Goal: Transaction & Acquisition: Purchase product/service

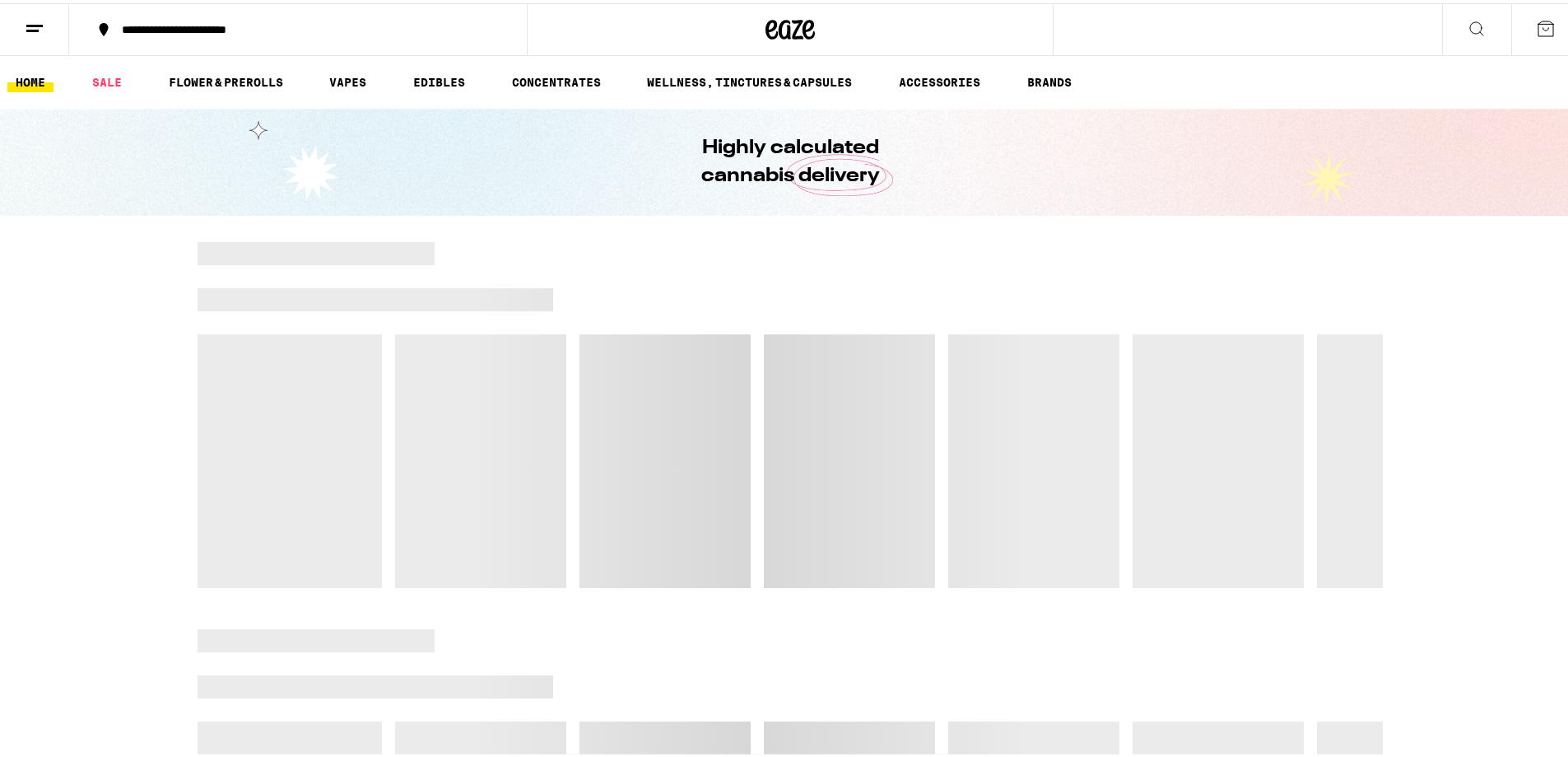
click at [1039, 20] on button at bounding box center [1545, 26] width 69 height 51
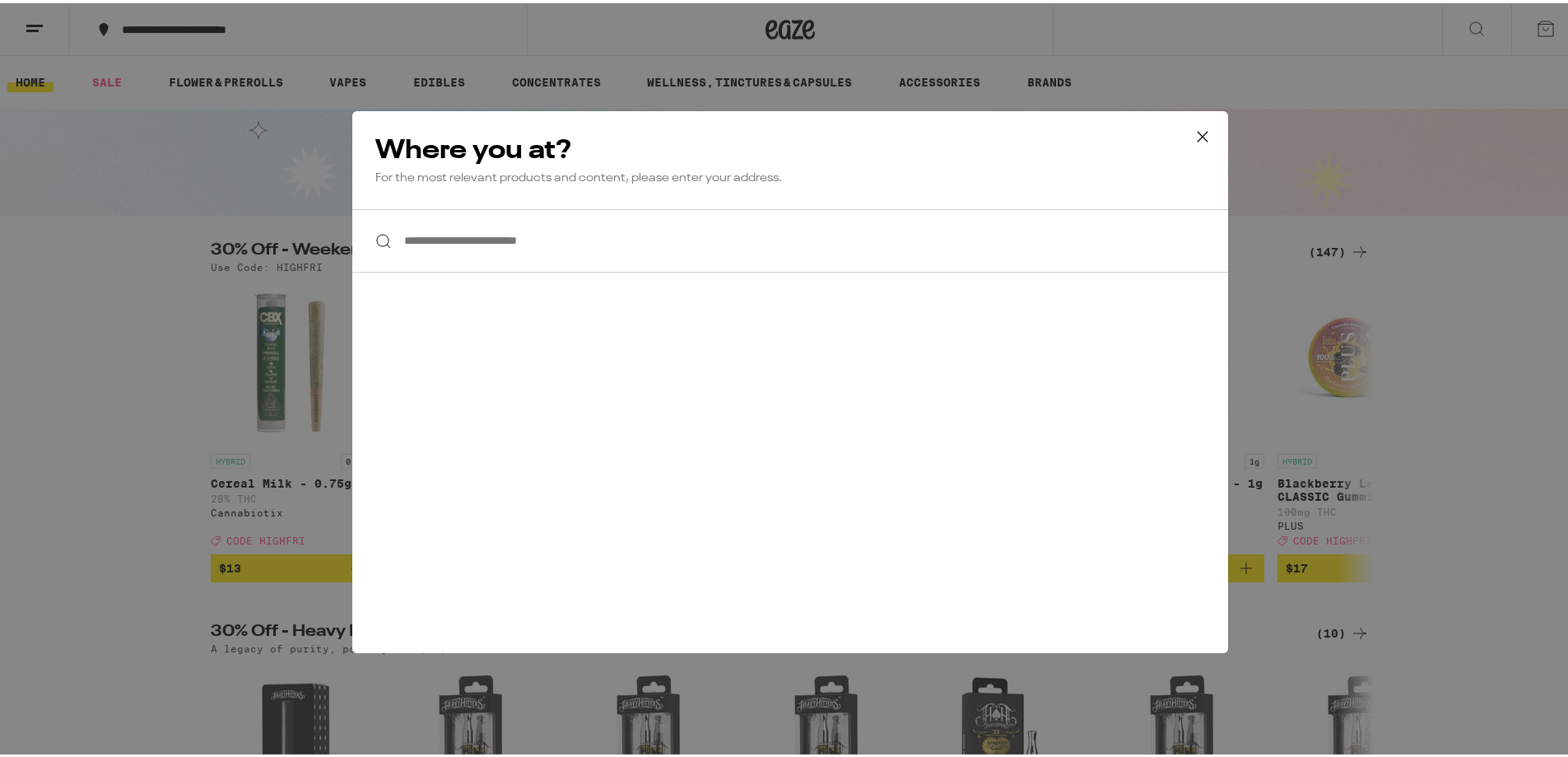
click at [502, 243] on input "**********" at bounding box center [790, 237] width 875 height 63
type input "*"
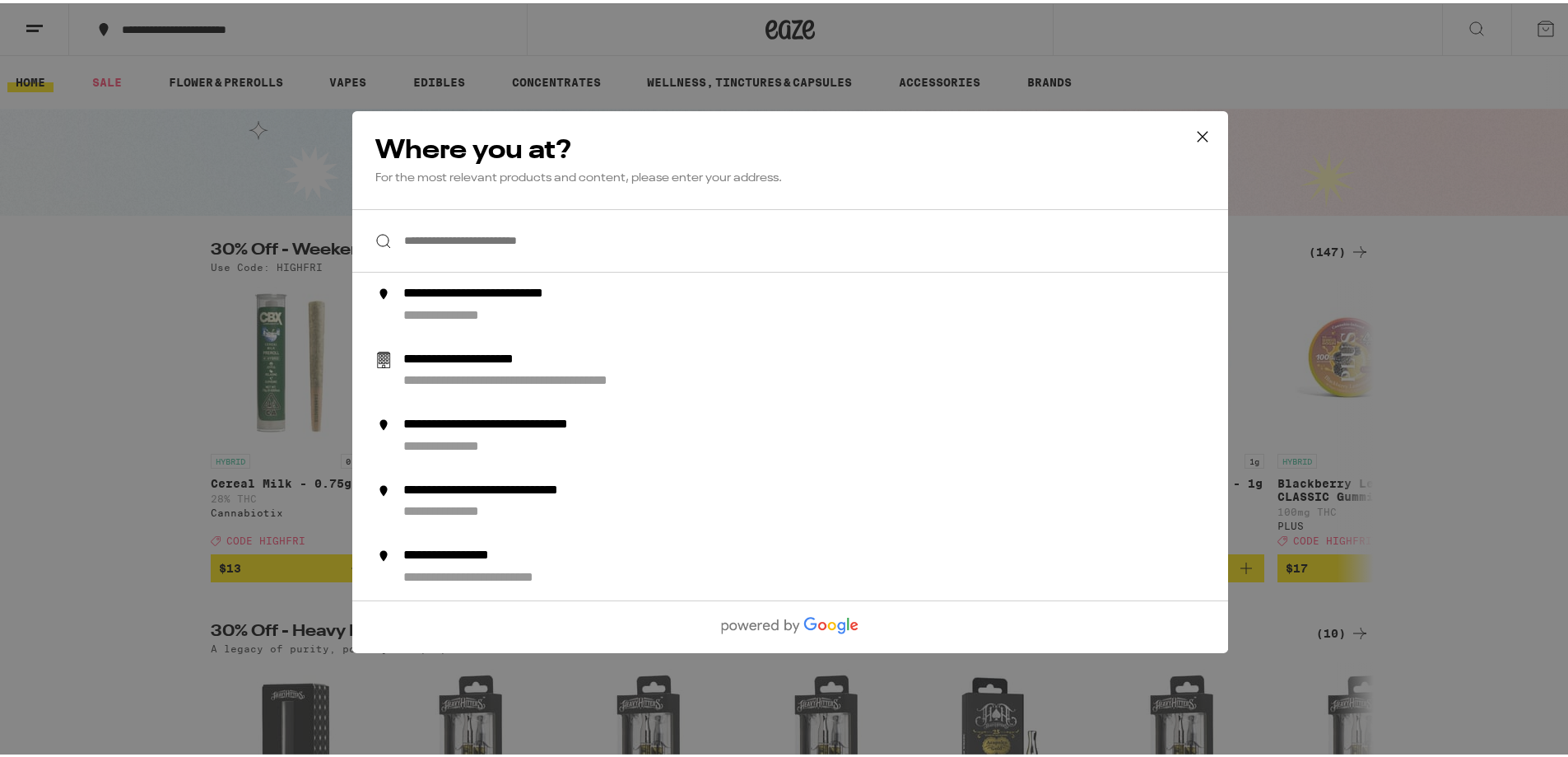
click at [320, 113] on div "**********" at bounding box center [789, 378] width 1580 height 757
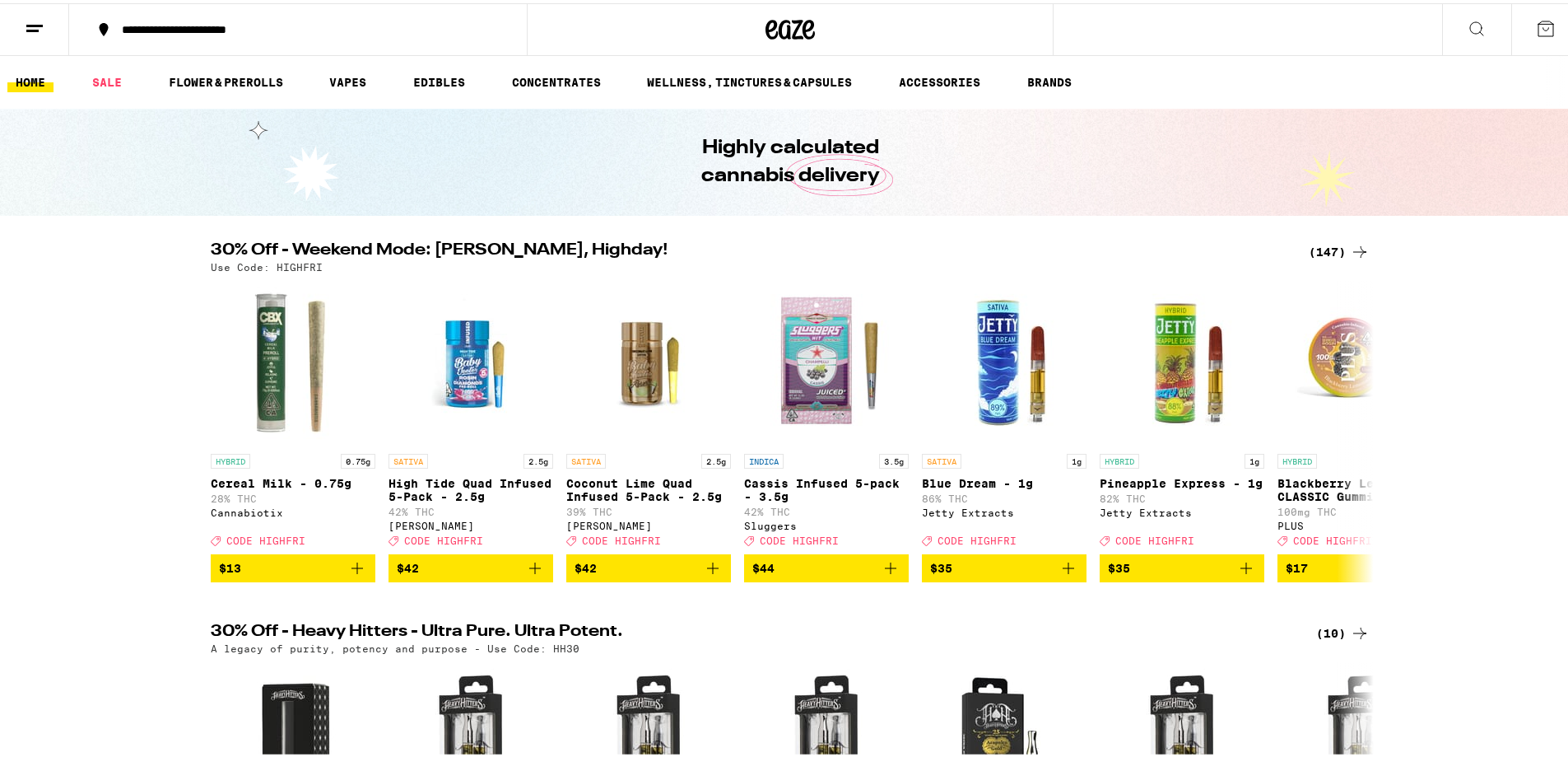
click at [45, 22] on button at bounding box center [35, 27] width 69 height 52
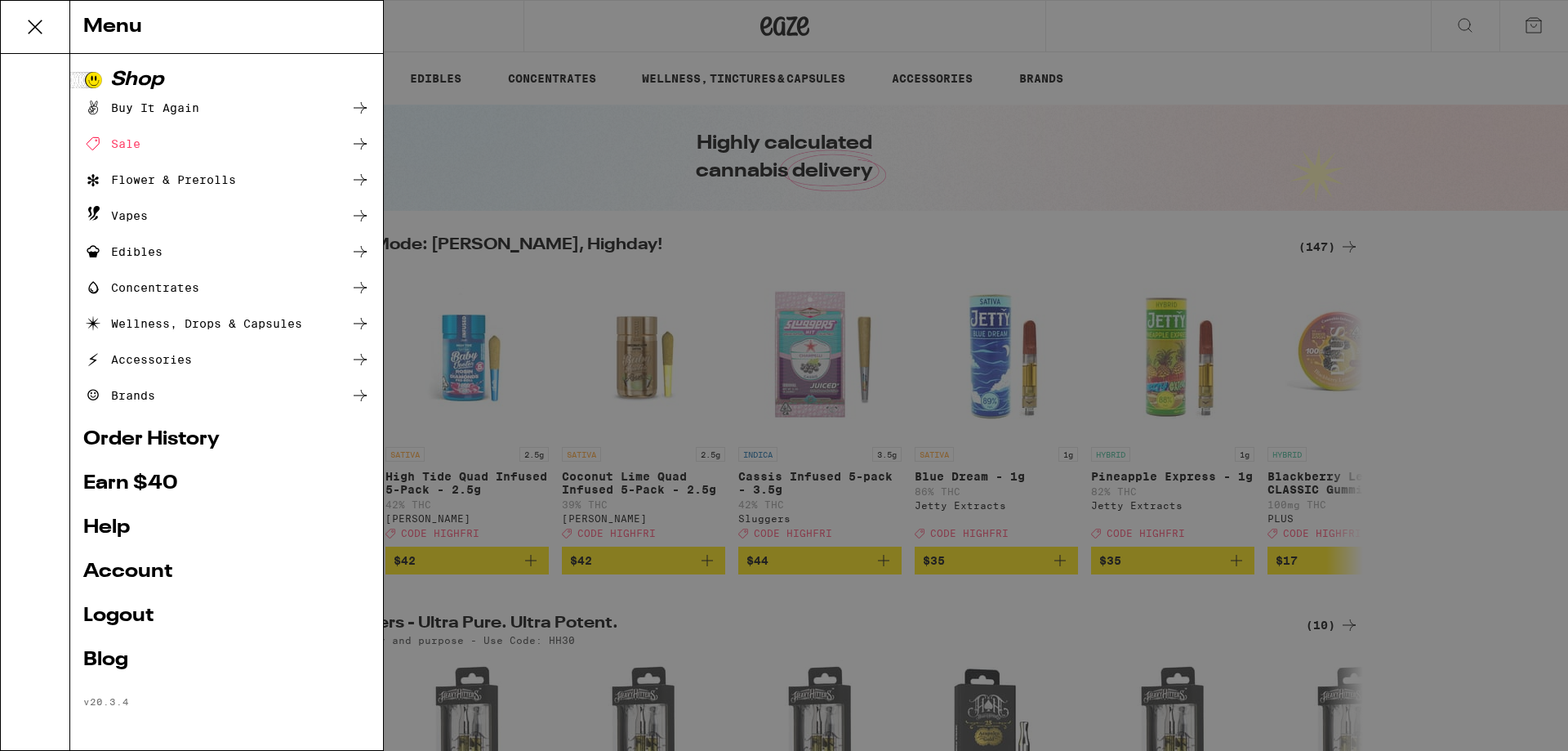
click at [131, 625] on link "Logout" at bounding box center [226, 616] width 287 height 19
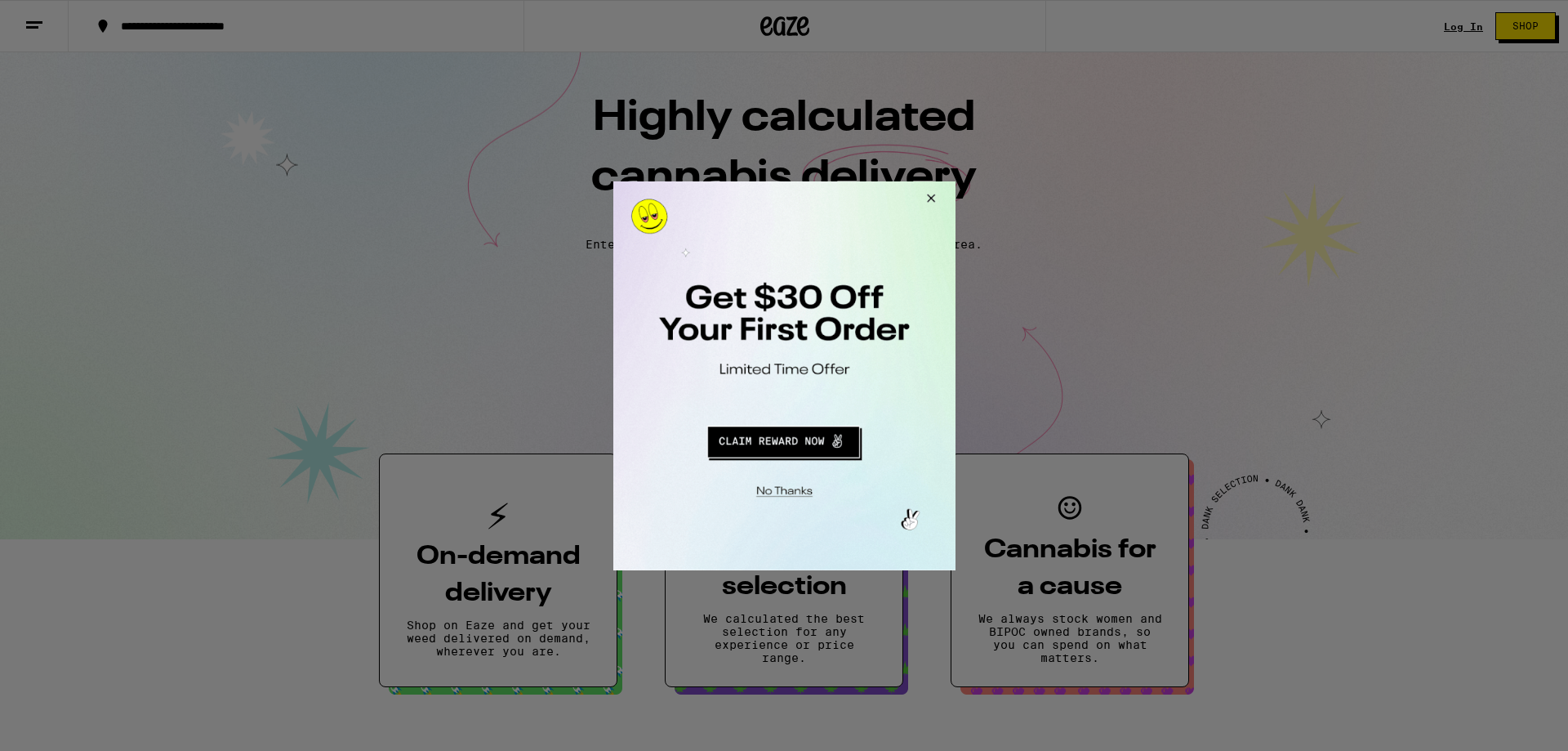
click at [1031, 314] on div at bounding box center [784, 375] width 1568 height 751
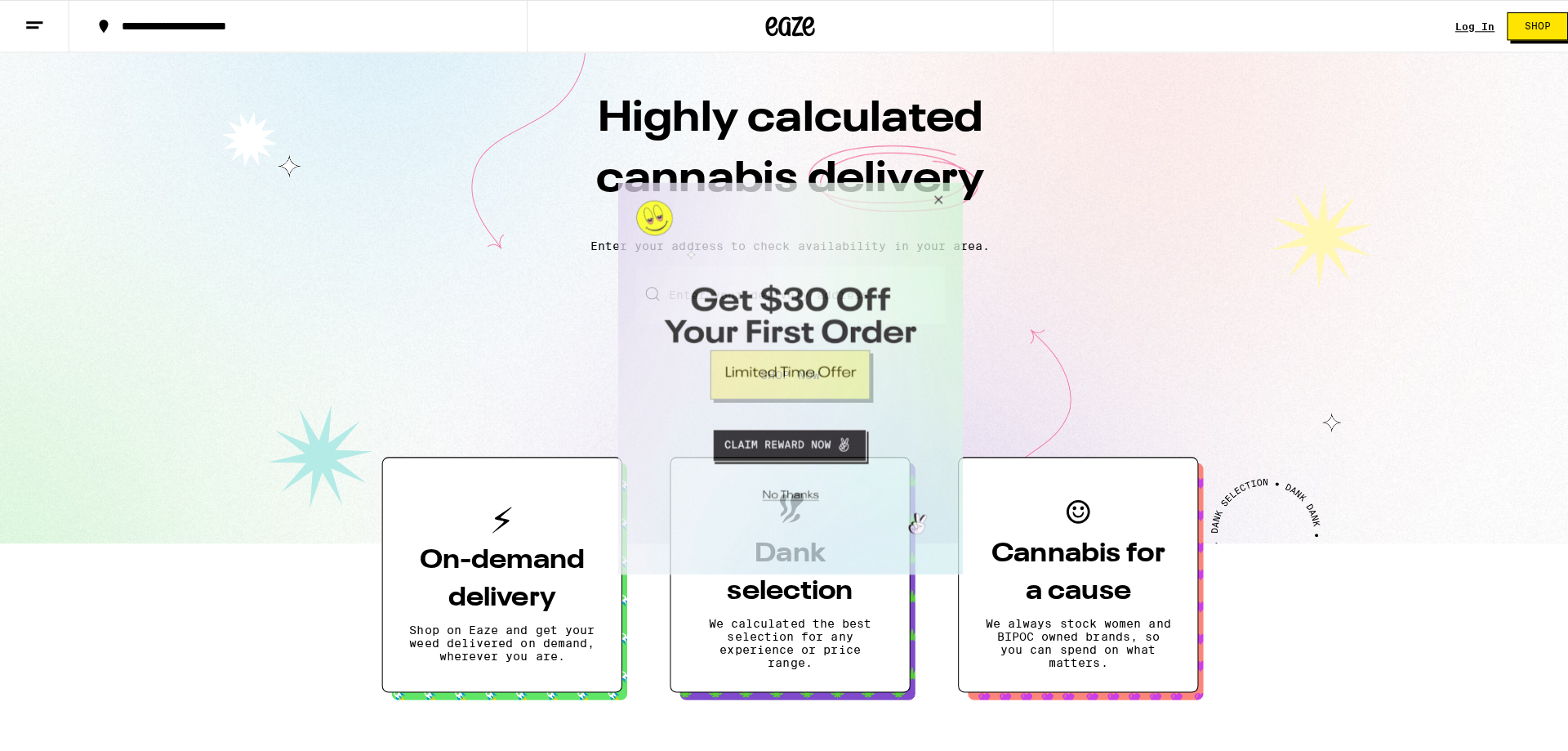
click at [936, 203] on button "Close Modal" at bounding box center [932, 201] width 44 height 39
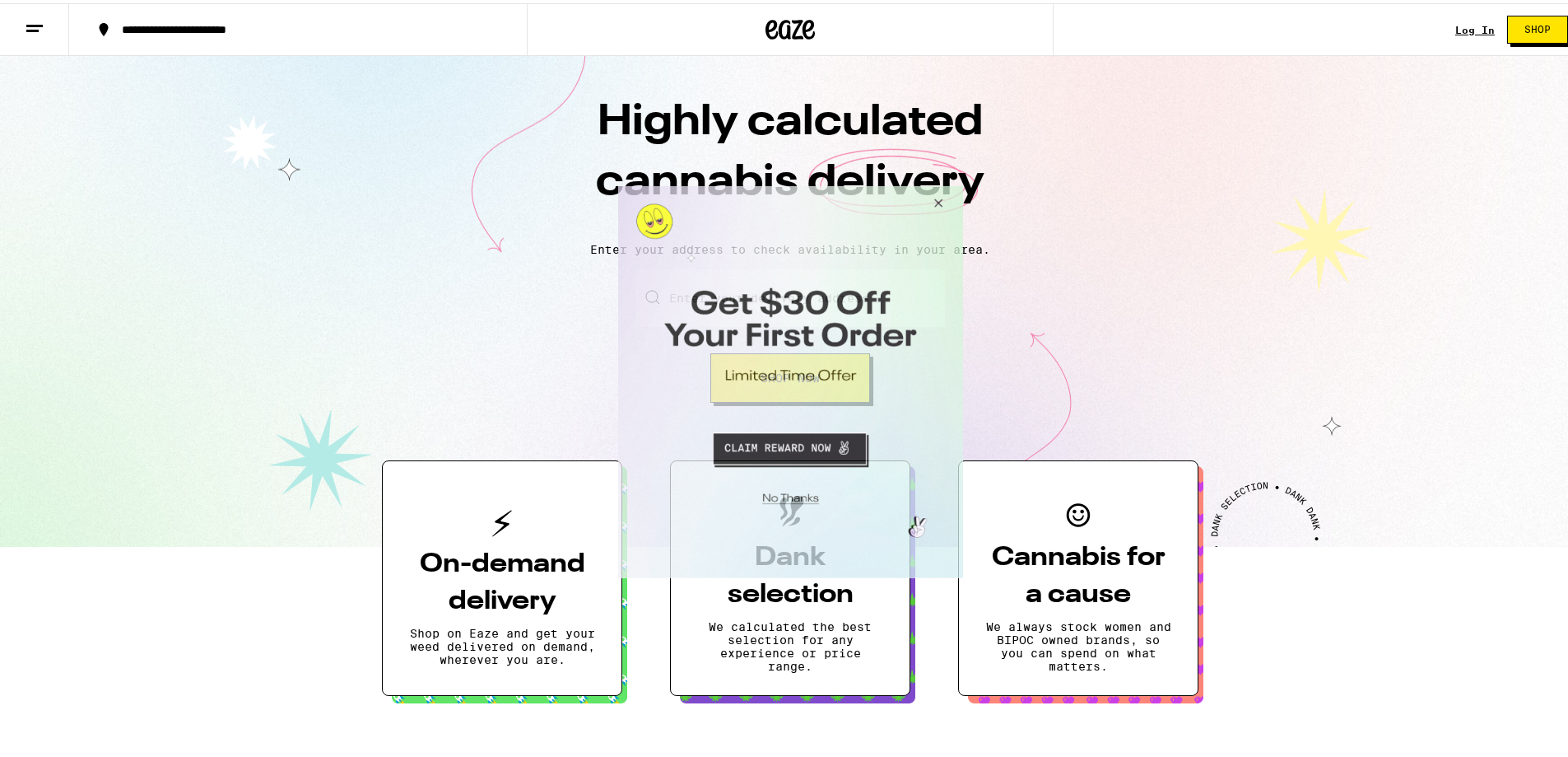
click at [938, 205] on button "Close Modal" at bounding box center [934, 205] width 45 height 40
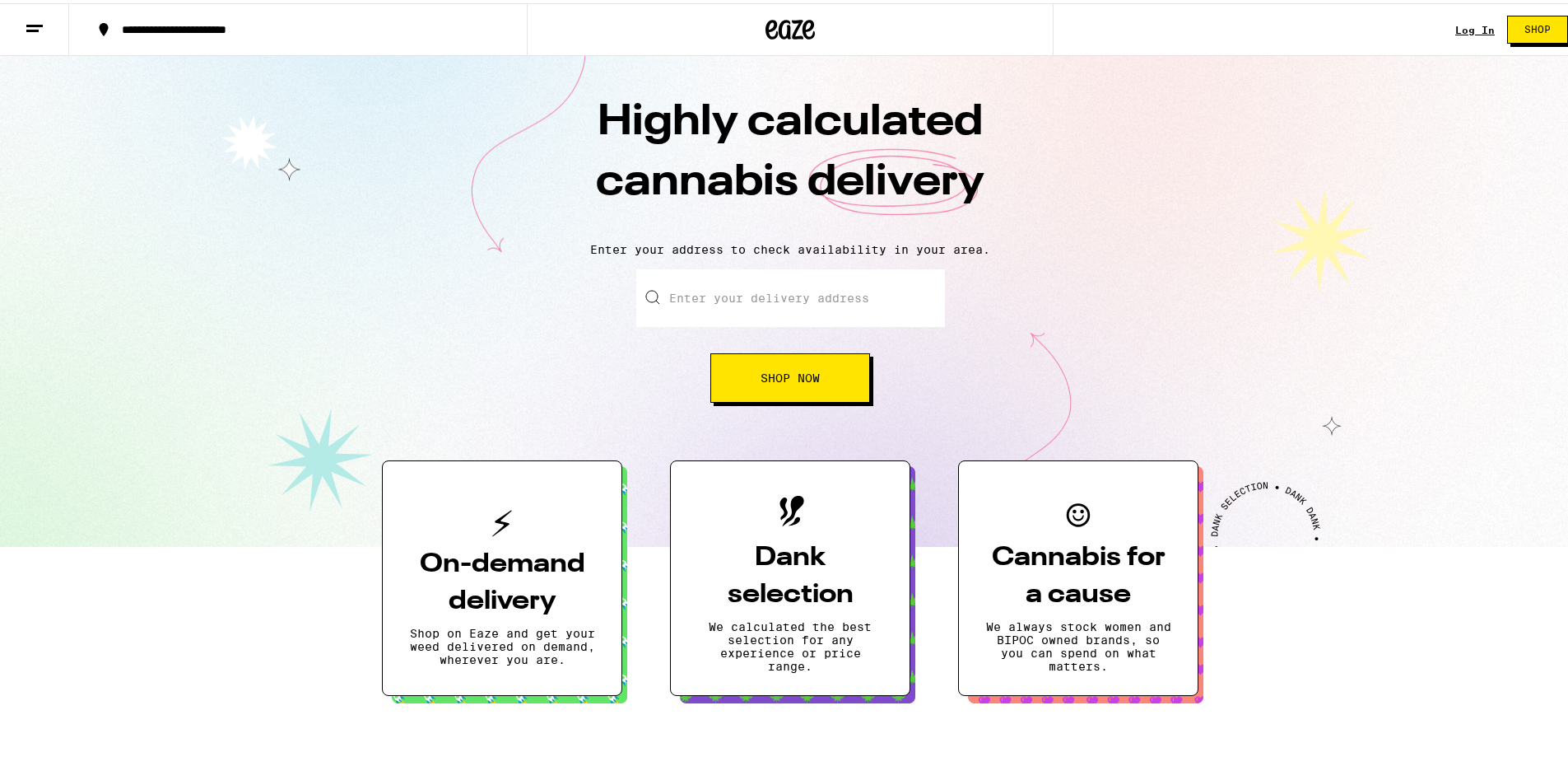
click at [1039, 21] on link "Log In" at bounding box center [1475, 26] width 40 height 11
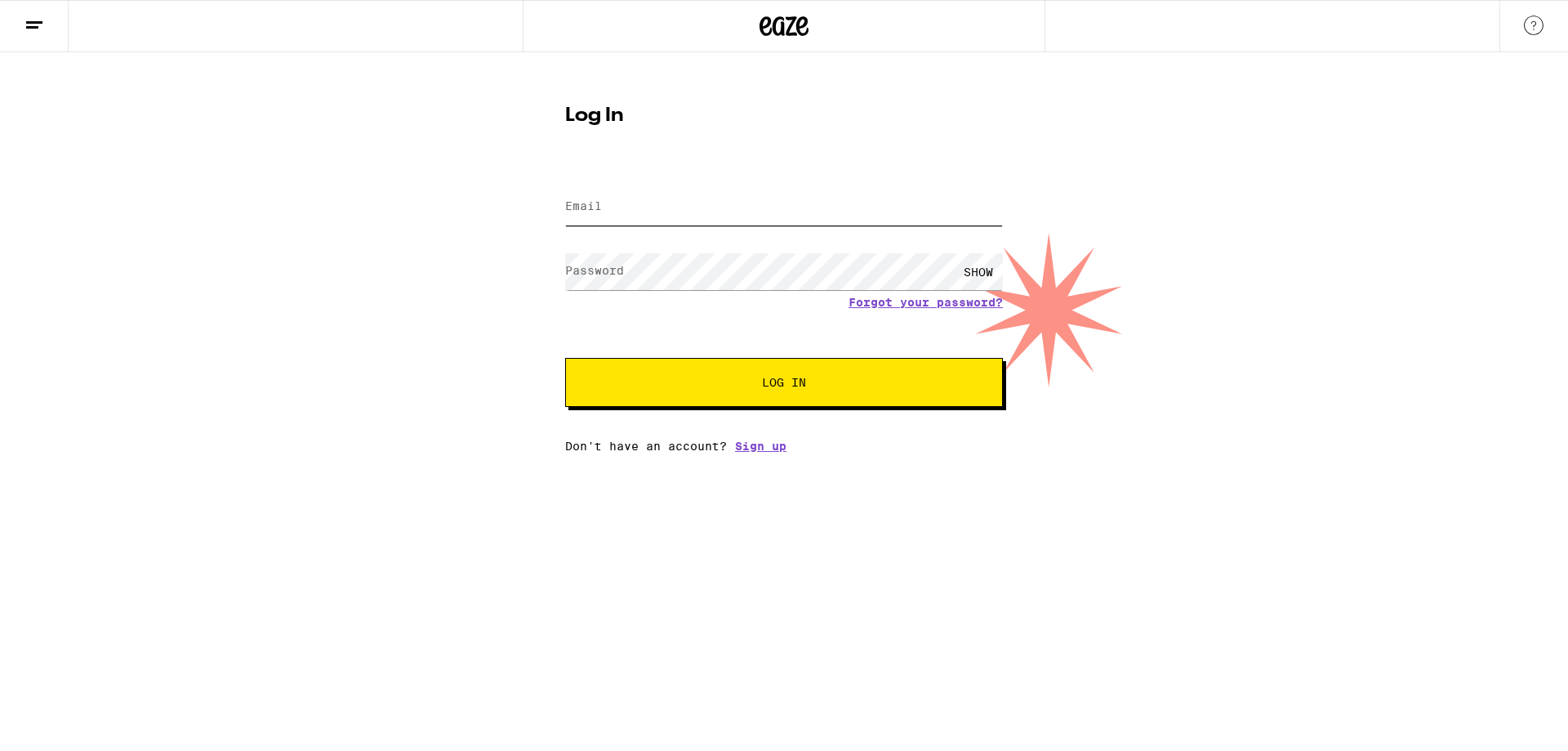
type input "davesheinbein@aim.com"
click at [829, 373] on button "Log In" at bounding box center [784, 382] width 438 height 49
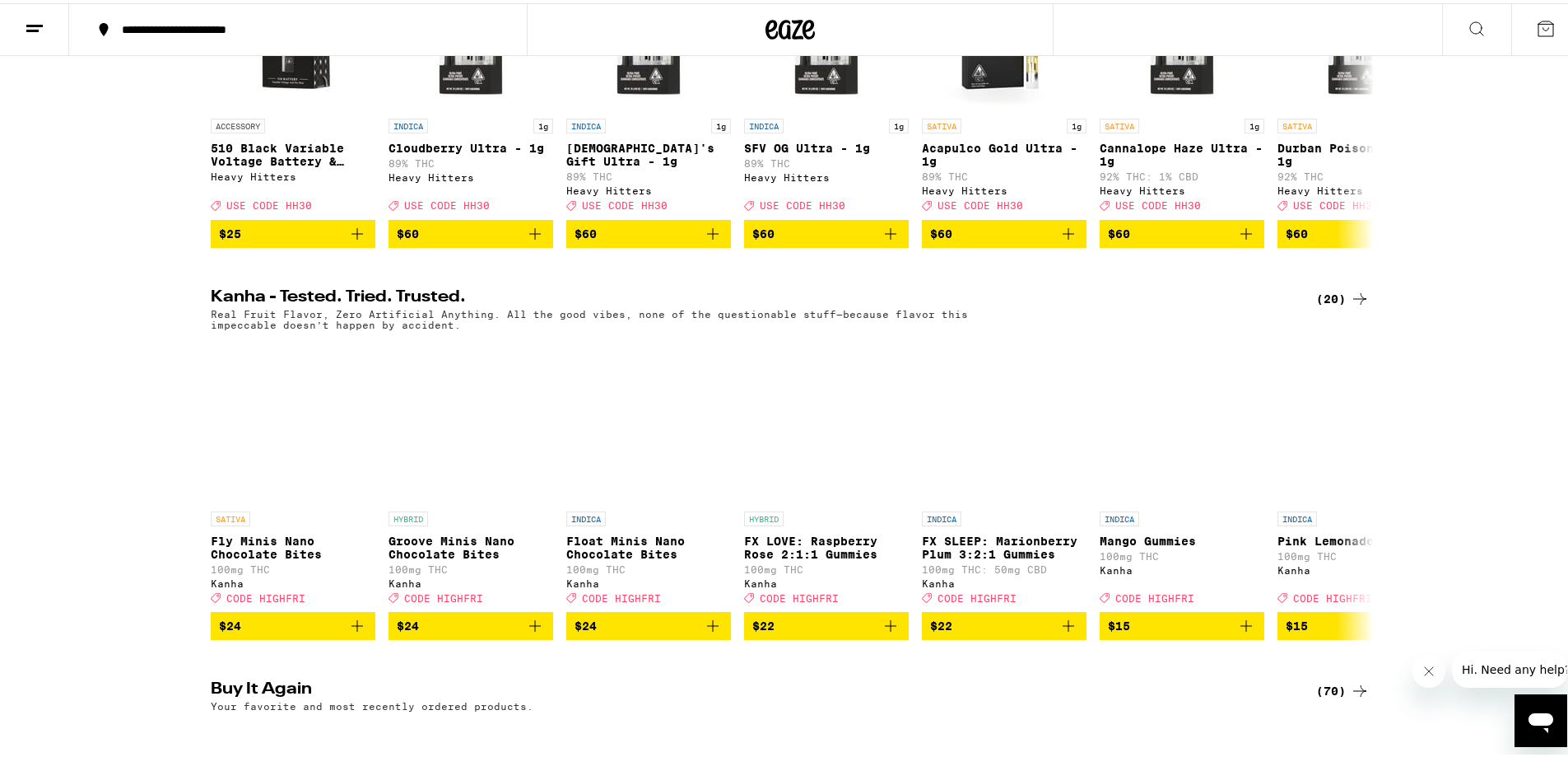
scroll to position [741, 0]
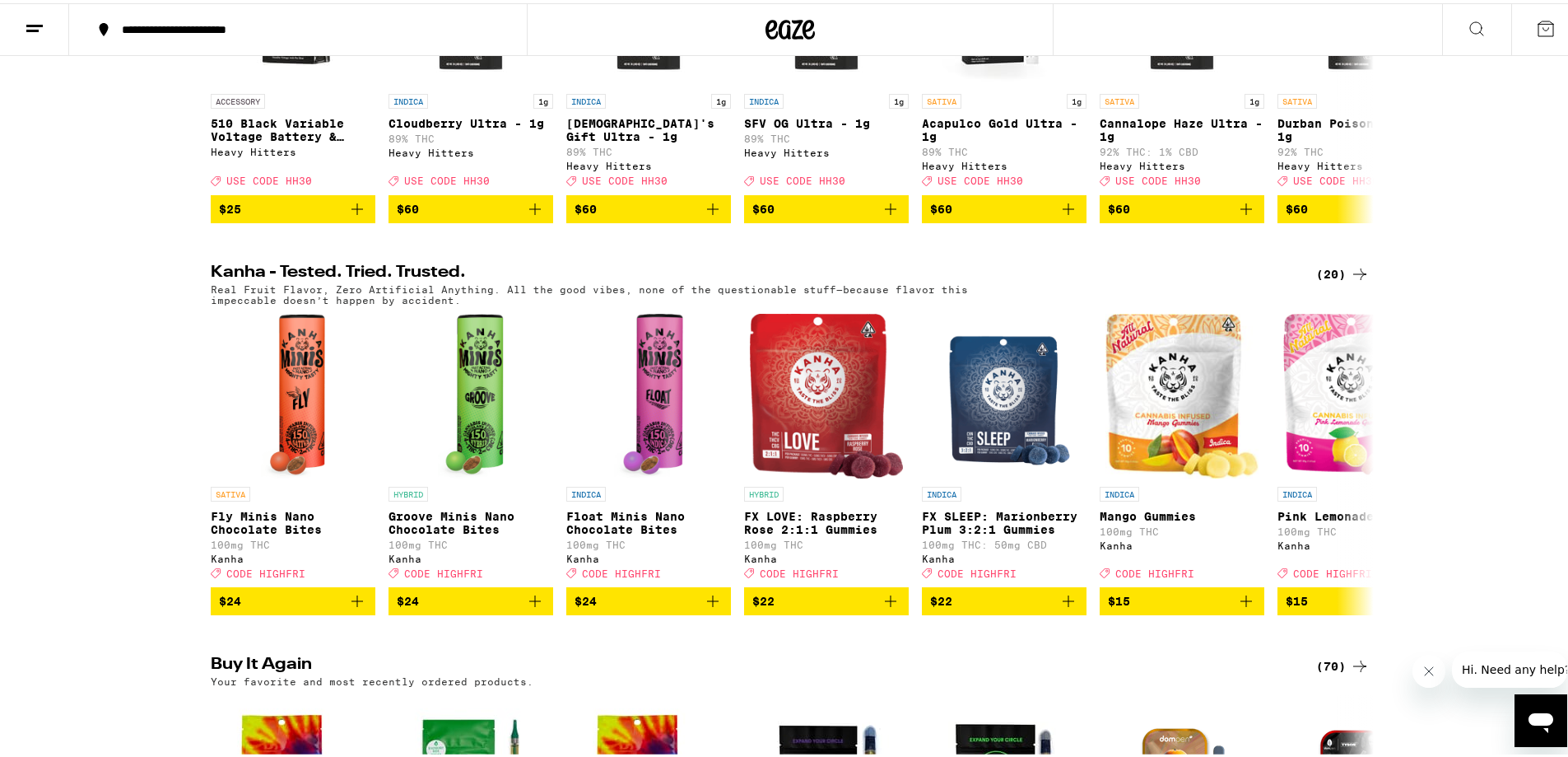
click at [1039, 25] on button at bounding box center [1476, 27] width 69 height 52
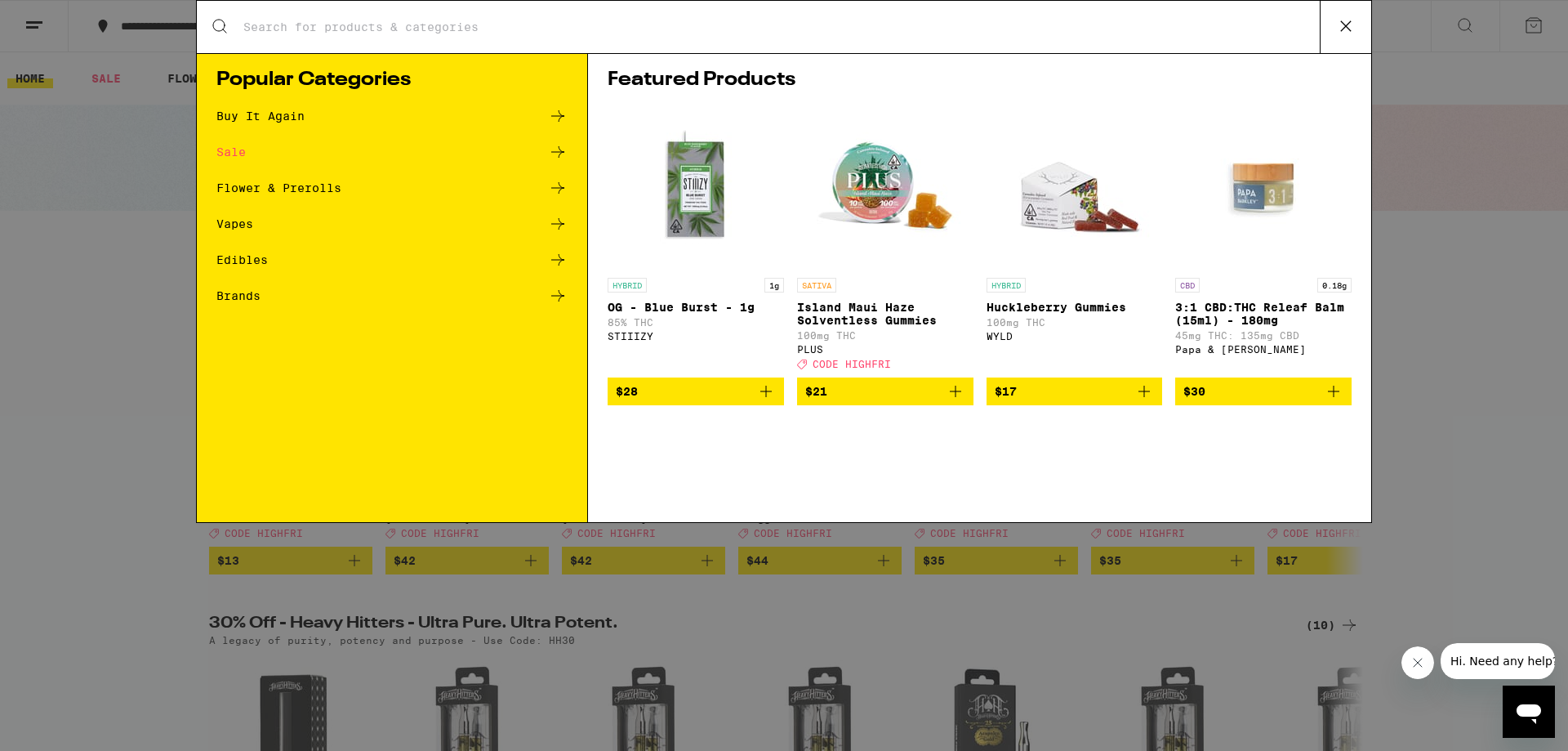
click at [60, 223] on div "Search for Products Popular Categories Buy It Again Sale Flower & Prerolls Vape…" at bounding box center [784, 375] width 1568 height 751
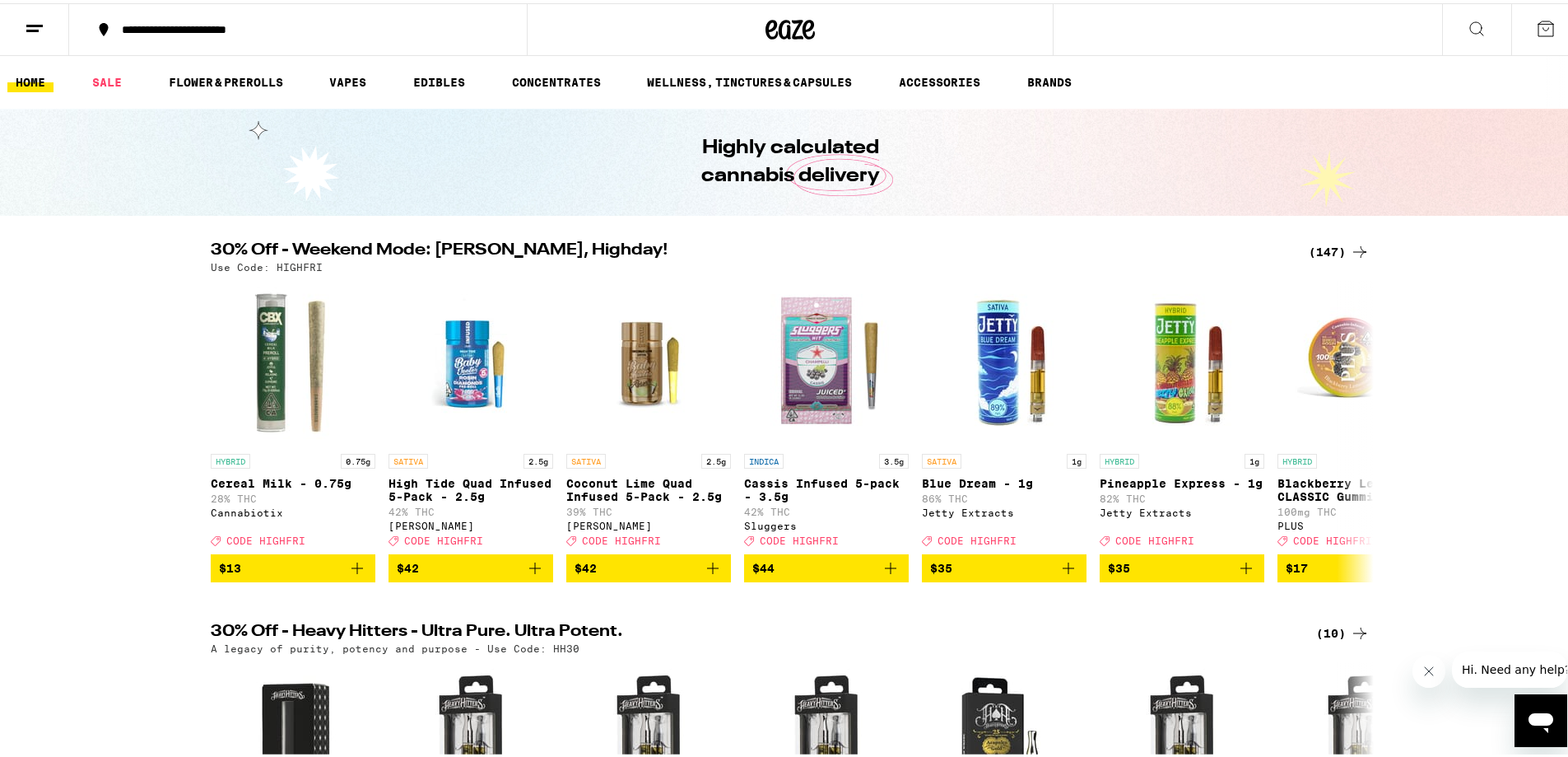
click at [175, 25] on div "**********" at bounding box center [306, 26] width 385 height 12
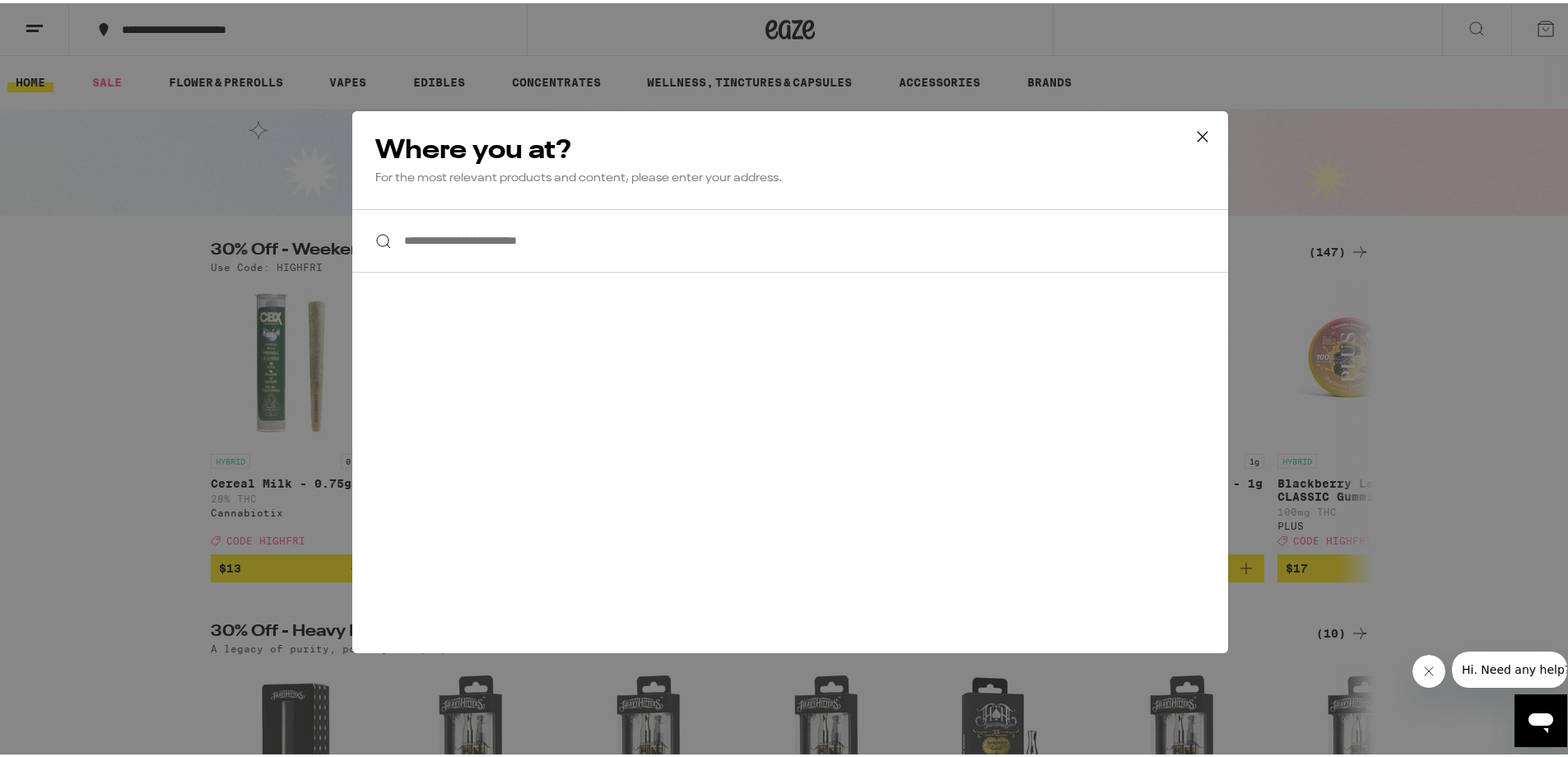
click at [439, 220] on input "**********" at bounding box center [790, 237] width 875 height 63
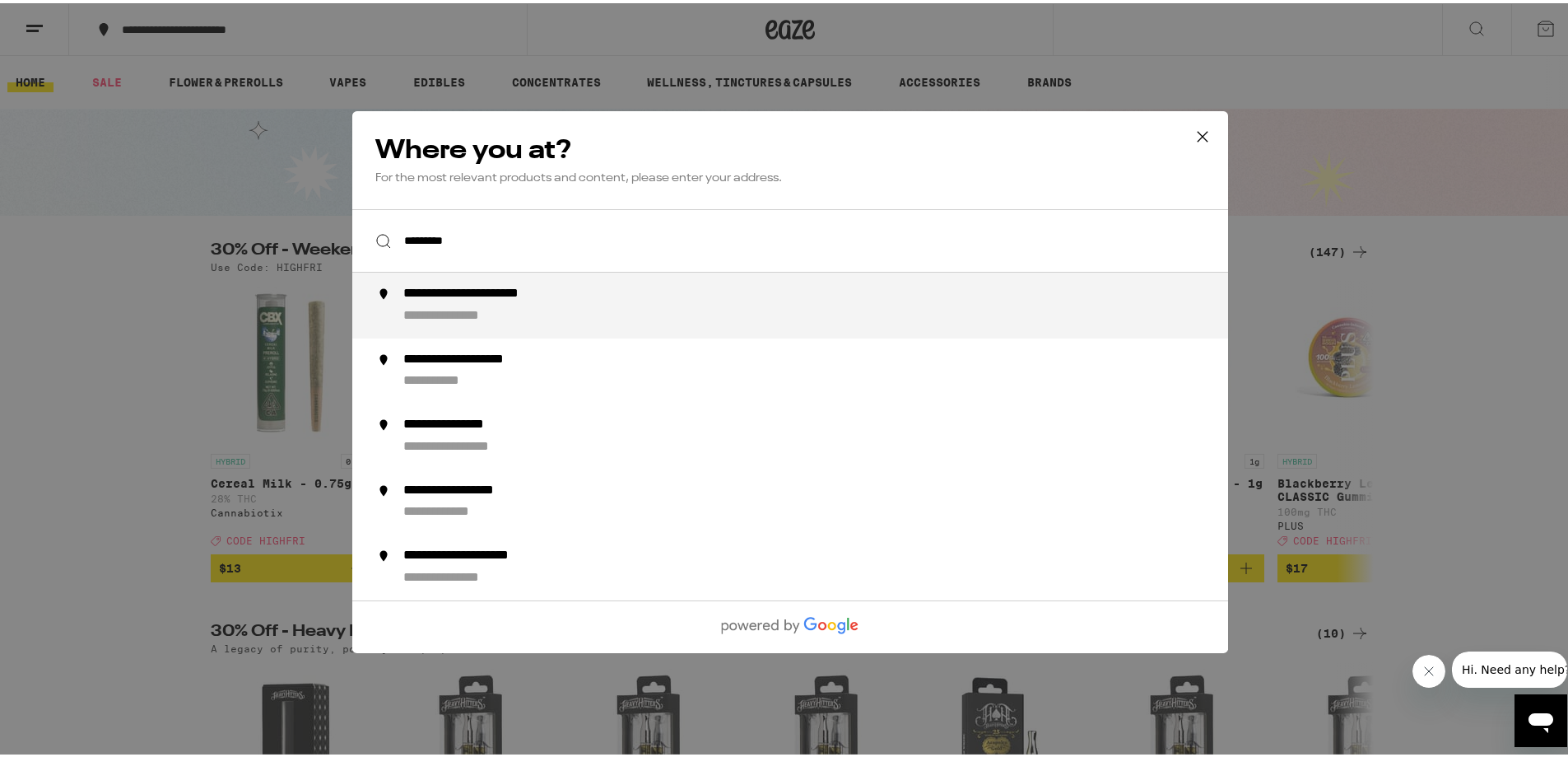
type input "**********"
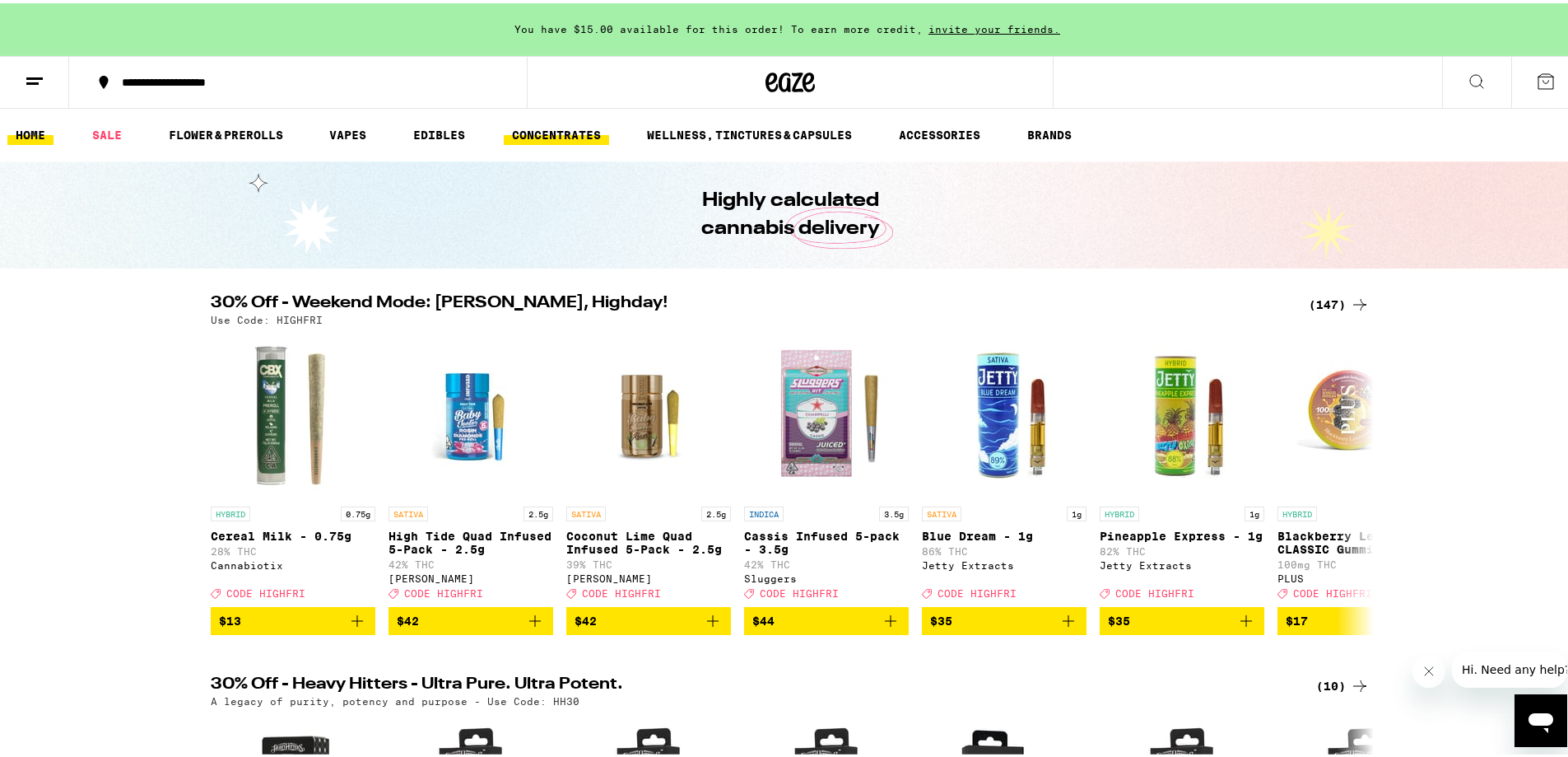
click at [580, 141] on link "CONCENTRATES" at bounding box center [555, 131] width 105 height 19
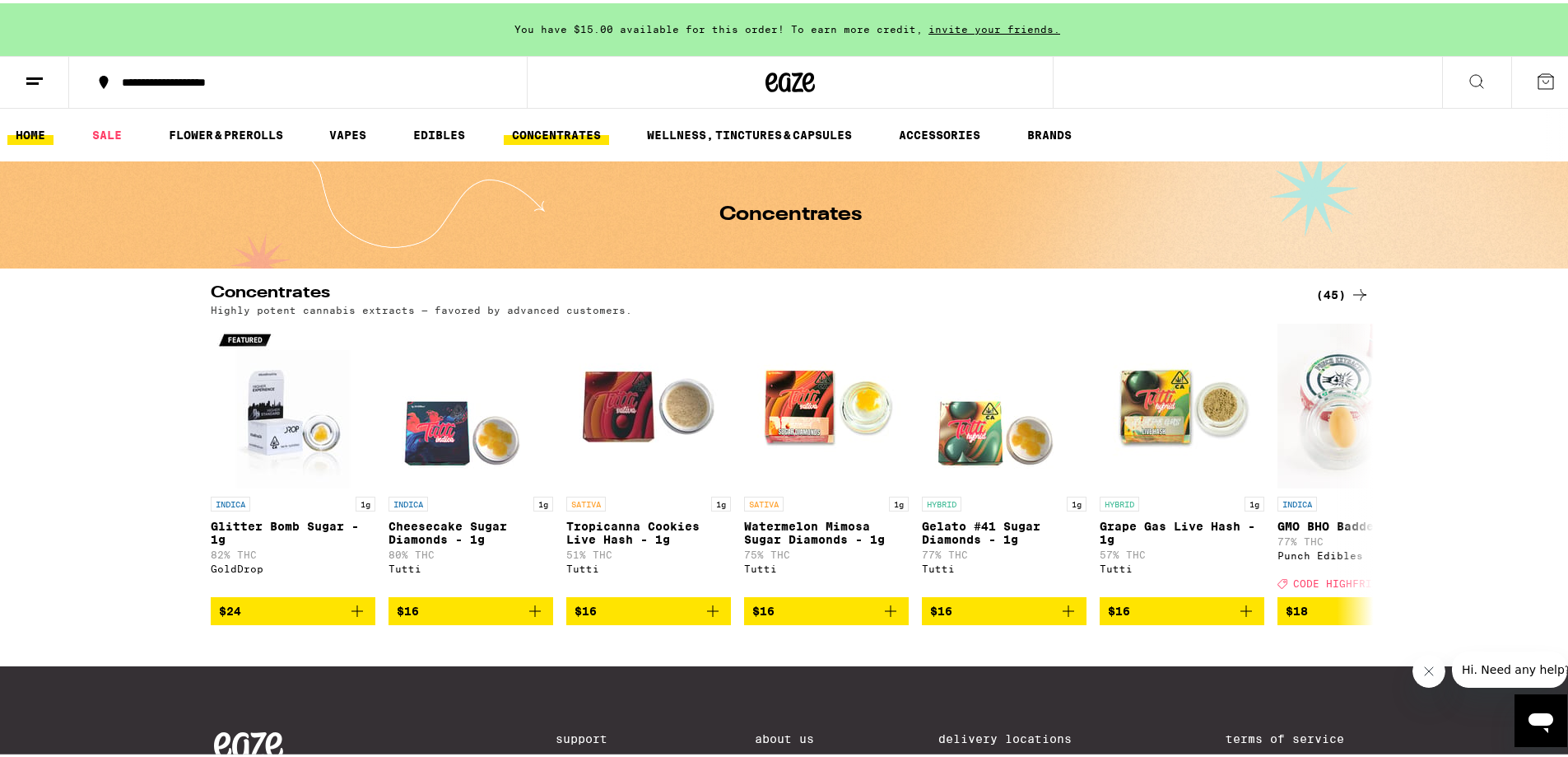
click at [43, 136] on link "HOME" at bounding box center [30, 131] width 46 height 19
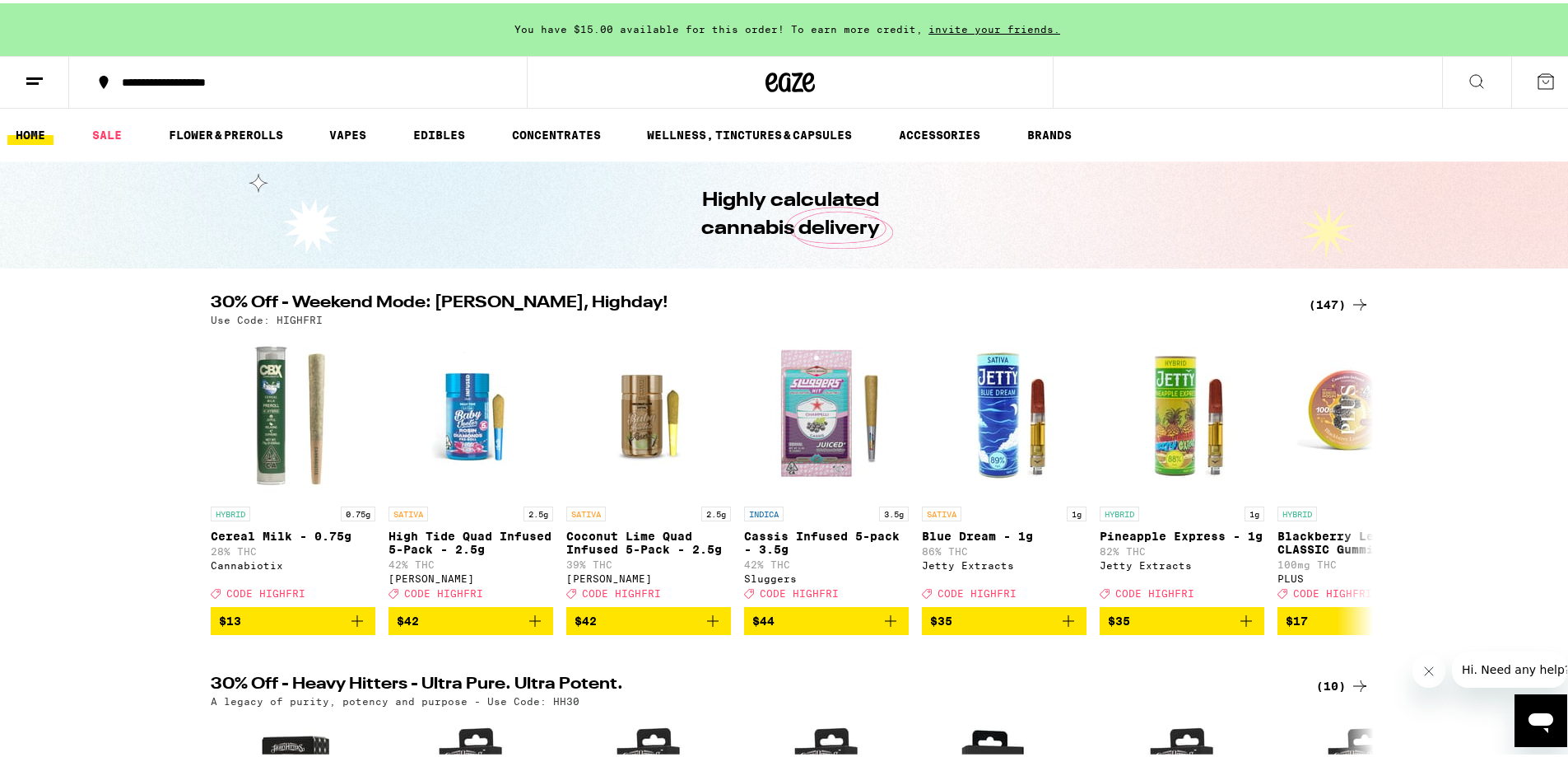
click at [1039, 300] on icon at bounding box center [1359, 301] width 19 height 19
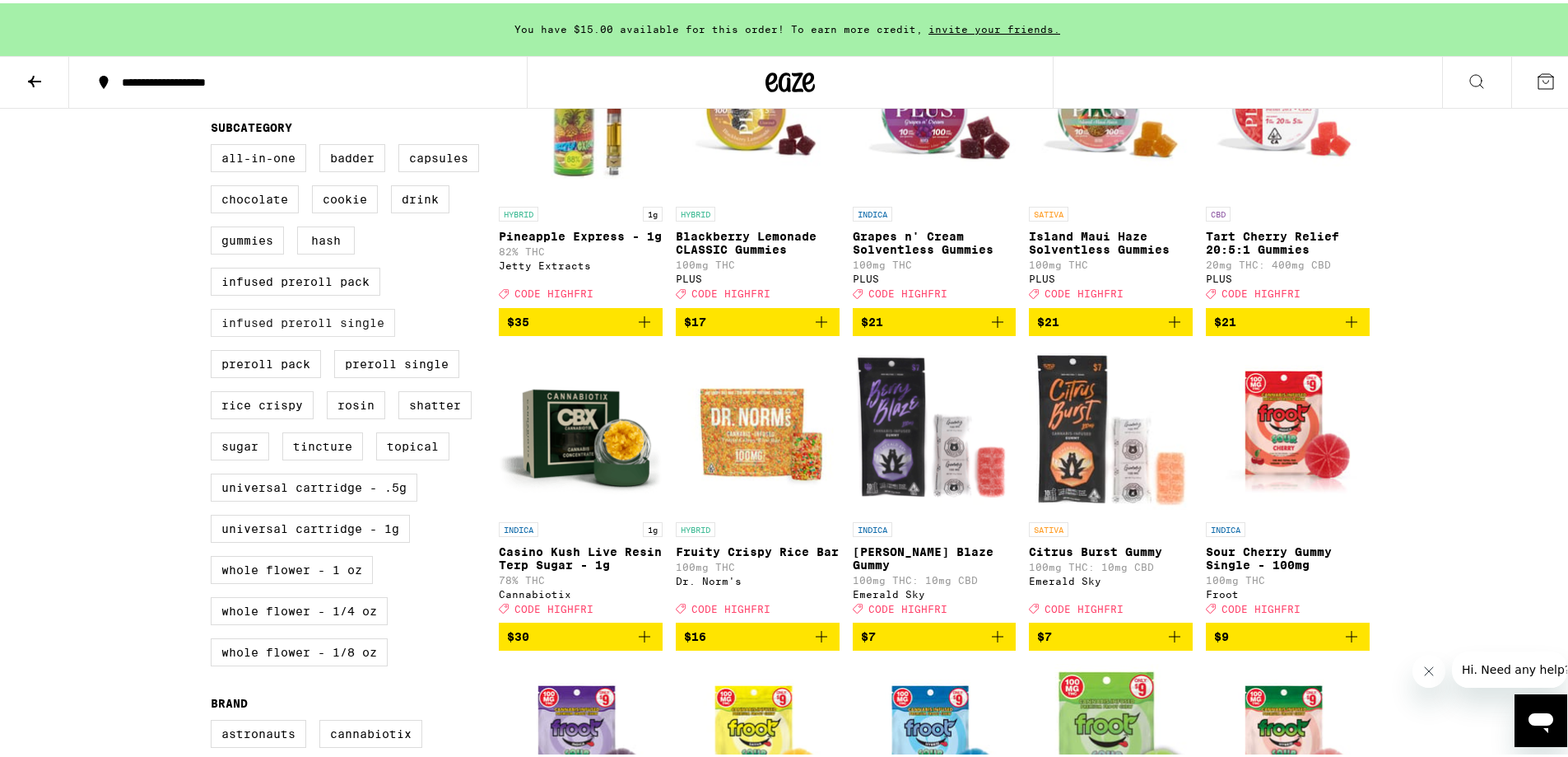
scroll to position [576, 0]
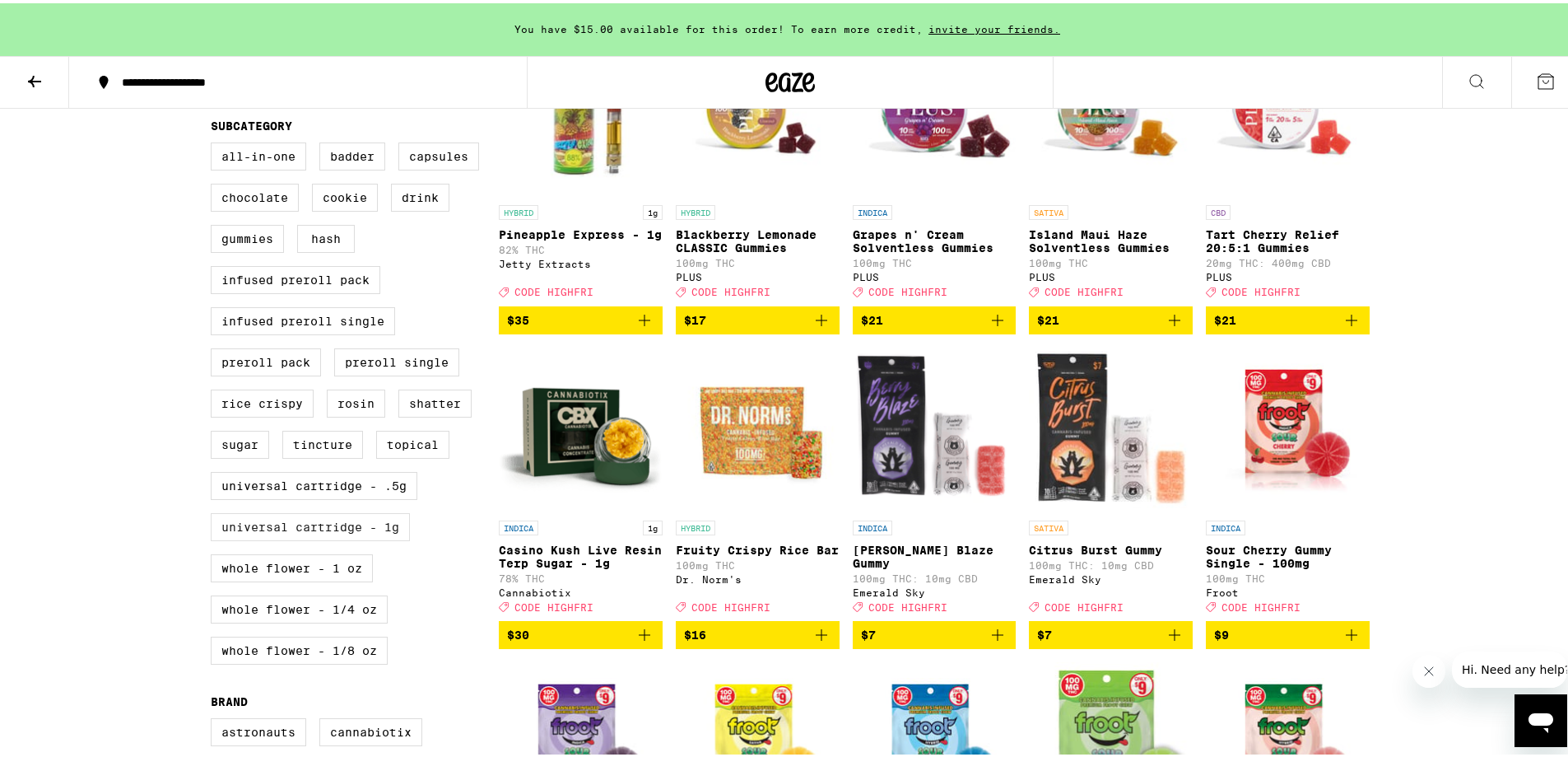
click at [316, 538] on label "Universal Cartridge - 1g" at bounding box center [310, 523] width 199 height 28
click at [215, 142] on input "Universal Cartridge - 1g" at bounding box center [214, 141] width 1 height 1
checkbox input "true"
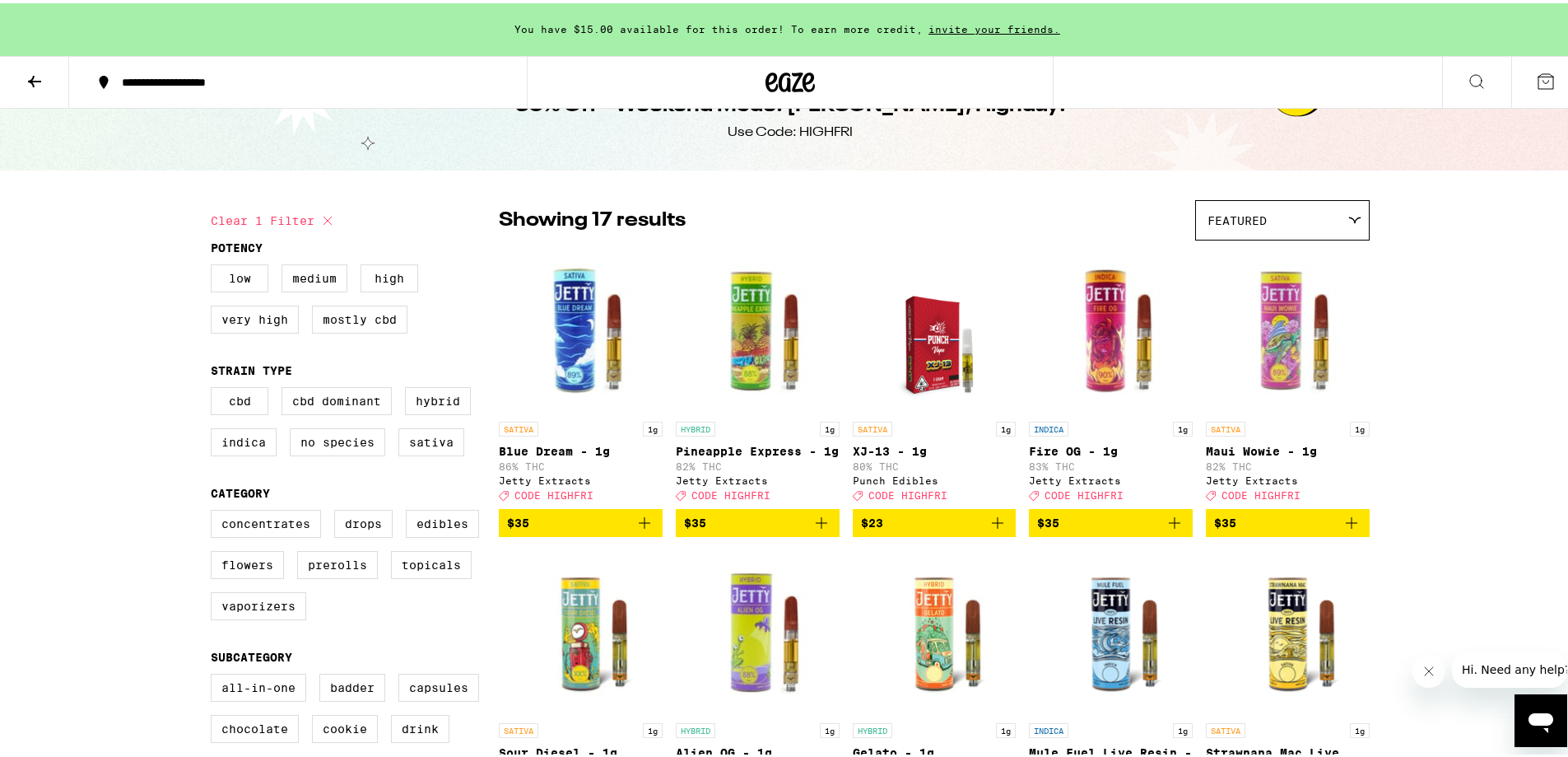
scroll to position [83, 0]
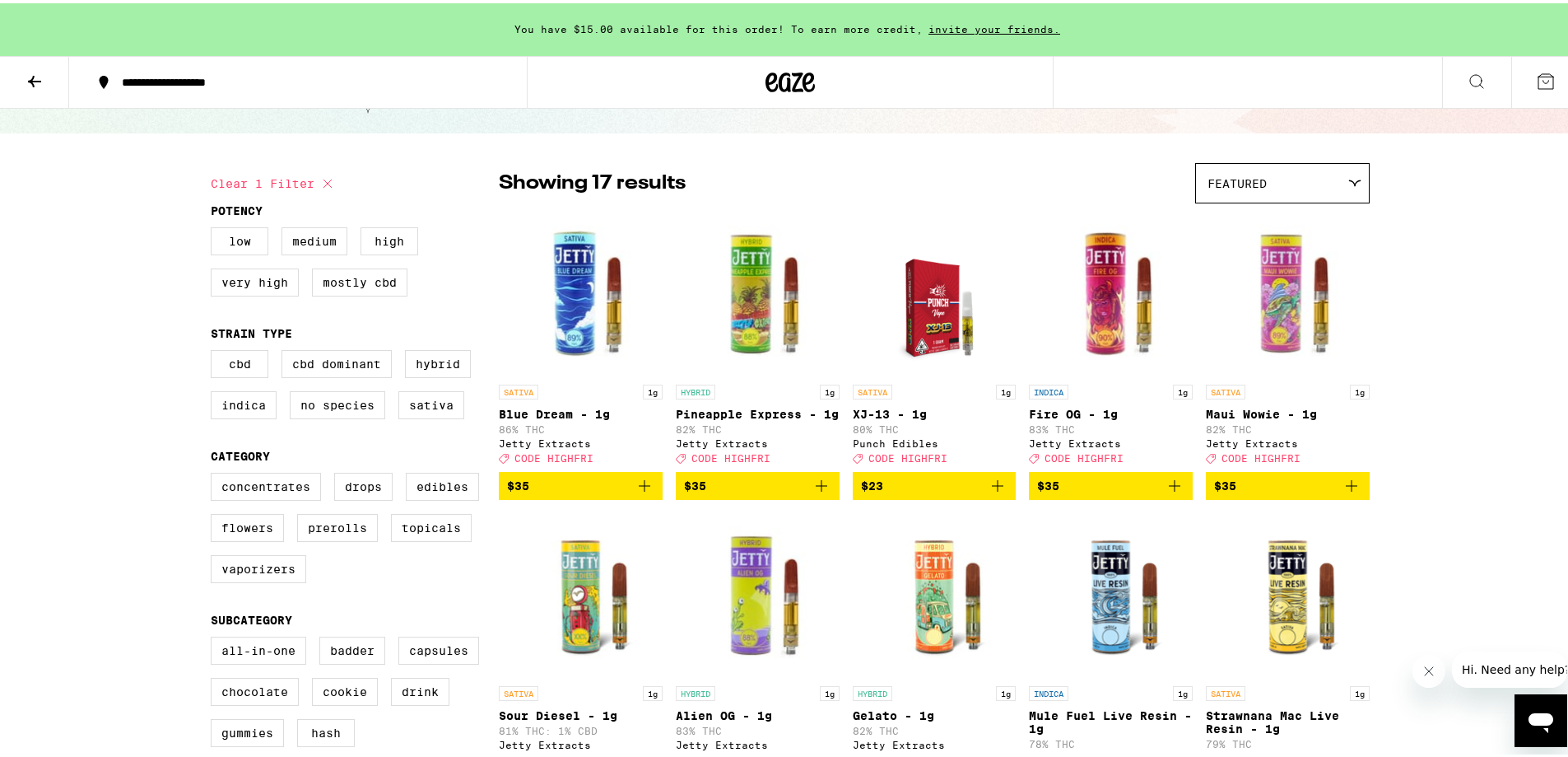
click at [1039, 167] on div "Featured" at bounding box center [1282, 180] width 173 height 39
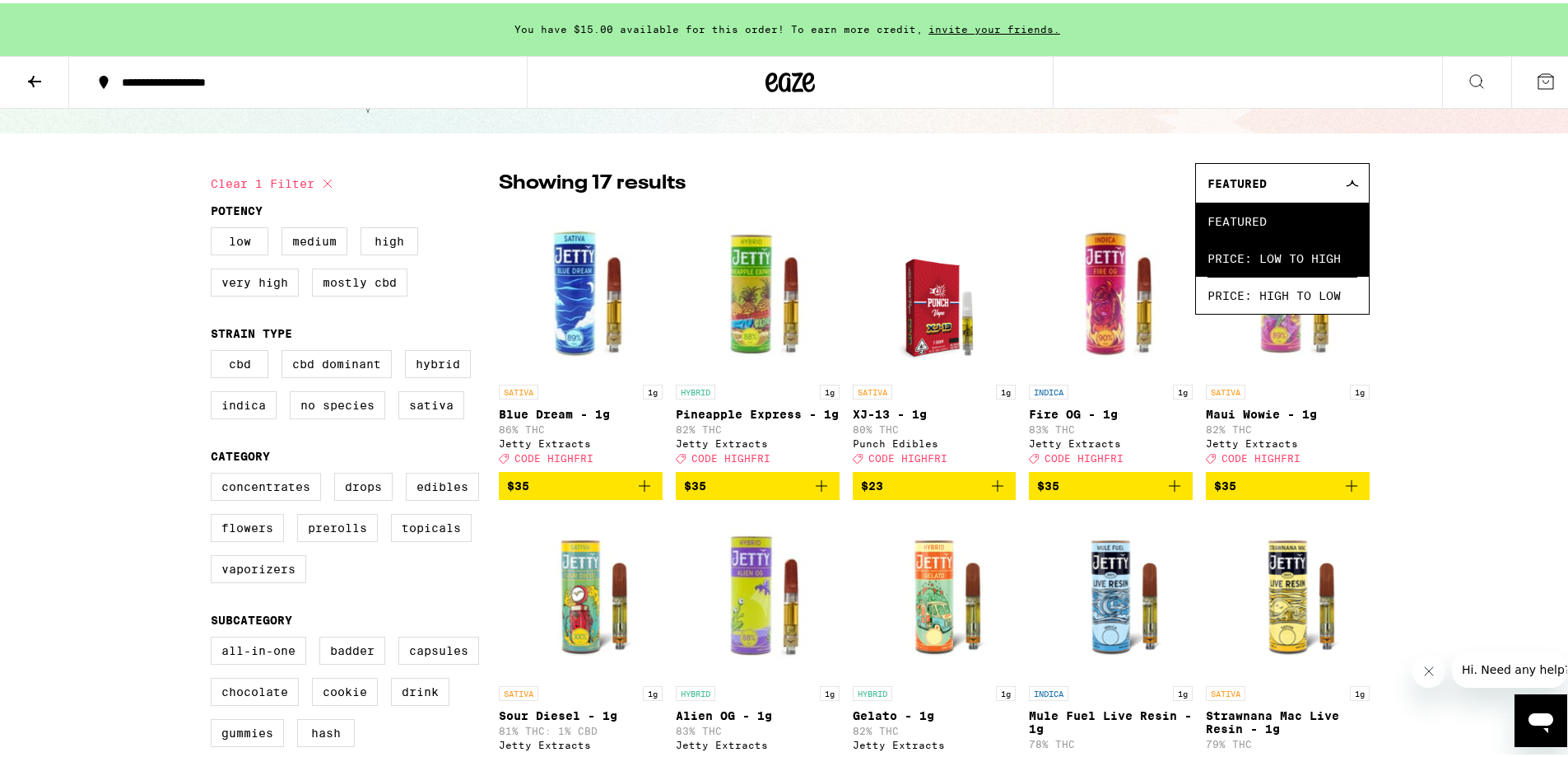
click at [1039, 253] on span "Price: Low to High" at bounding box center [1282, 255] width 150 height 37
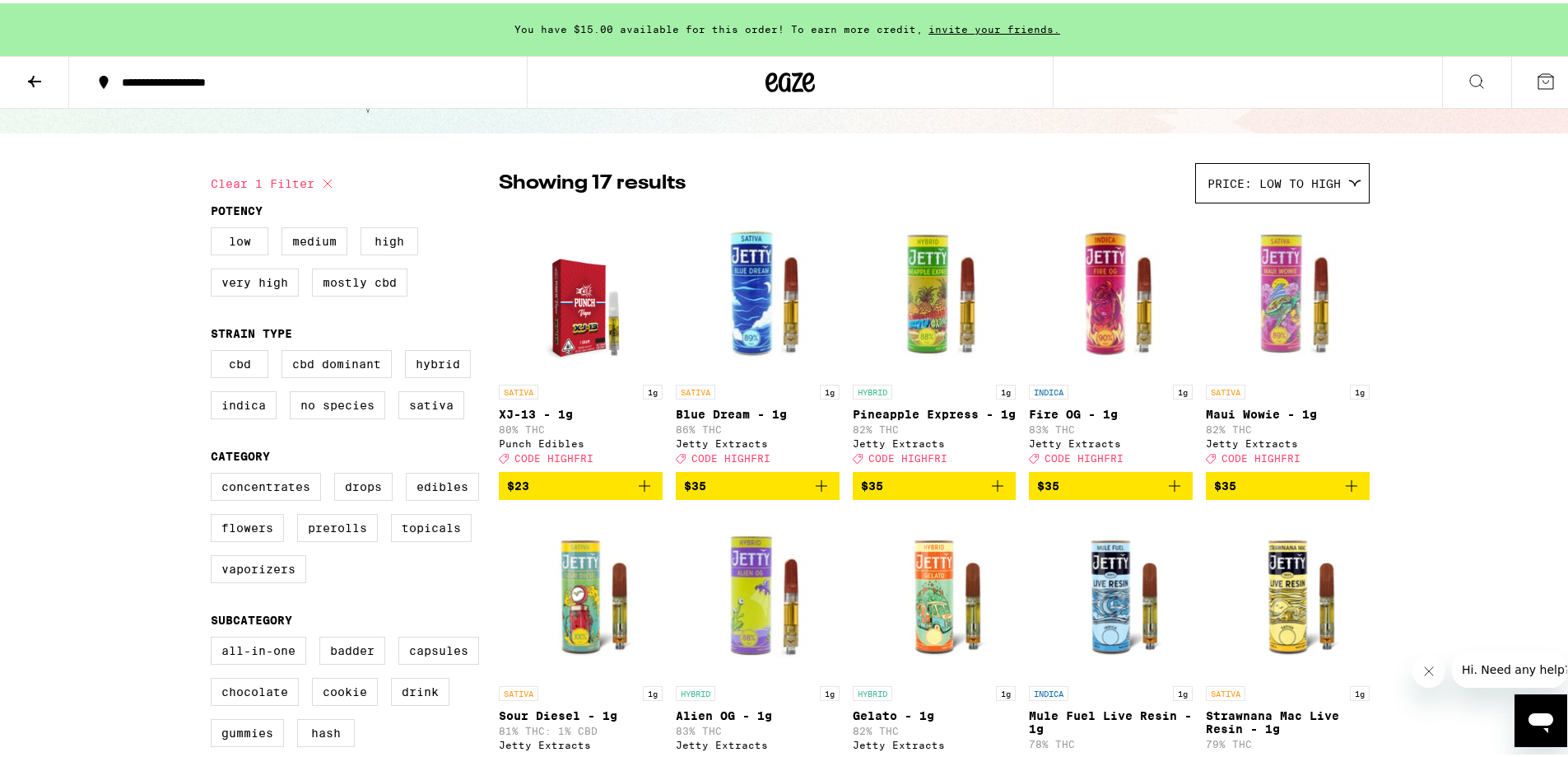
click at [635, 493] on icon "Add to bag" at bounding box center [644, 482] width 19 height 19
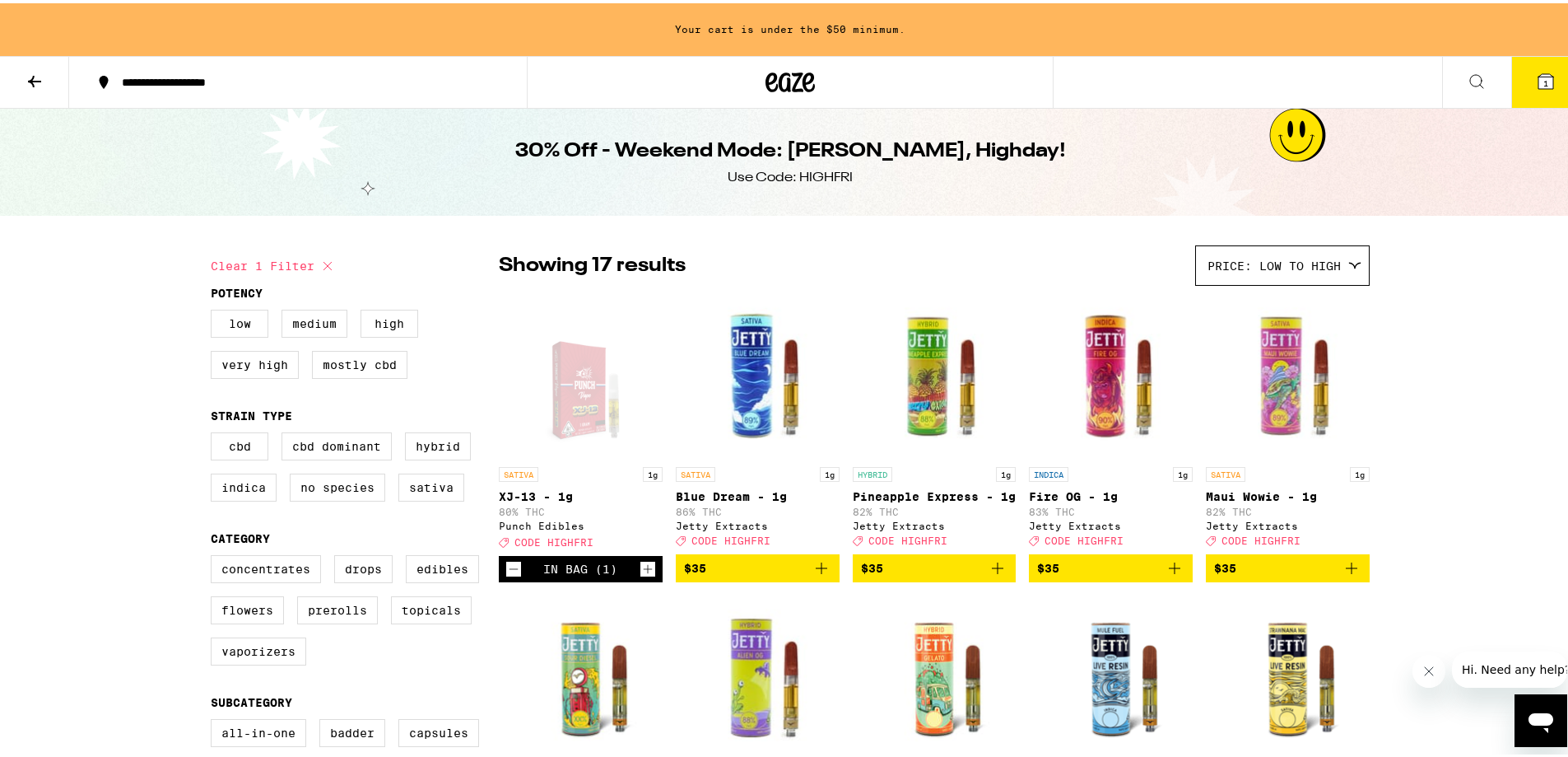
click at [558, 544] on span "CODE HIGHFRI" at bounding box center [554, 539] width 79 height 11
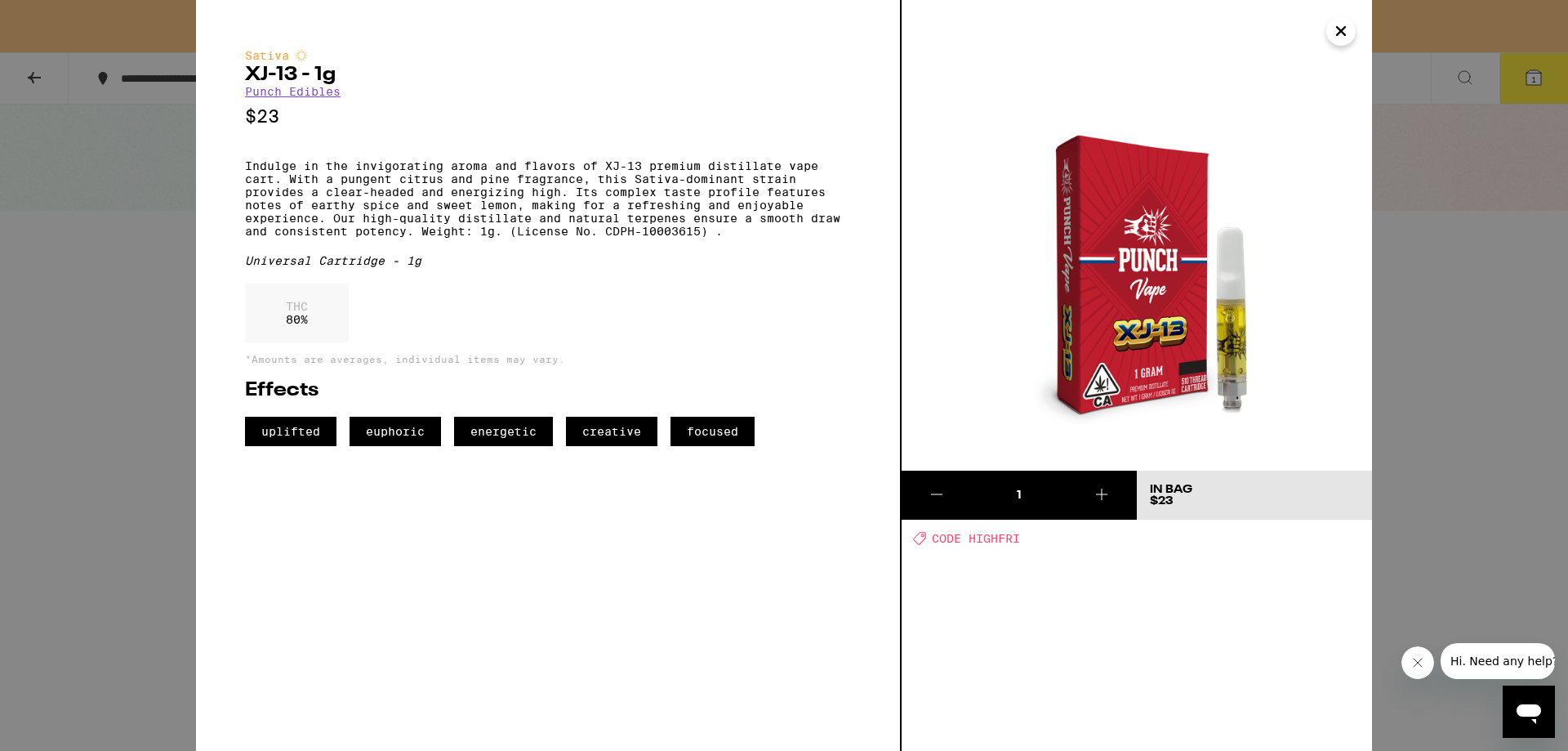
click at [554, 555] on div "Sativa XJ-13 - 1g Punch Edibles $23 Indulge in the invigorating aroma and flavo…" at bounding box center [549, 375] width 706 height 751
click at [1012, 543] on span "CODE HIGHFRI" at bounding box center [977, 539] width 89 height 13
copy span "HIGHFRI"
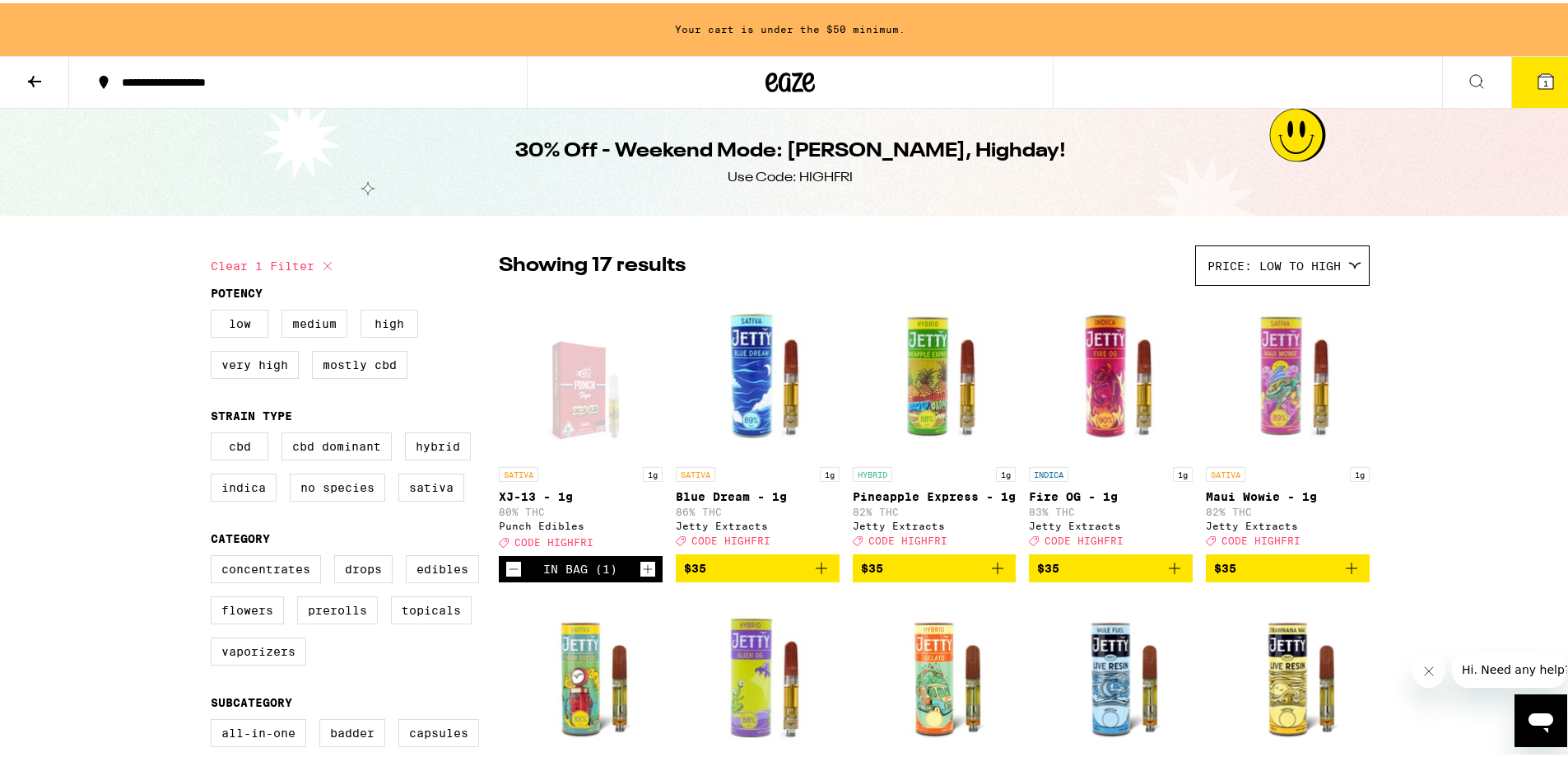
click at [642, 576] on icon "Increment" at bounding box center [648, 565] width 15 height 19
click at [644, 576] on icon "Increment" at bounding box center [648, 565] width 15 height 19
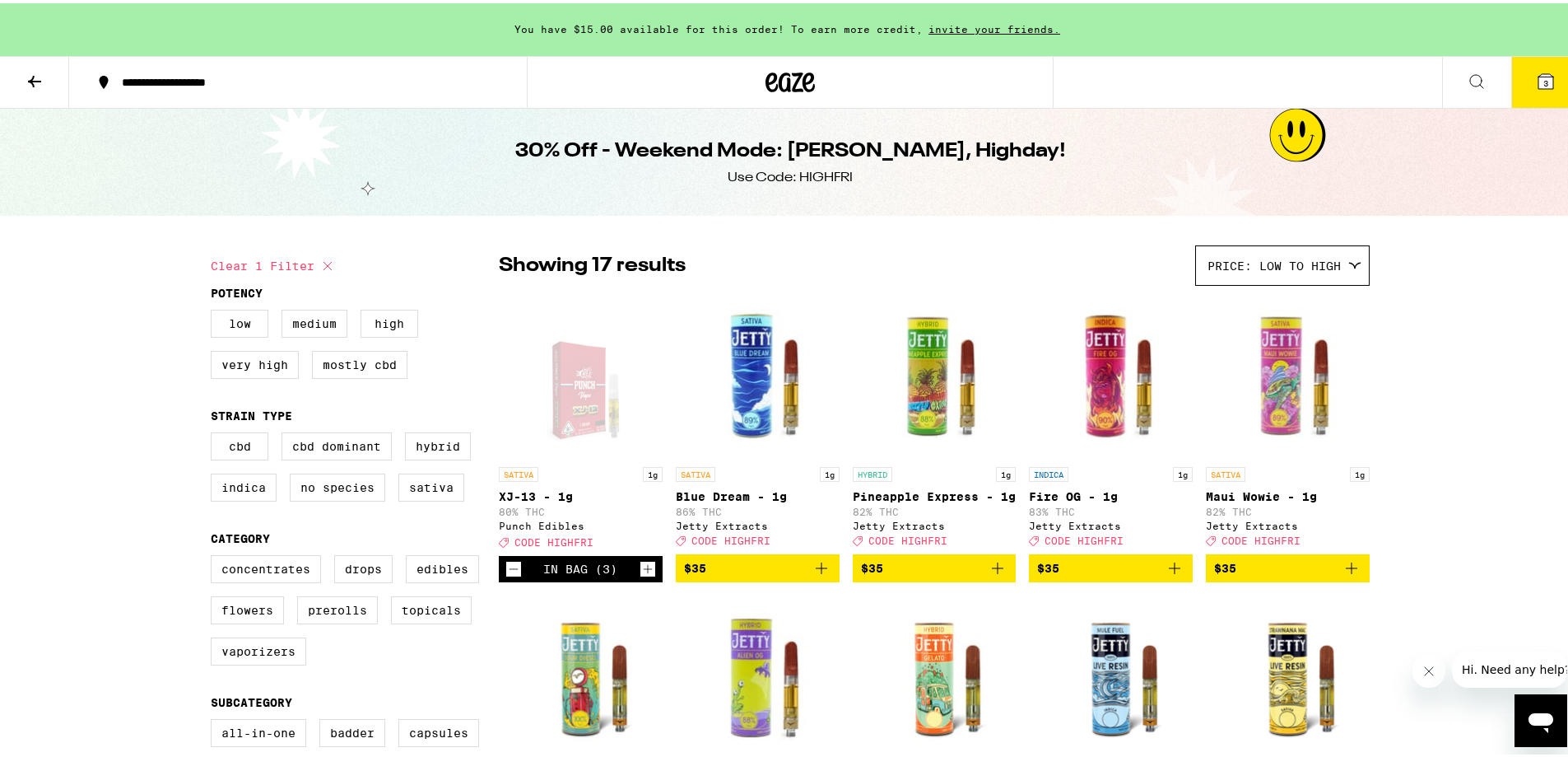
click at [54, 94] on button at bounding box center [35, 80] width 69 height 52
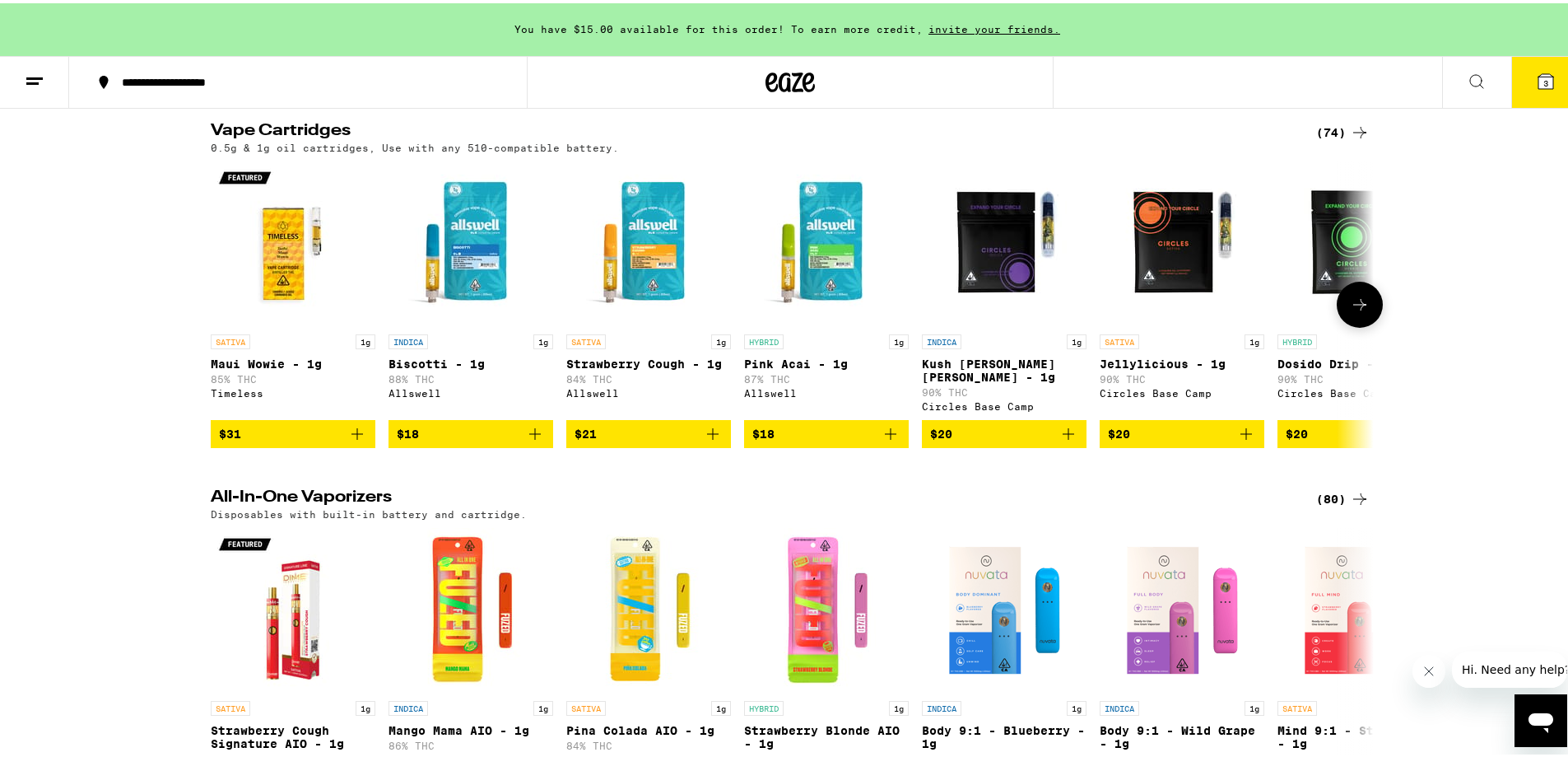
scroll to position [2552, 0]
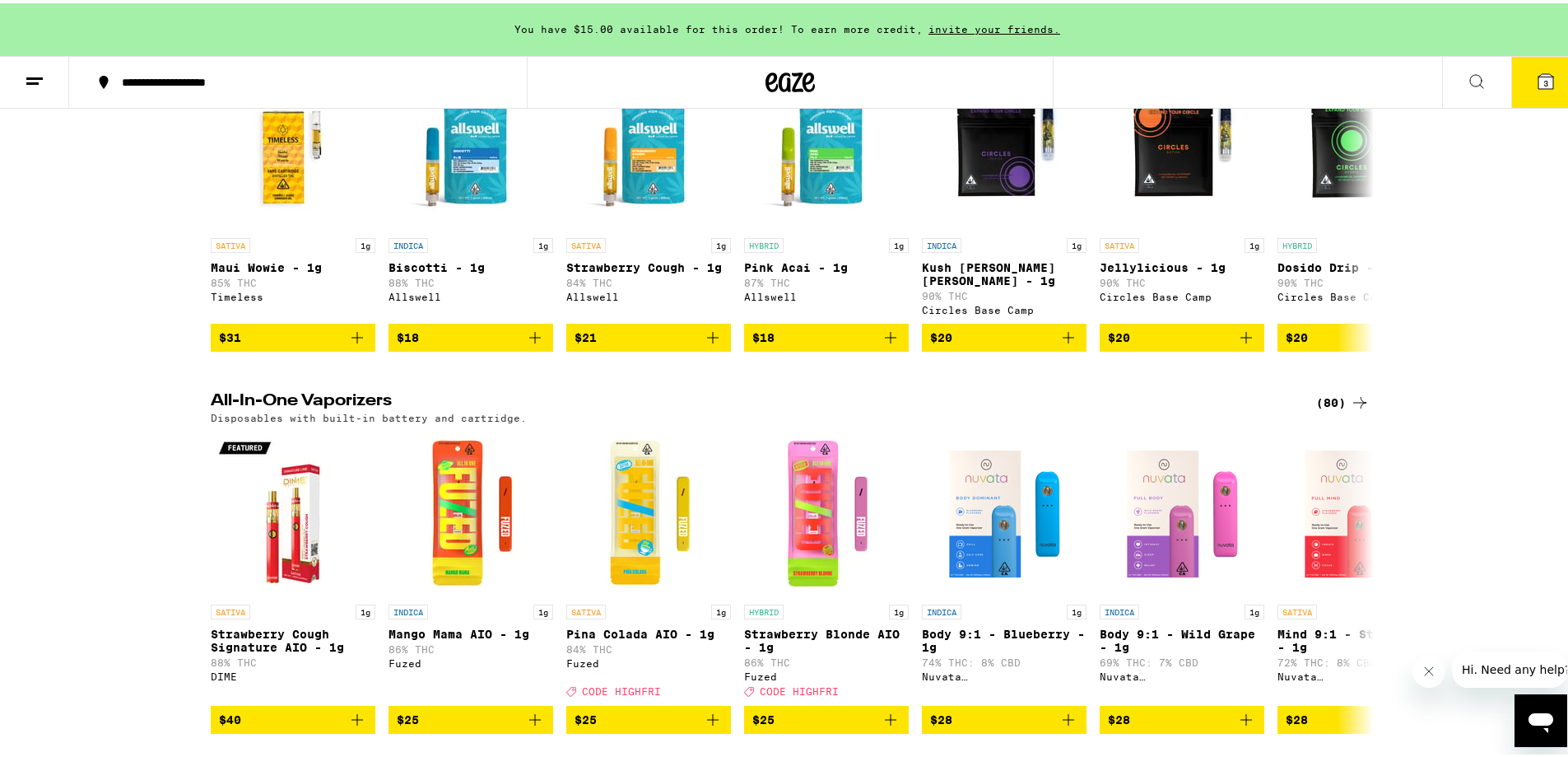
click at [1039, 43] on div "(74)" at bounding box center [1343, 32] width 54 height 19
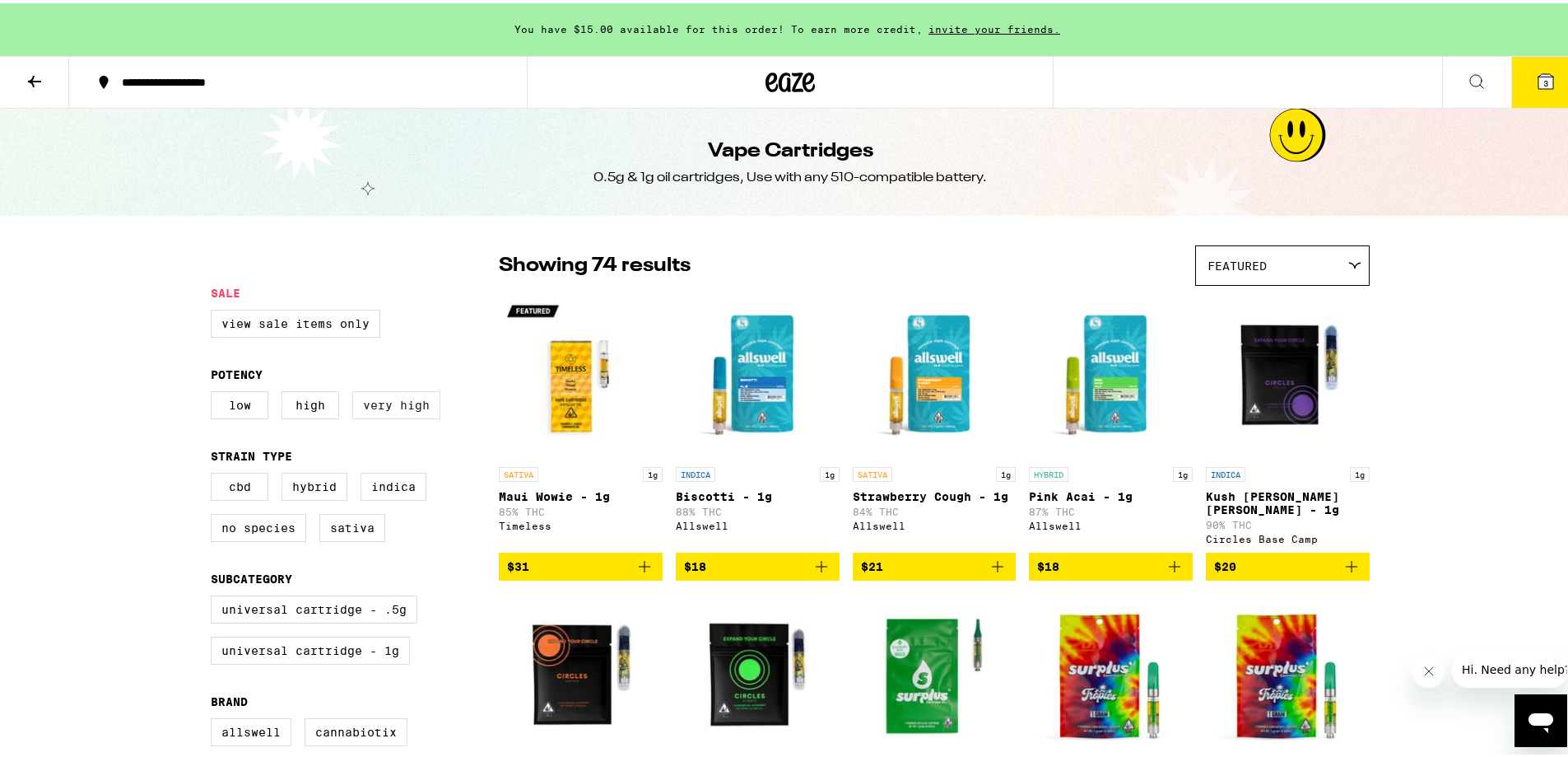
click at [407, 412] on label "Very High" at bounding box center [396, 402] width 88 height 28
click at [215, 391] on input "Very High" at bounding box center [214, 390] width 1 height 1
checkbox input "true"
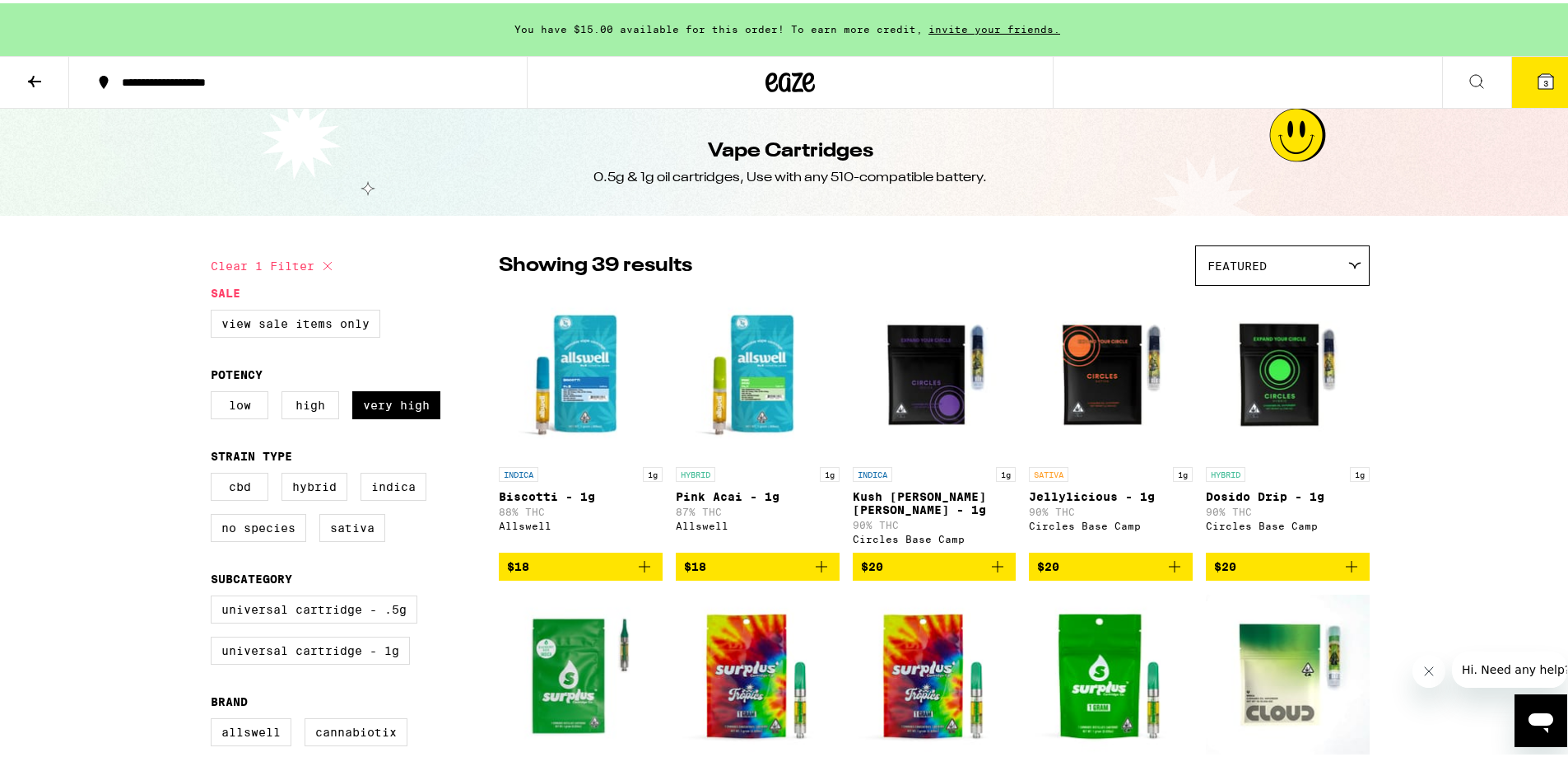
click at [641, 557] on icon "Add to bag" at bounding box center [644, 562] width 19 height 19
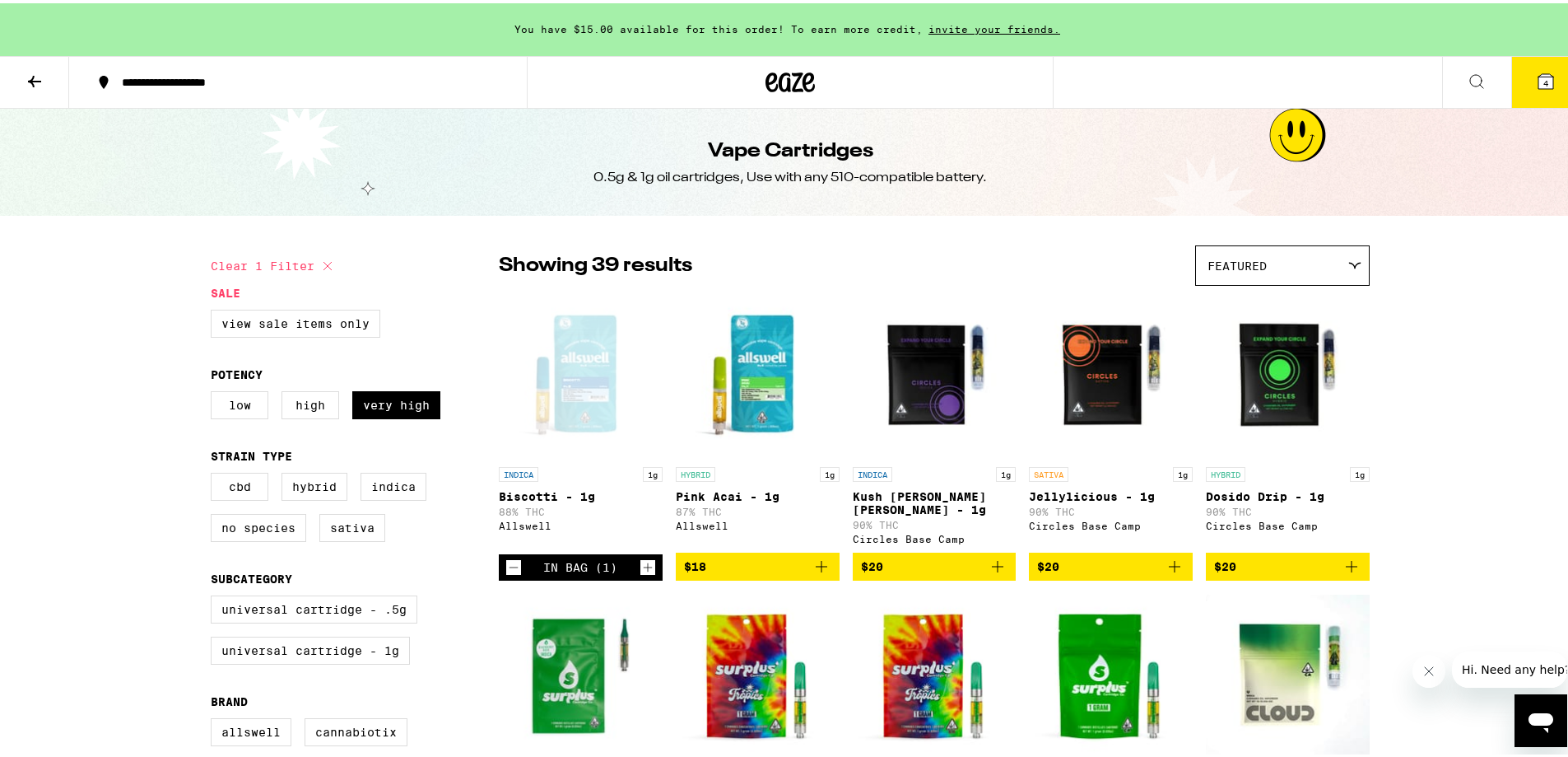
click at [811, 556] on icon "Add to bag" at bounding box center [821, 562] width 19 height 19
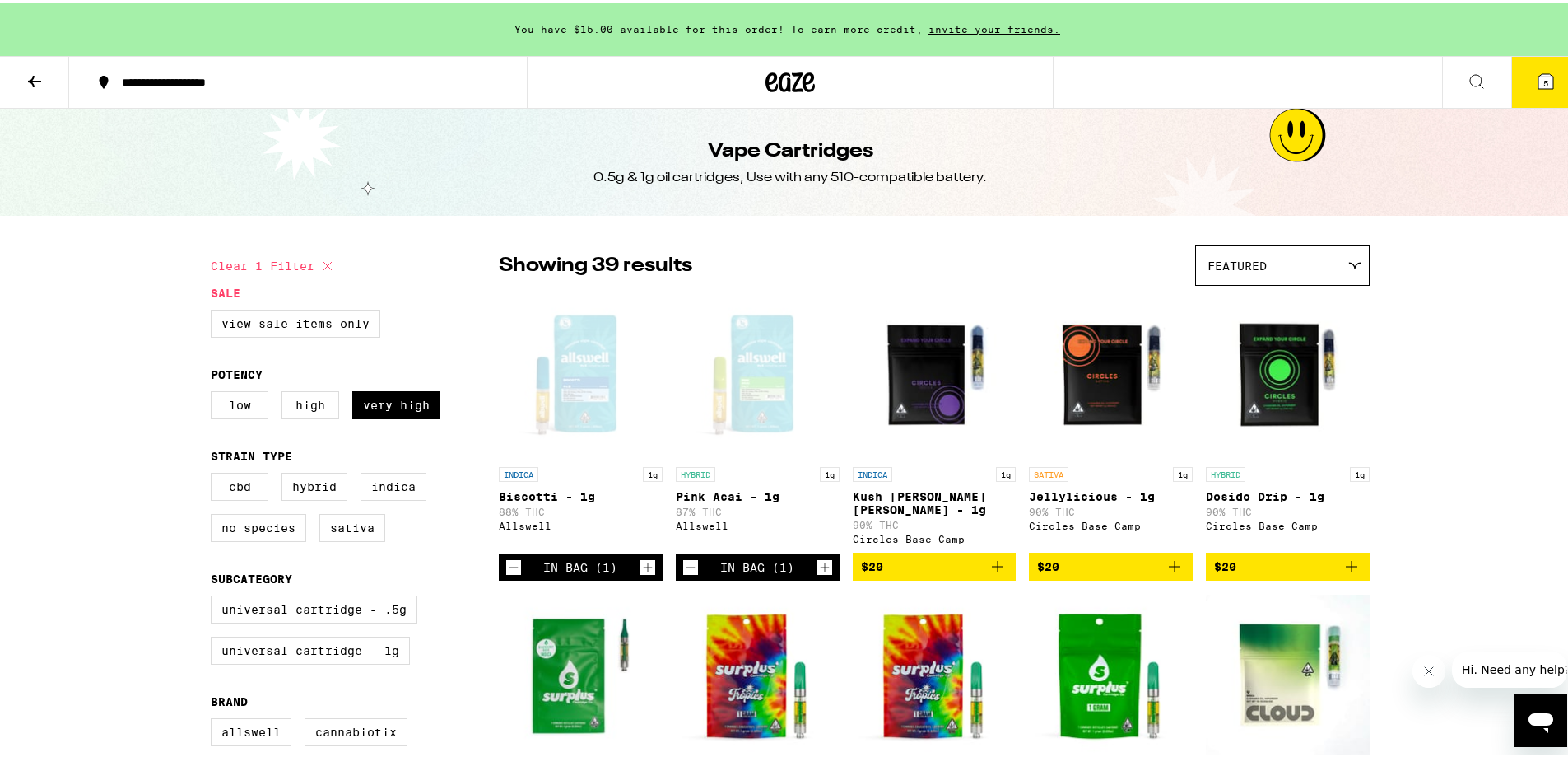
click at [995, 557] on icon "Add to bag" at bounding box center [997, 562] width 19 height 19
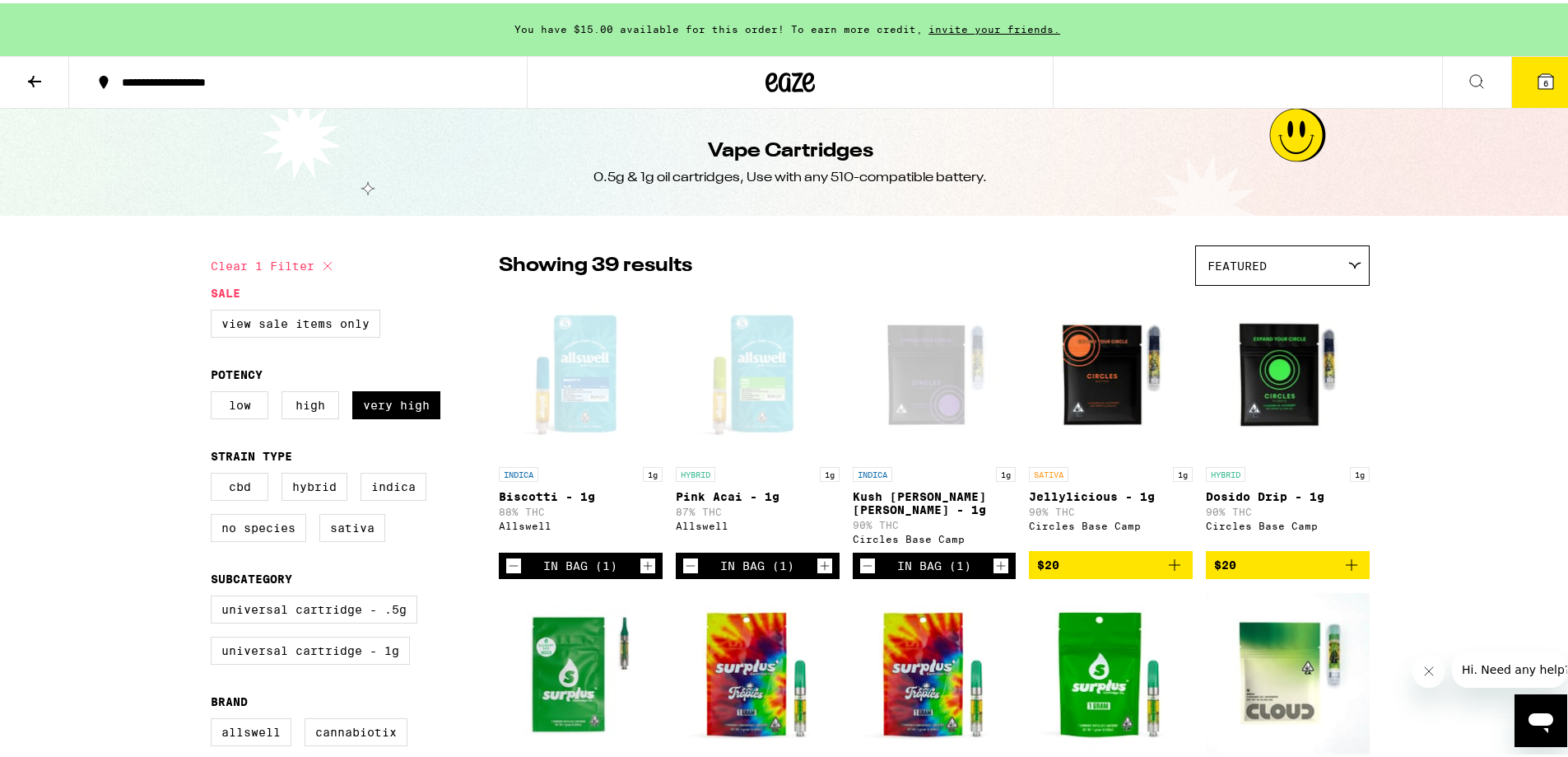
click at [1039, 557] on icon "Add to bag" at bounding box center [1174, 561] width 19 height 19
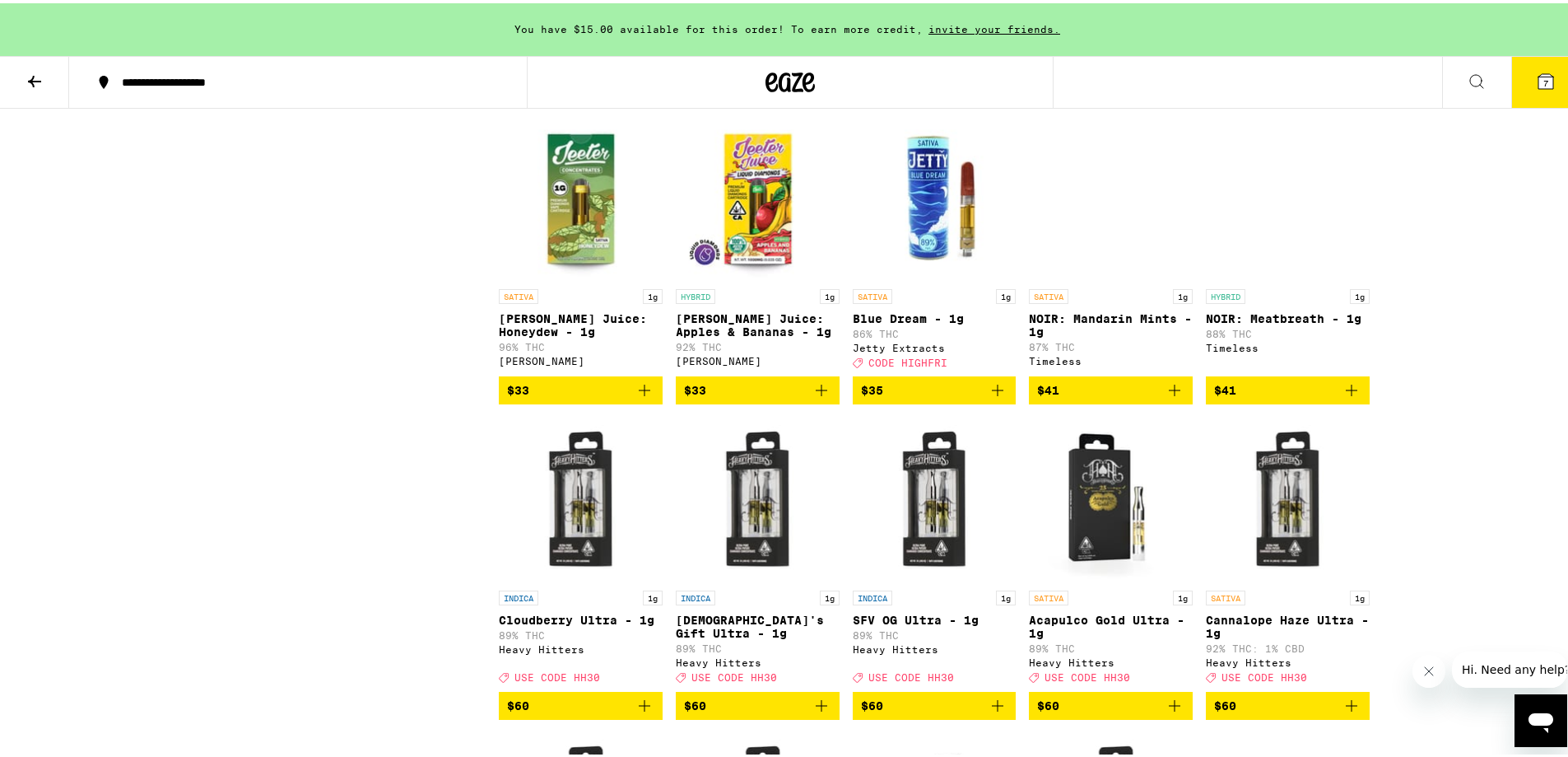
scroll to position [1729, 0]
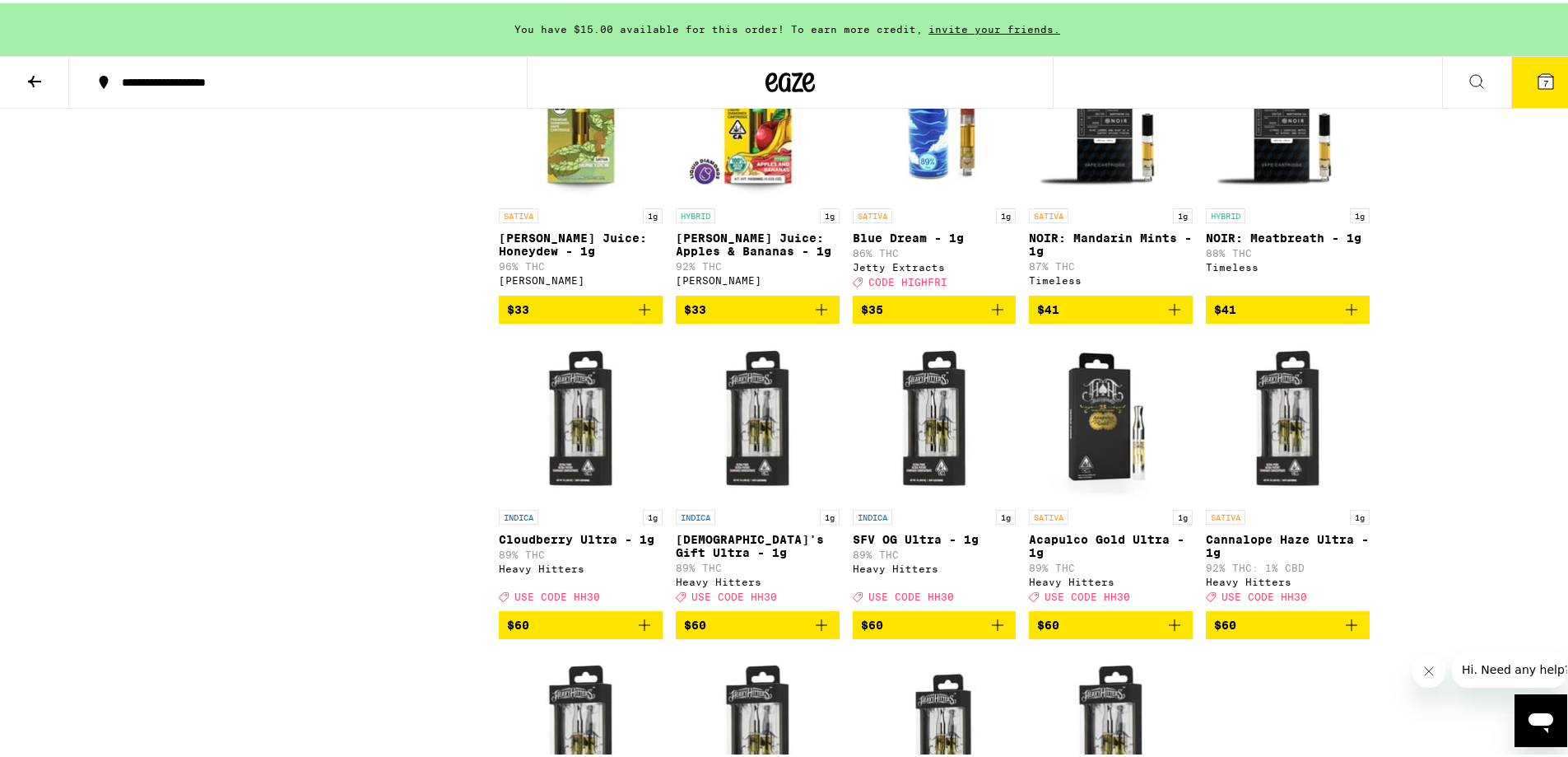
click at [766, 498] on img "Open page for God's Gift Ultra - 1g from Heavy Hitters" at bounding box center [757, 416] width 164 height 165
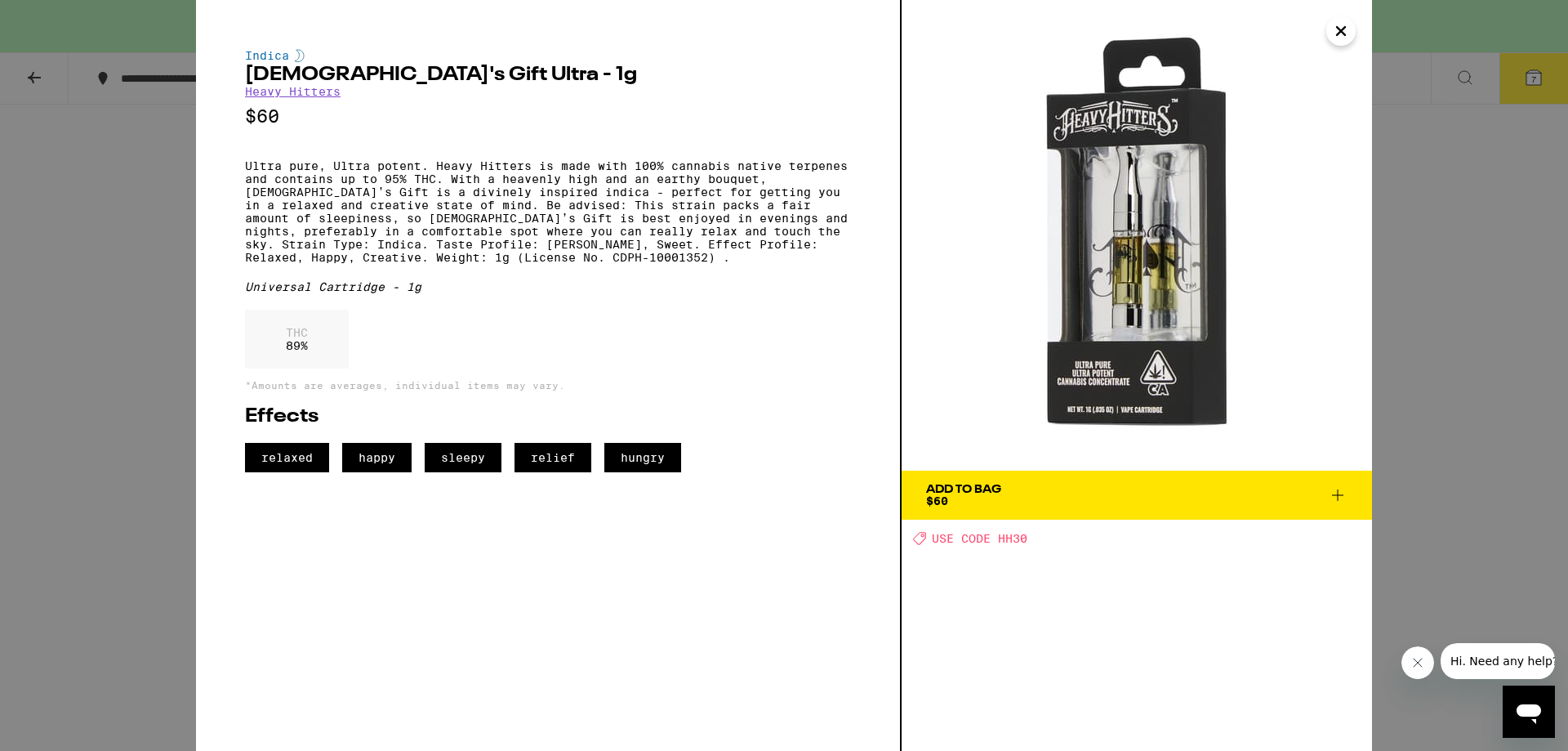
click at [1031, 374] on div "Indica God's Gift Ultra - 1g Heavy Hitters $60 Ultra pure, Ultra potent. Heavy …" at bounding box center [784, 375] width 1568 height 751
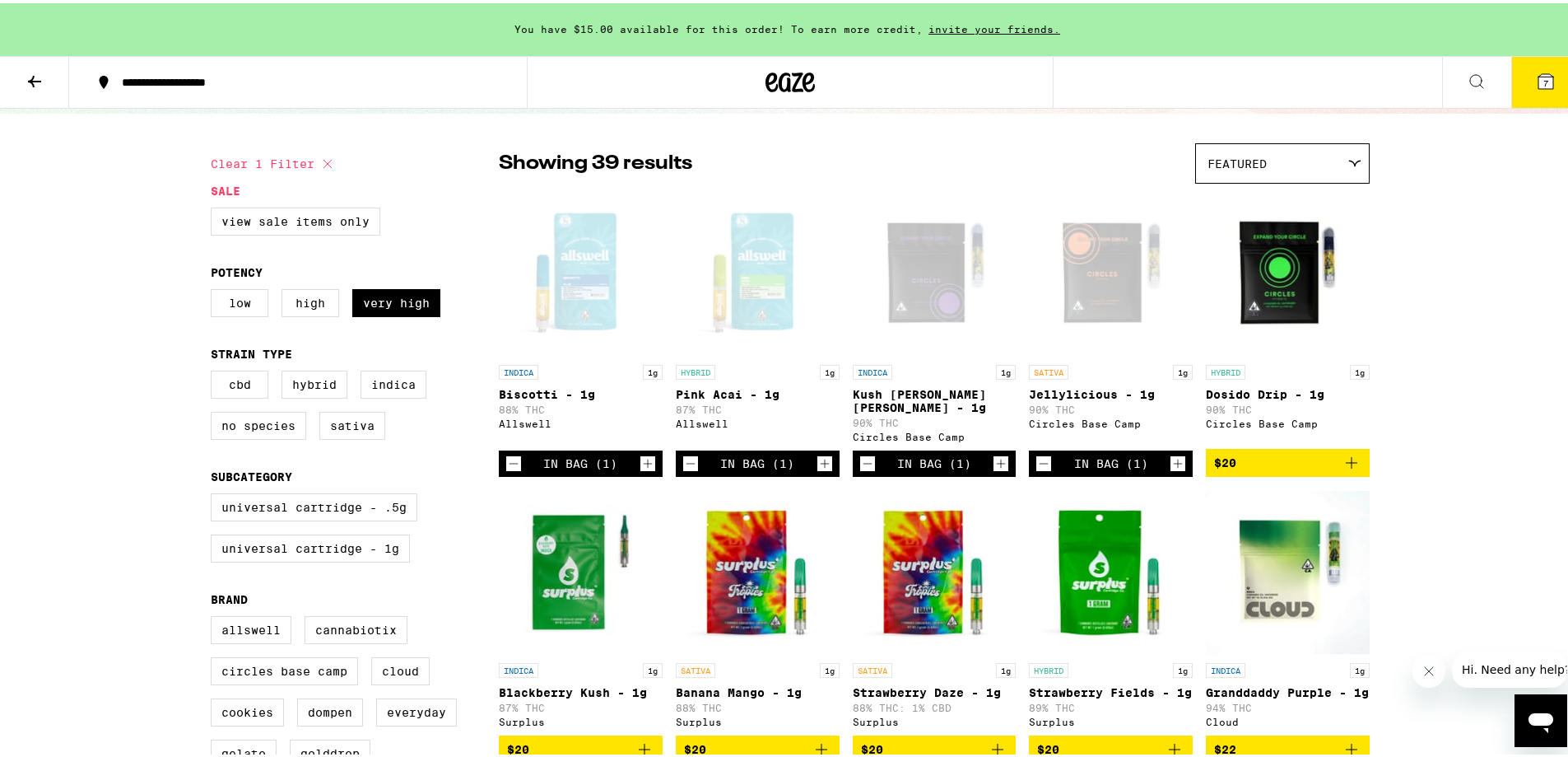
scroll to position [247, 0]
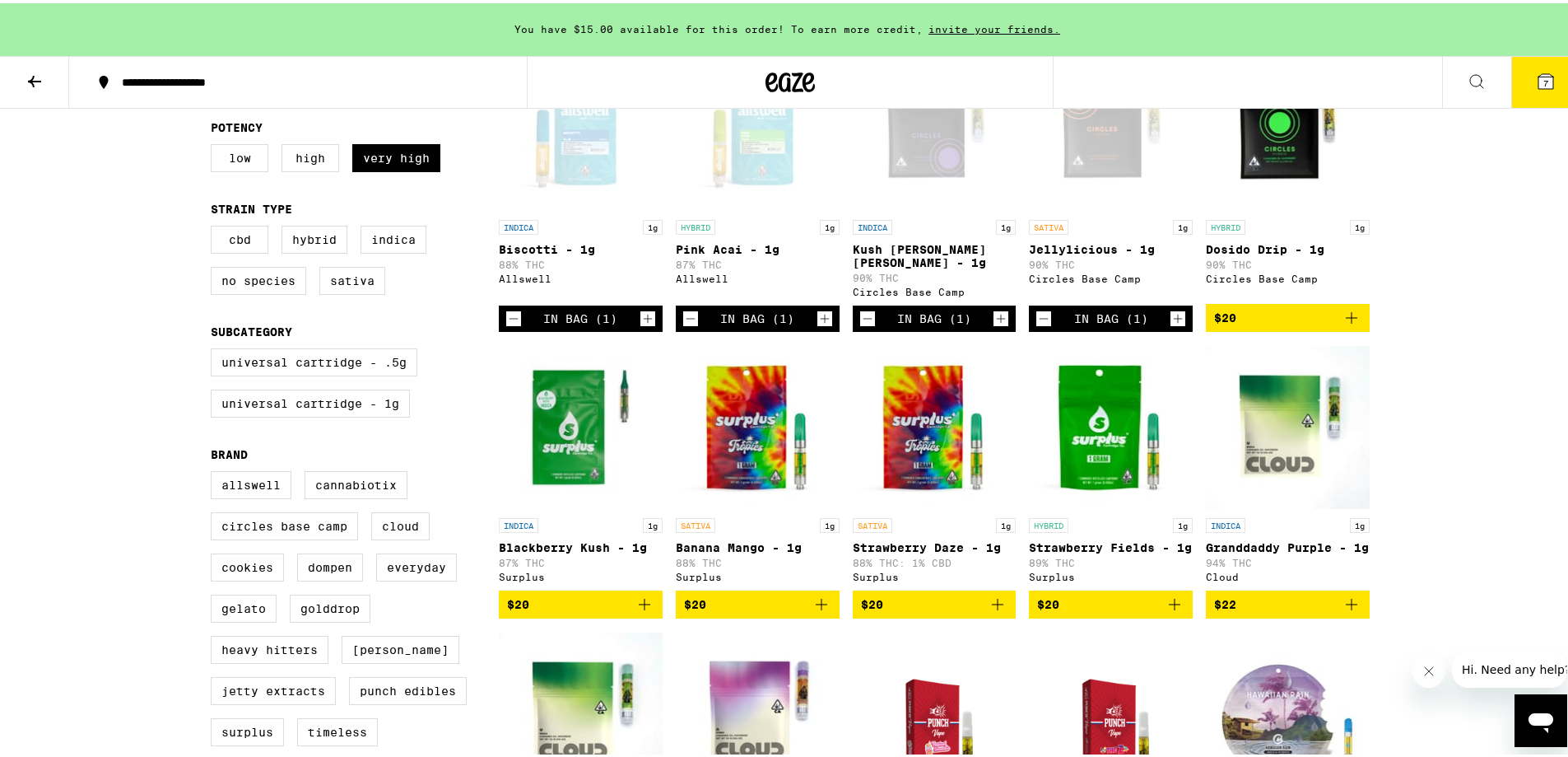
click at [1039, 85] on icon at bounding box center [1546, 78] width 15 height 15
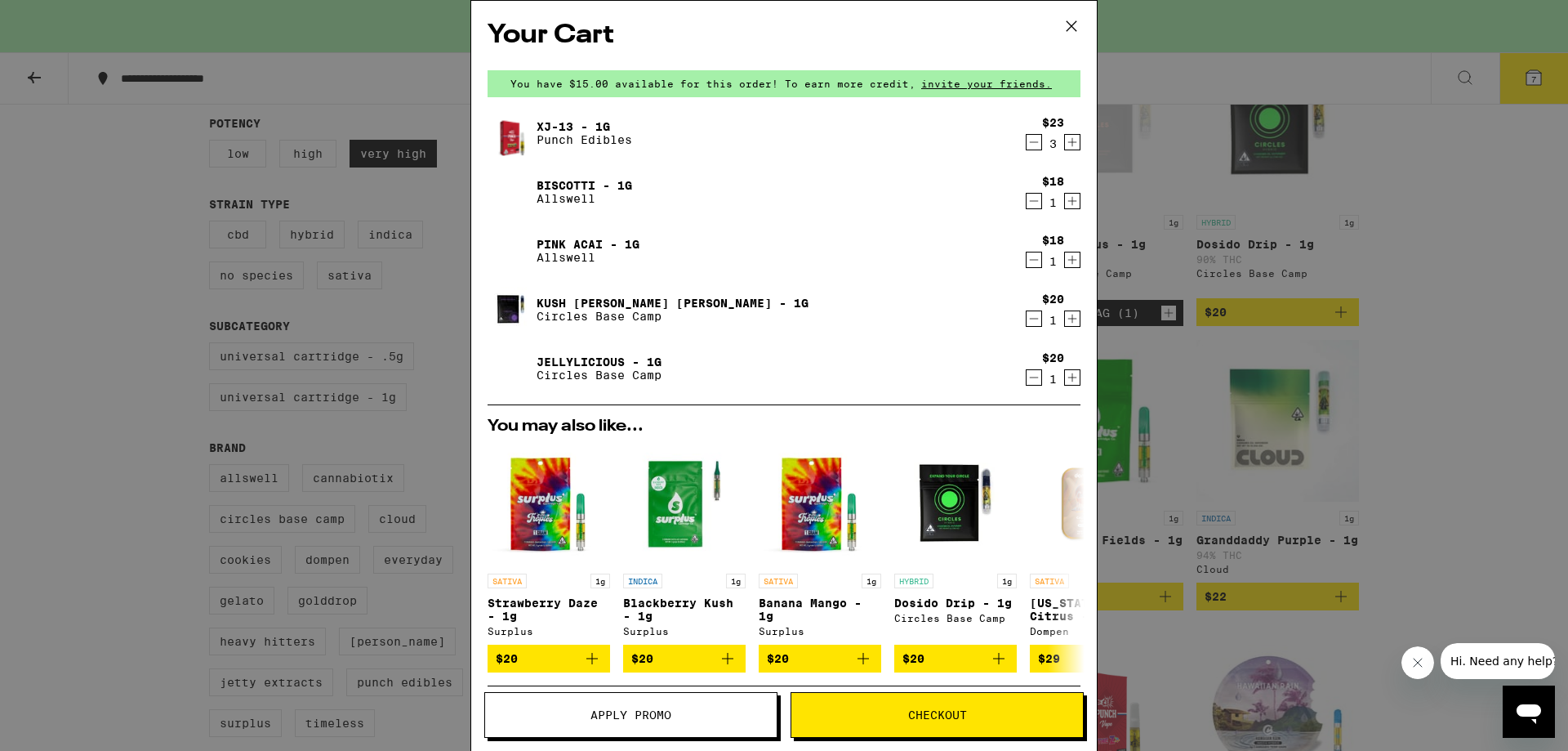
click at [669, 703] on button "Apply Promo" at bounding box center [631, 714] width 293 height 46
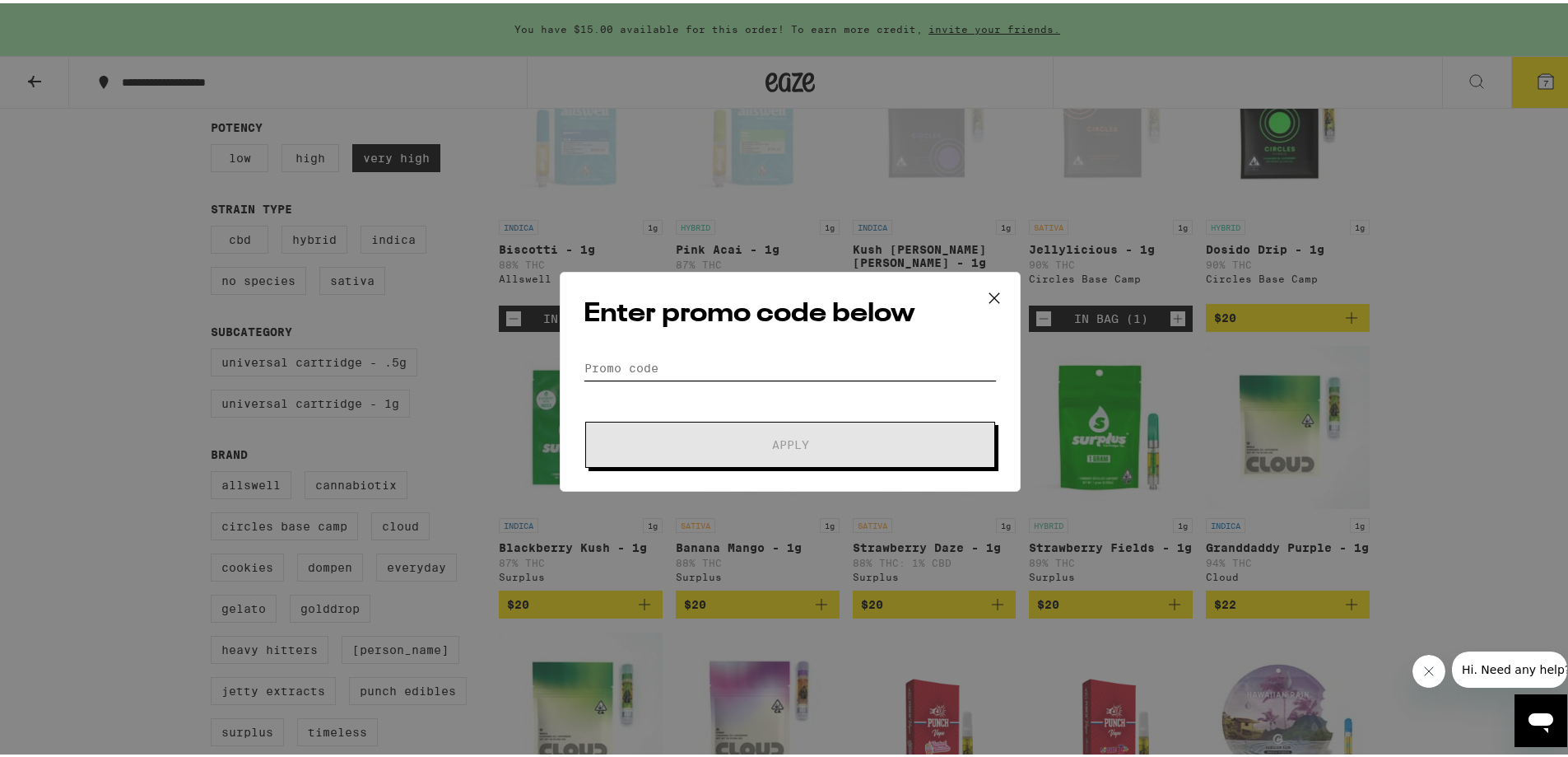
click at [703, 365] on input "Promo Code" at bounding box center [789, 365] width 413 height 24
paste input "HIGHFRI"
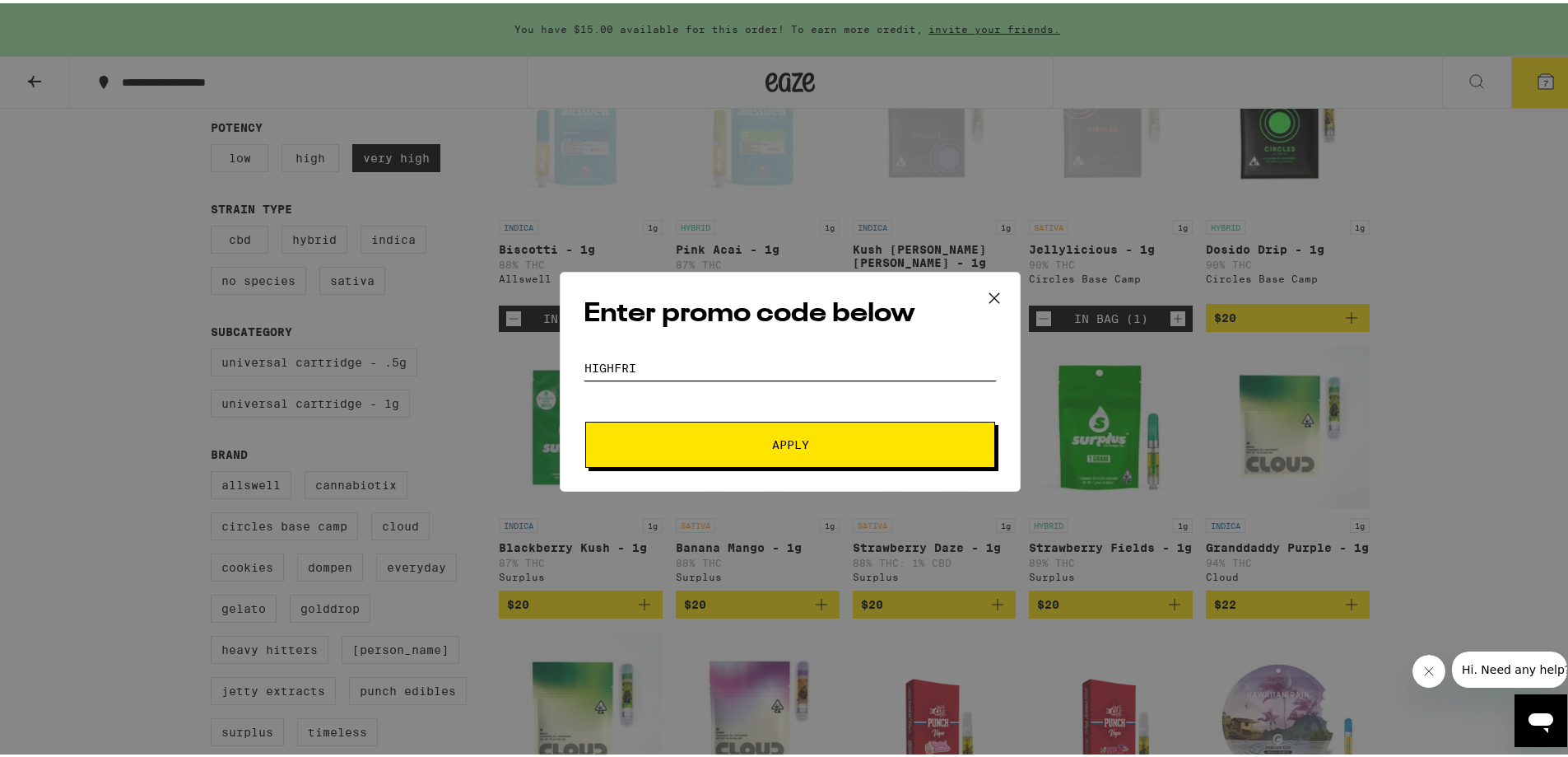
type input "HIGHFRI"
click at [780, 425] on button "Apply" at bounding box center [789, 441] width 410 height 46
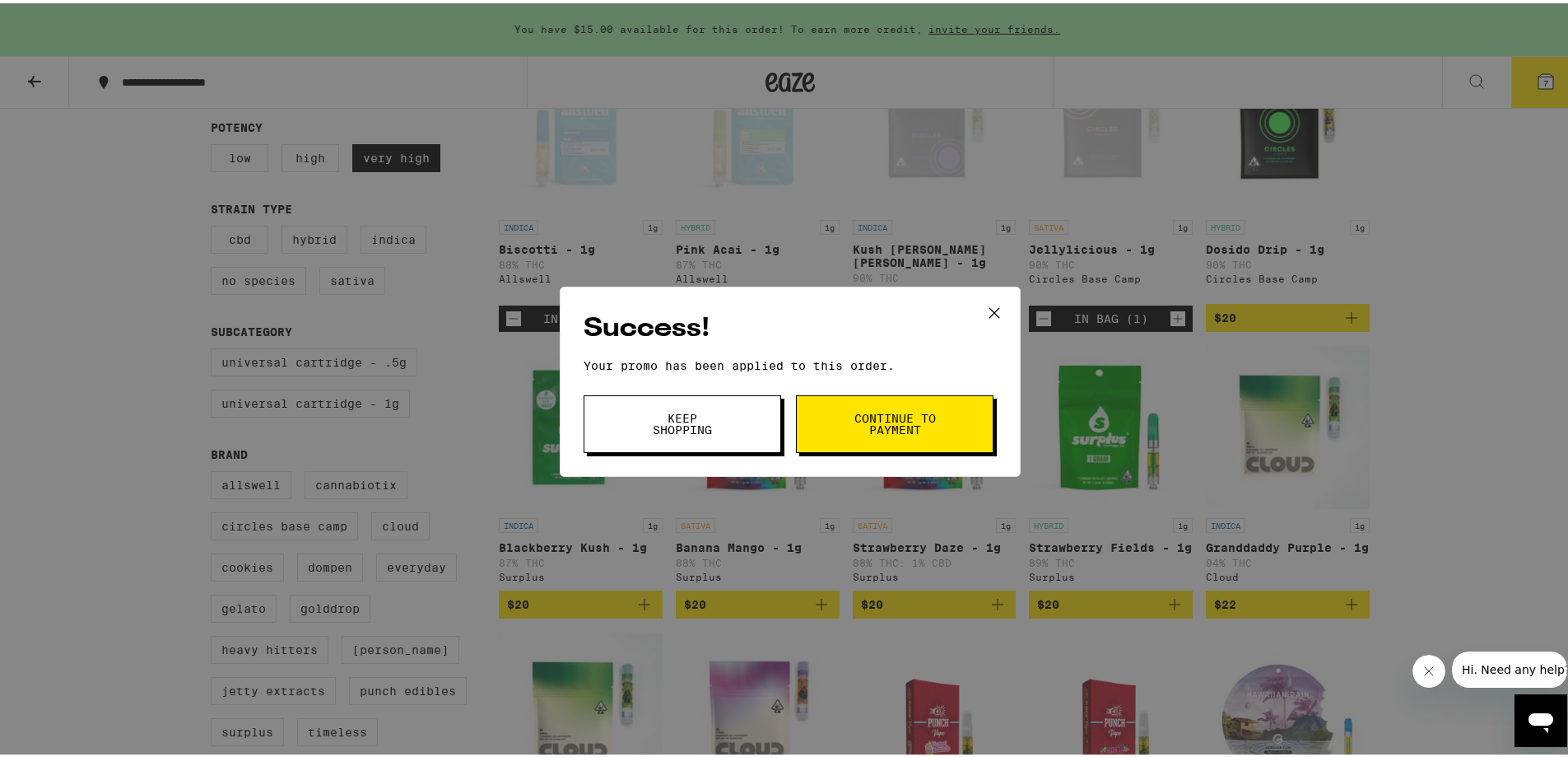
drag, startPoint x: 765, startPoint y: 424, endPoint x: 847, endPoint y: 333, distance: 122.5
click at [847, 333] on div "Success! Your promo has been applied to this order. Promo Code HIGHFRI Keep Sho…" at bounding box center [790, 378] width 461 height 190
click at [827, 423] on button "Continue to payment" at bounding box center [895, 420] width 198 height 57
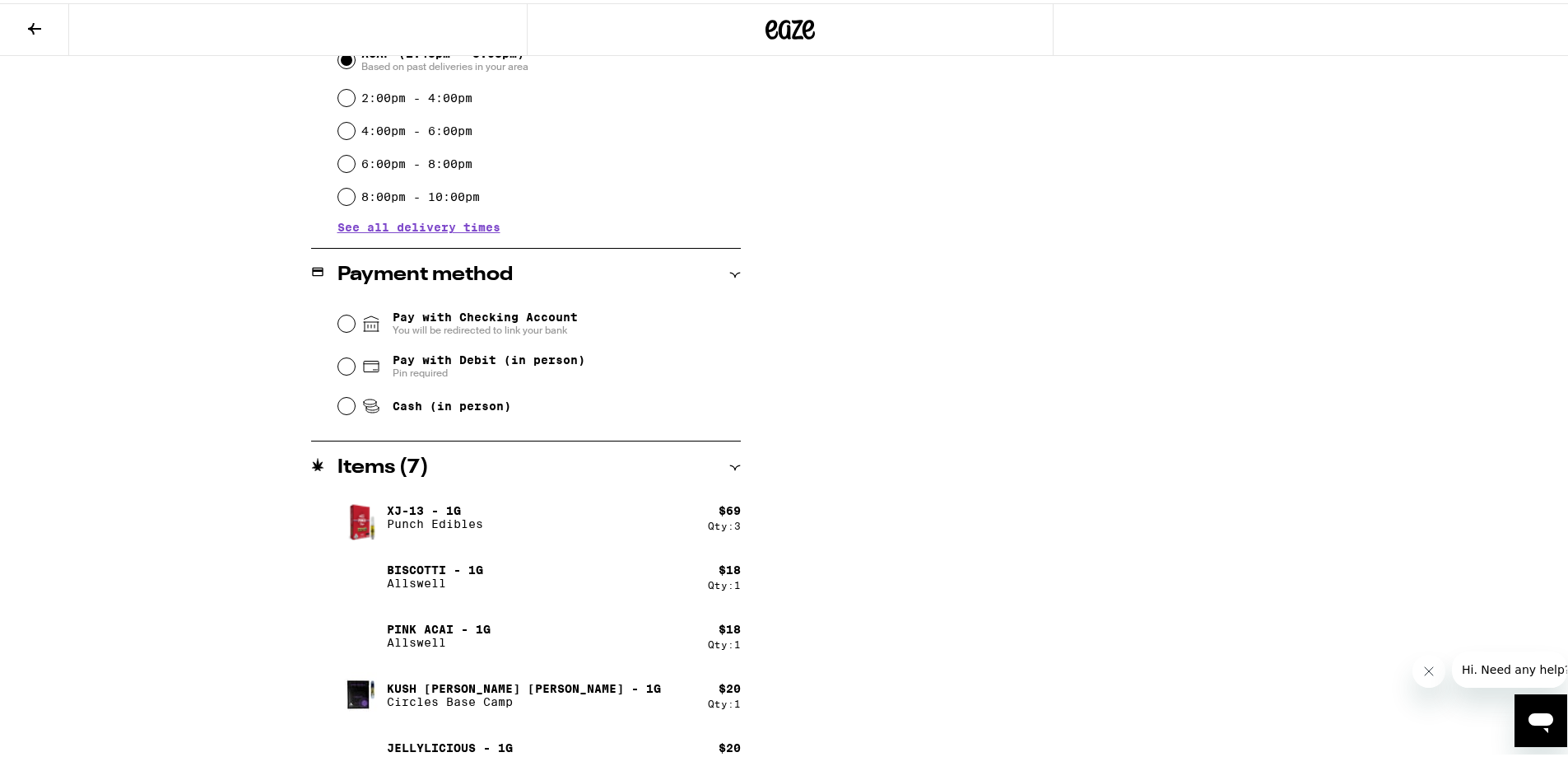
scroll to position [494, 0]
click at [338, 403] on input "Cash (in person)" at bounding box center [347, 401] width 17 height 17
radio input "true"
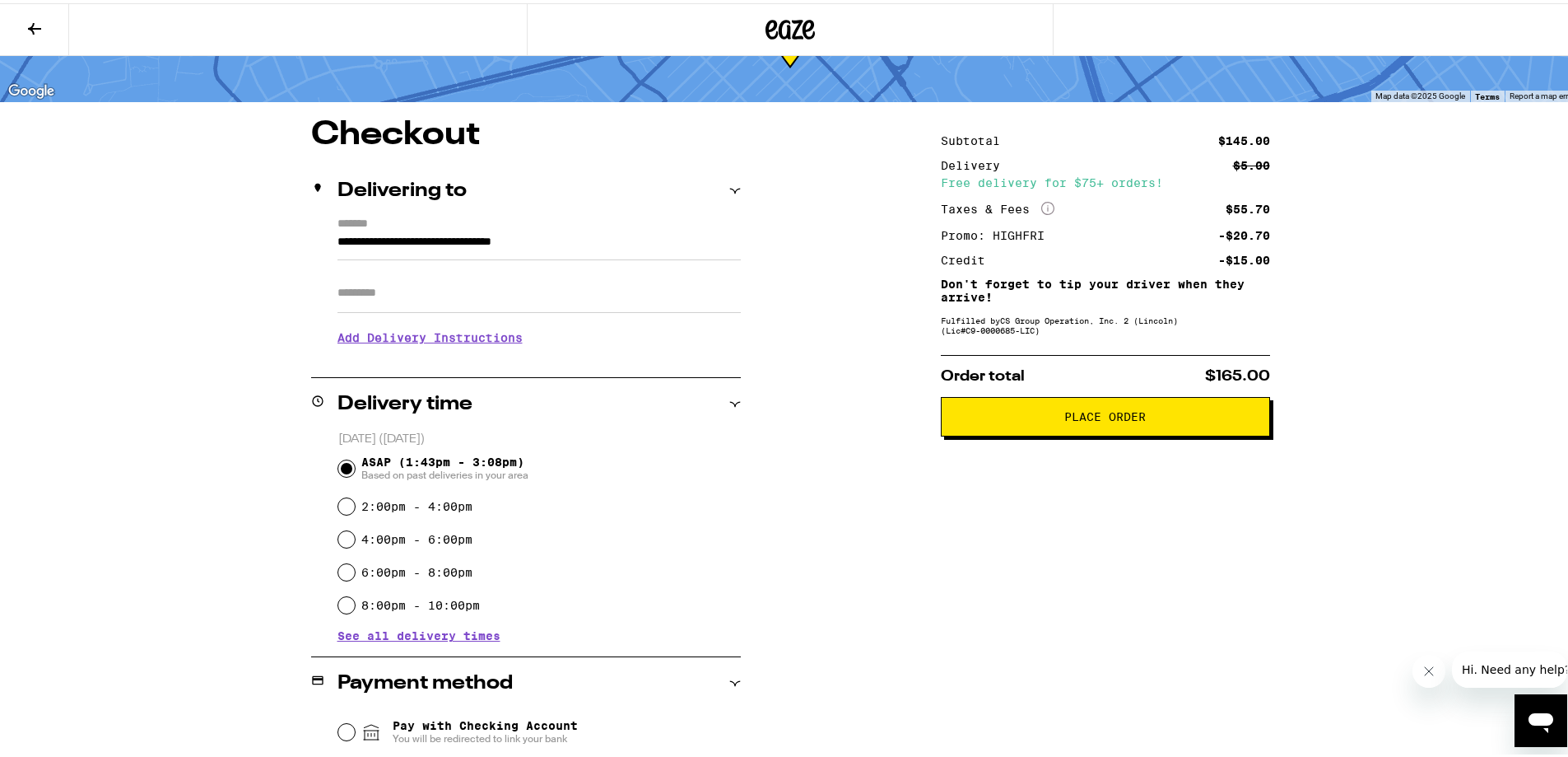
scroll to position [0, 0]
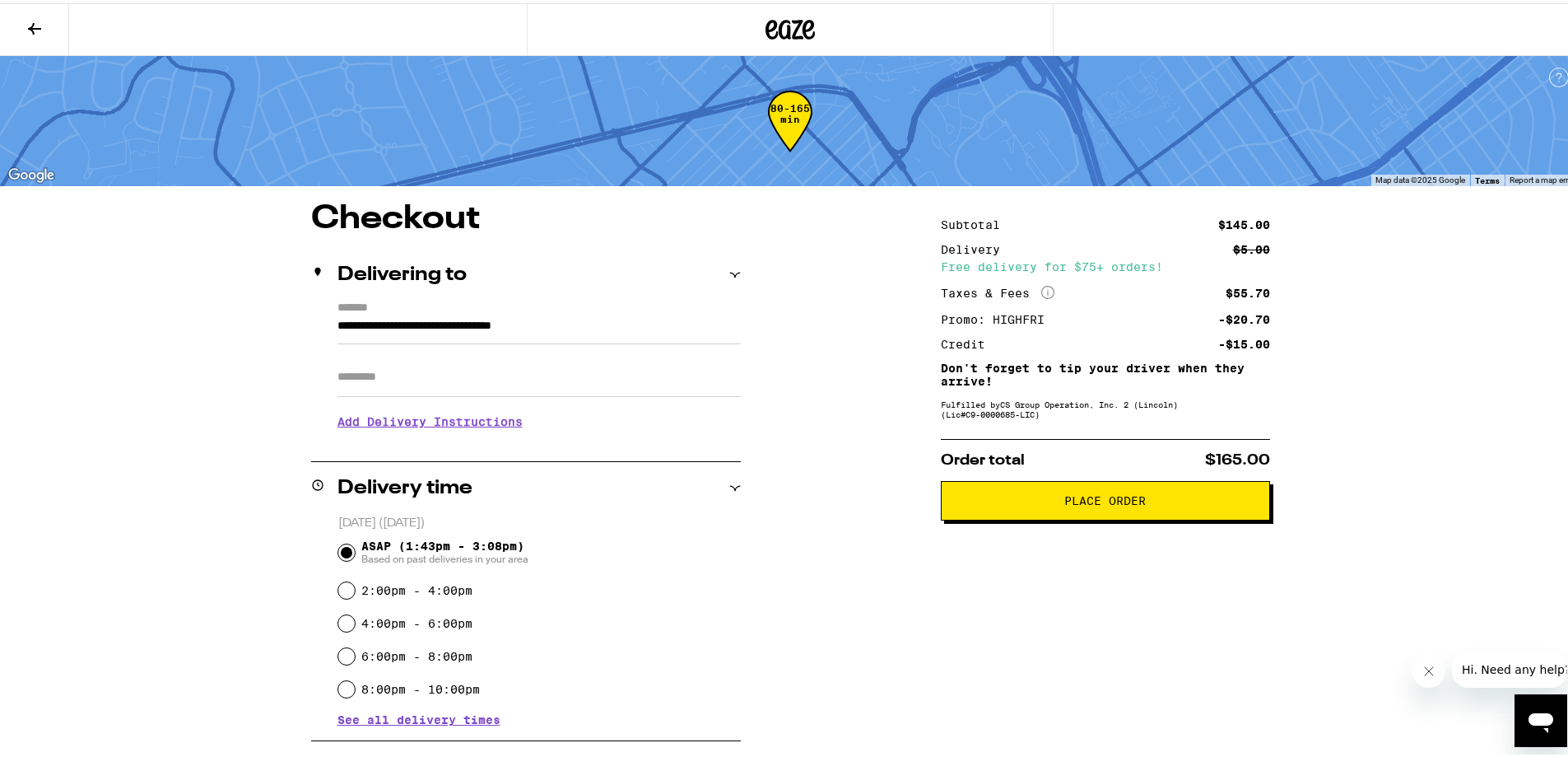
click at [40, 41] on button at bounding box center [35, 27] width 69 height 52
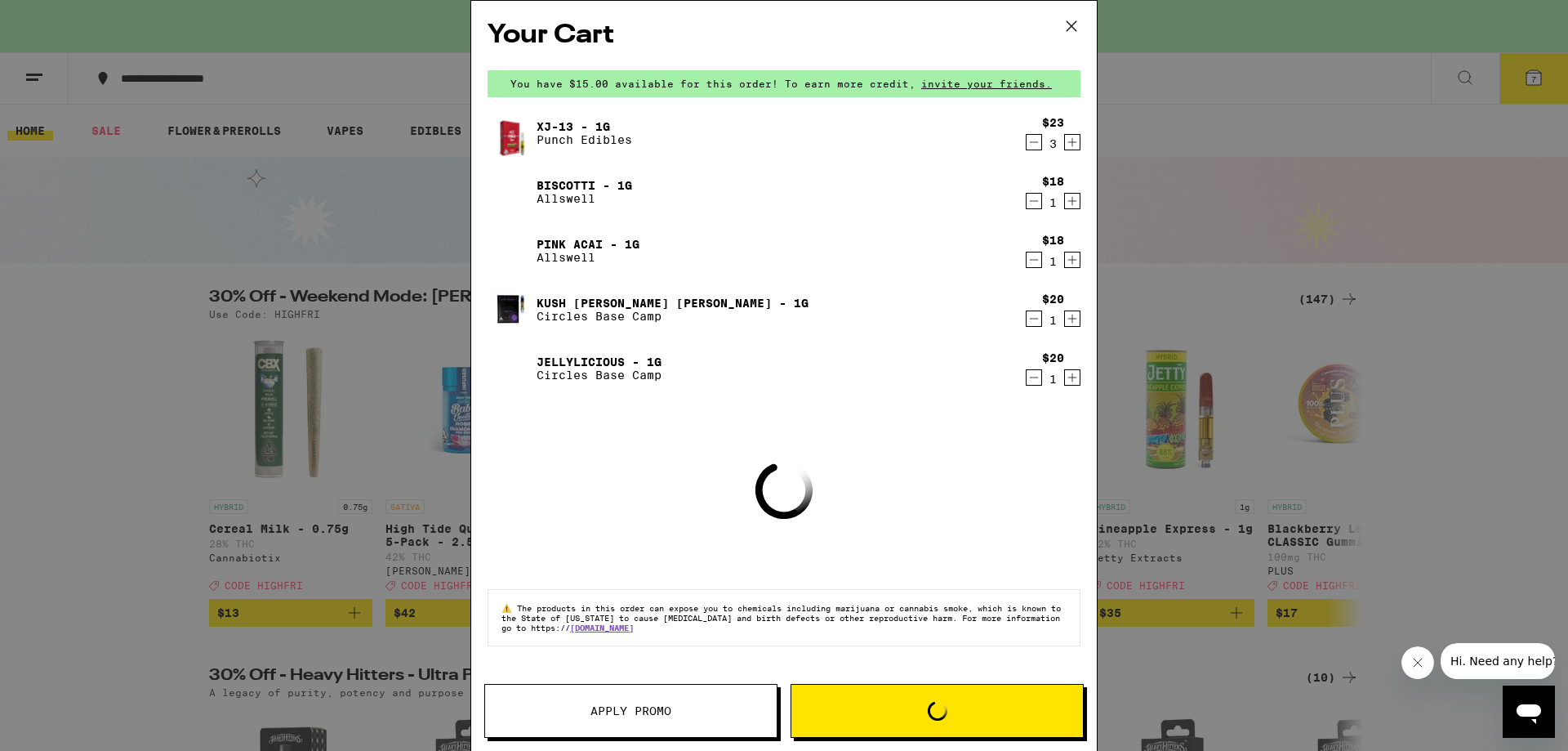
click at [1031, 103] on div "Your Cart You have $15.00 available for this order! To earn more credit, invite…" at bounding box center [784, 375] width 1568 height 751
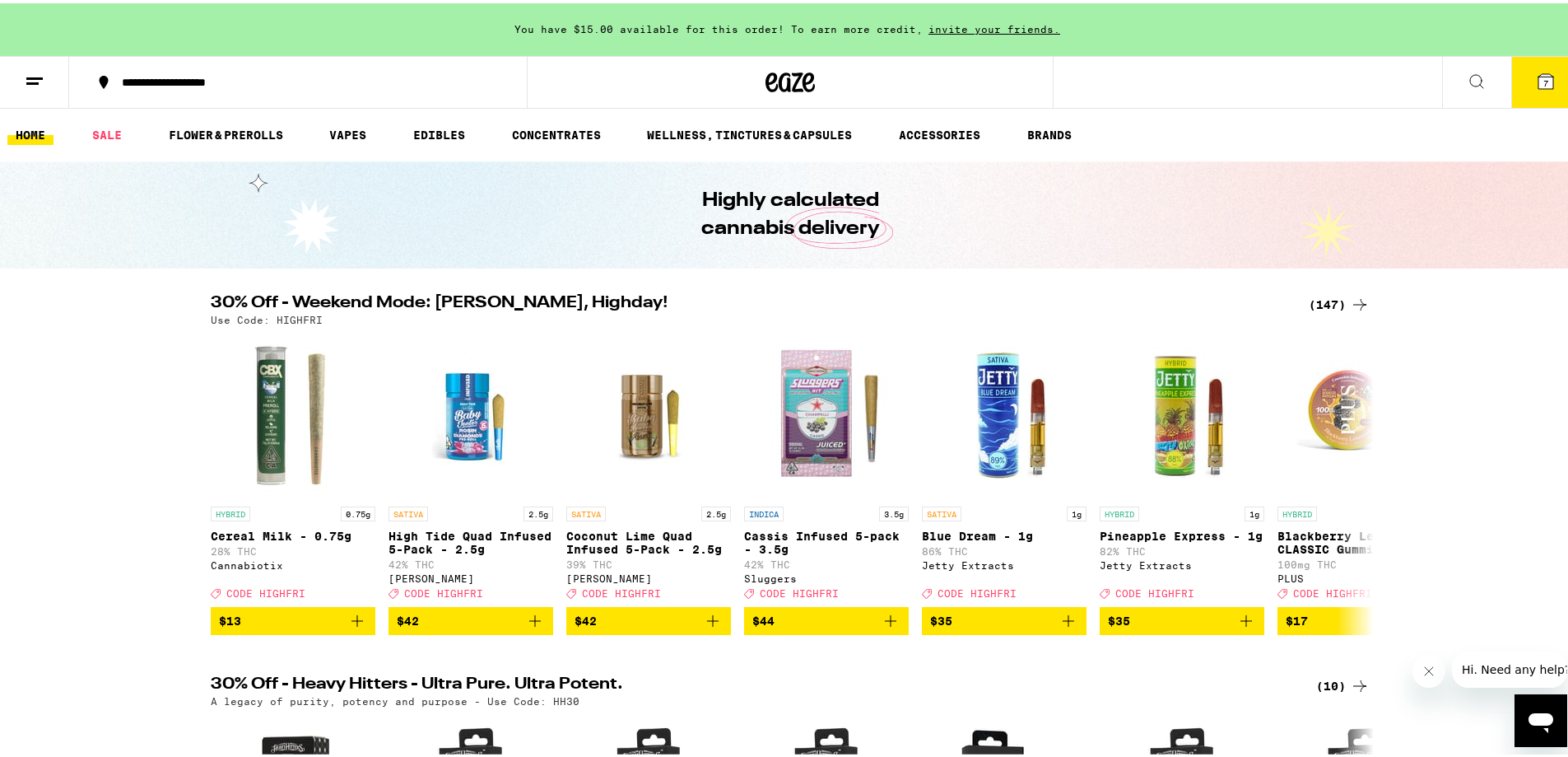
click at [1039, 86] on icon at bounding box center [1546, 78] width 15 height 15
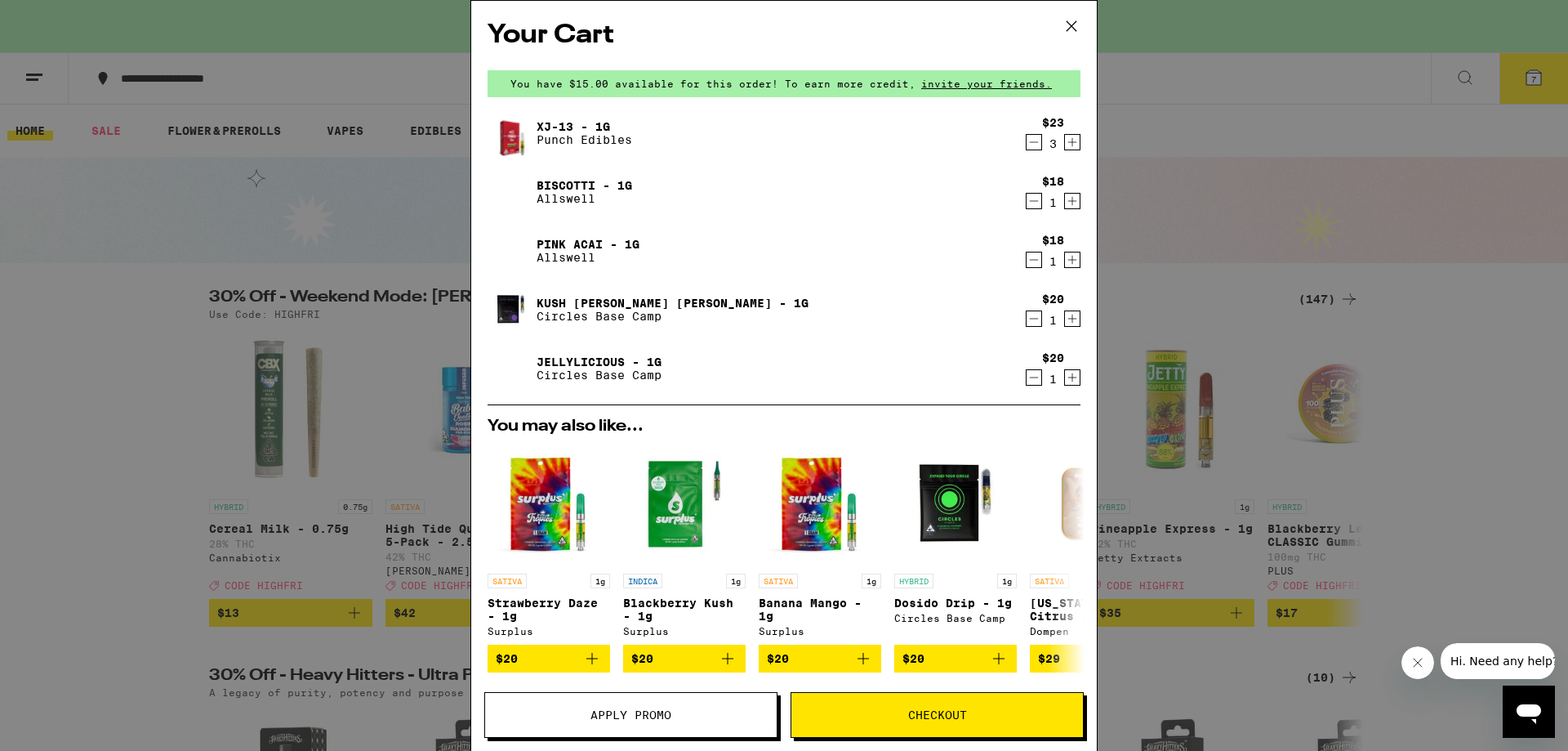
click at [1031, 145] on icon "Increment" at bounding box center [1073, 141] width 15 height 19
click at [1027, 377] on icon "Decrement" at bounding box center [1034, 377] width 15 height 19
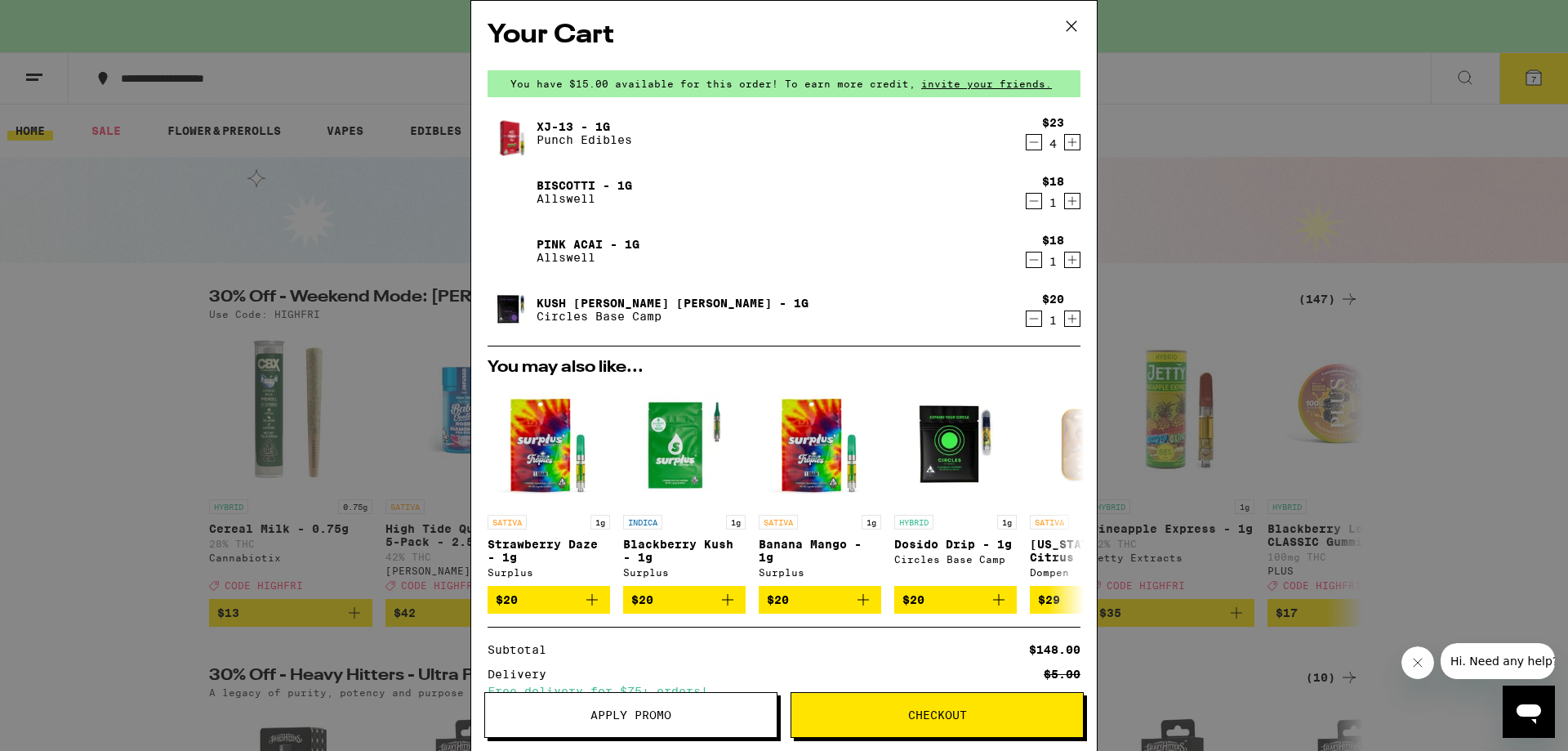
drag, startPoint x: 1193, startPoint y: 241, endPoint x: 1247, endPoint y: 211, distance: 61.8
click at [1031, 241] on div "Your Cart You have $15.00 available for this order! To earn more credit, invite…" at bounding box center [784, 375] width 1568 height 751
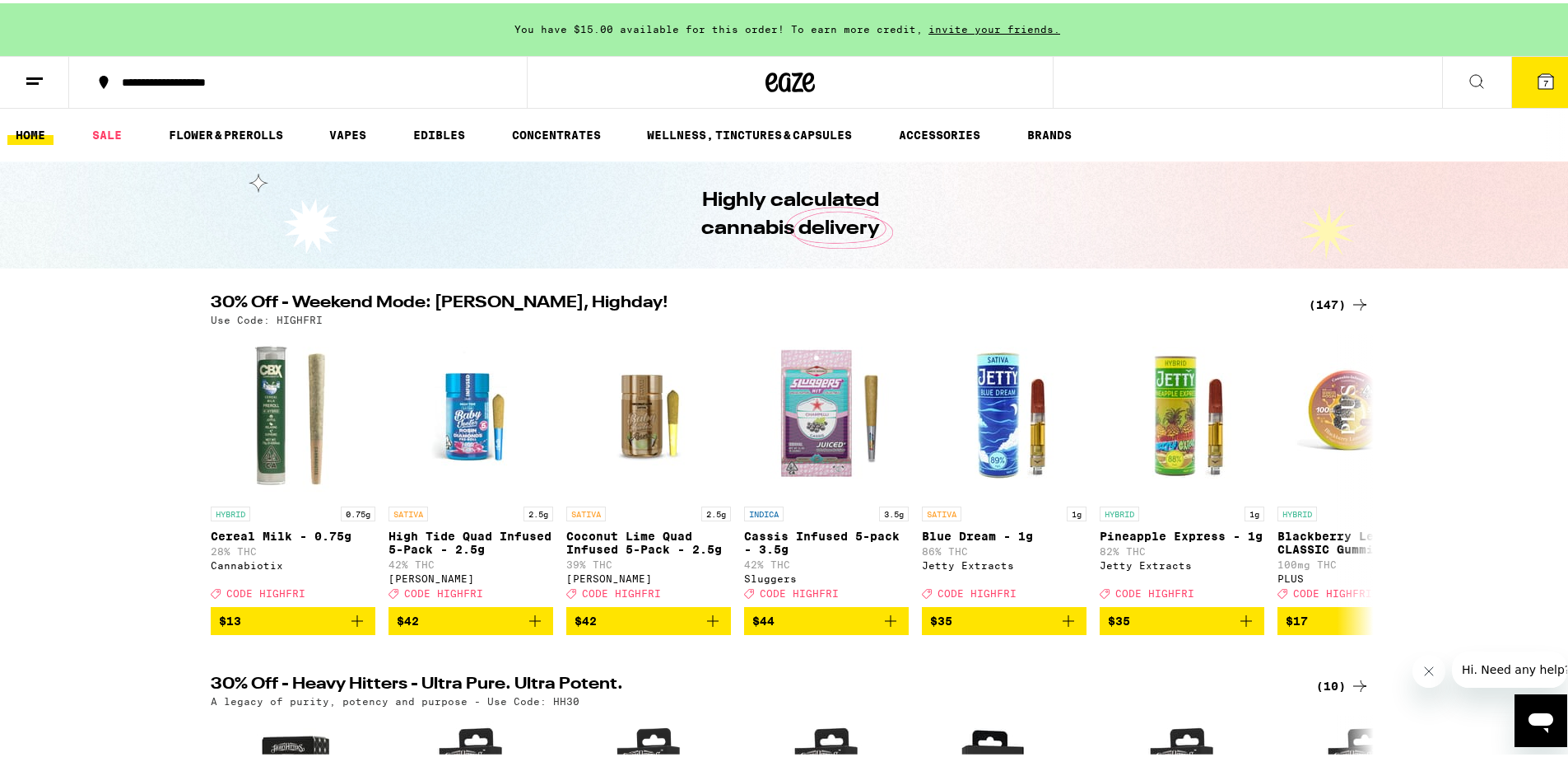
click at [1039, 74] on icon at bounding box center [1546, 78] width 15 height 15
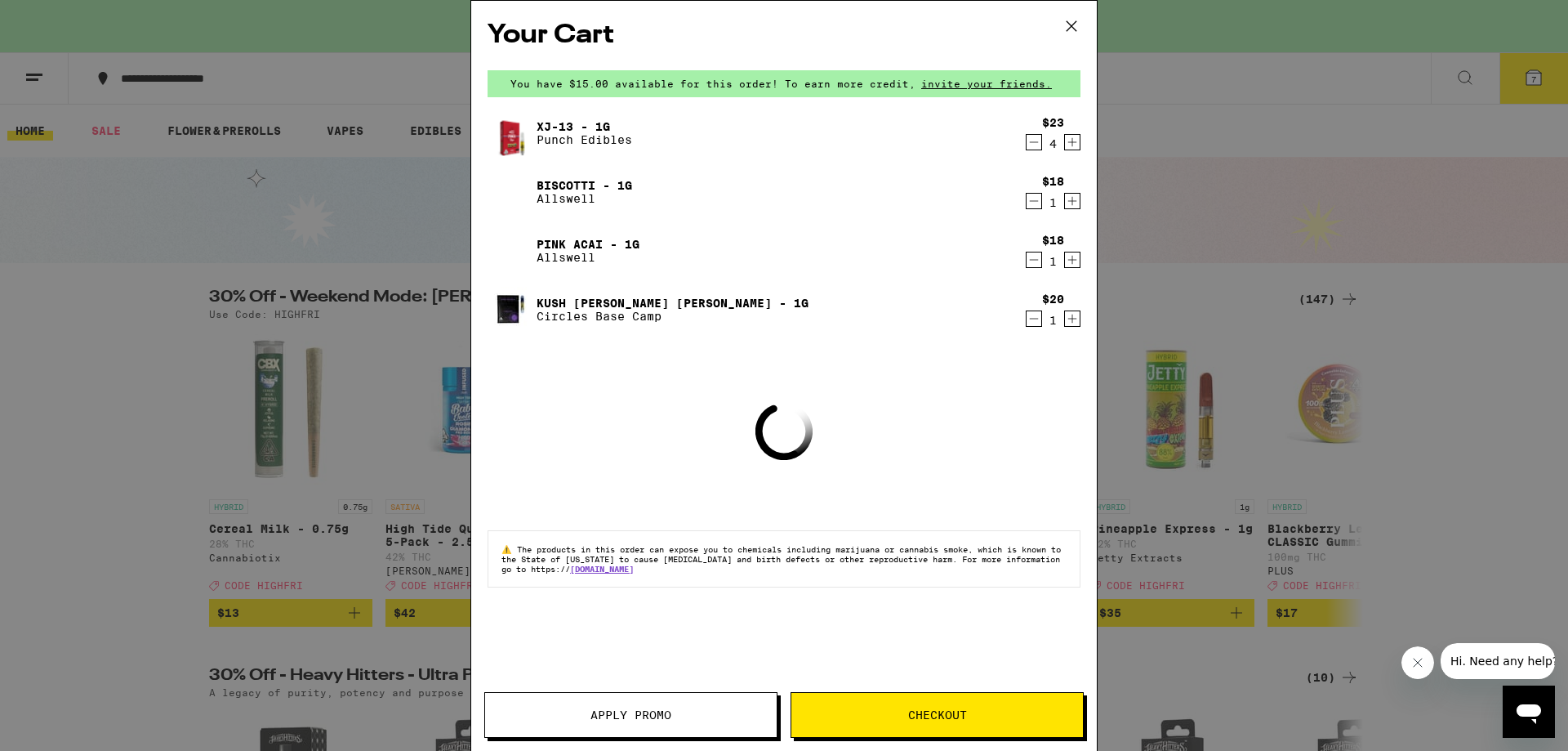
click at [964, 707] on button "Checkout" at bounding box center [937, 714] width 293 height 46
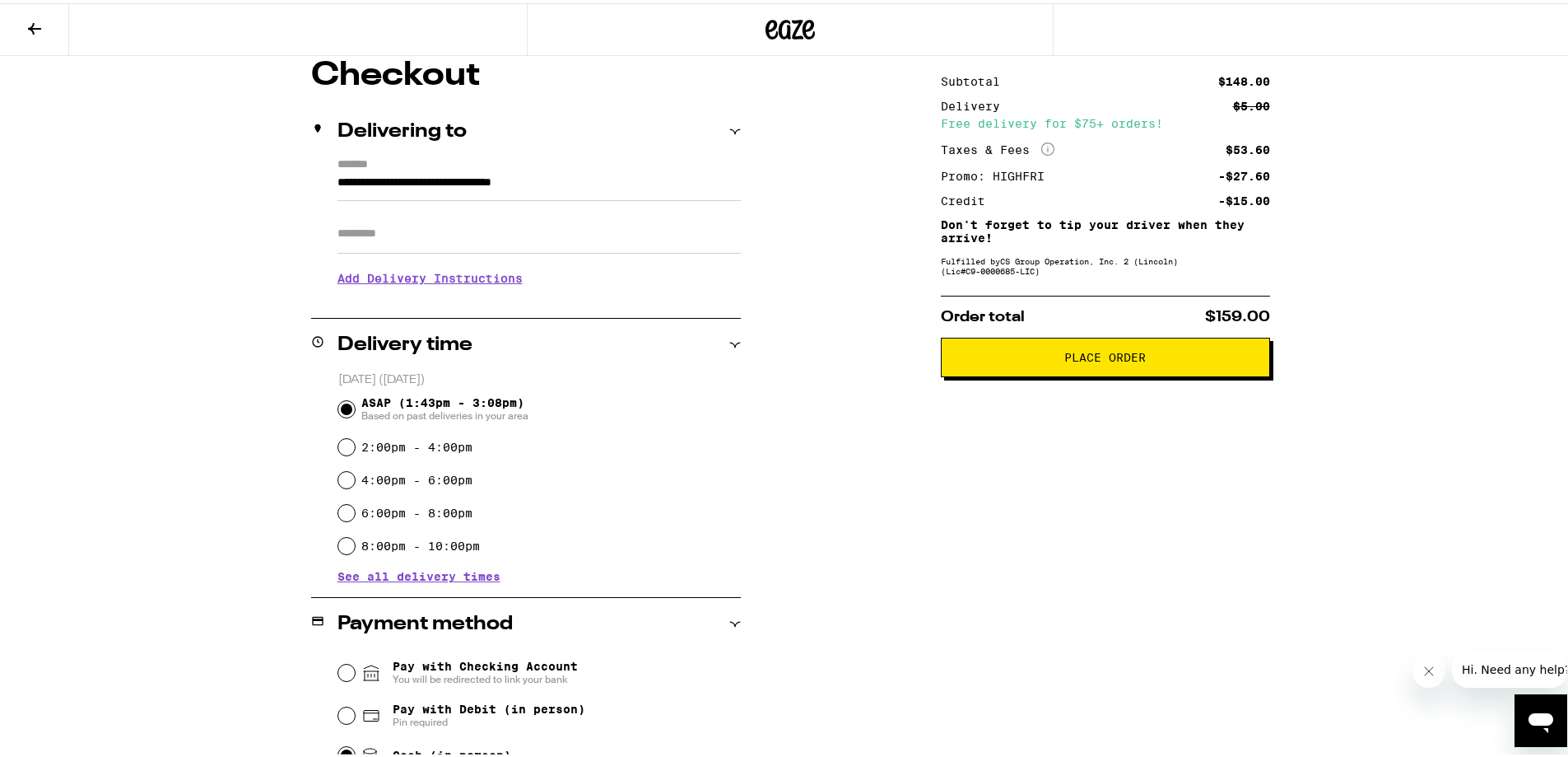
scroll to position [135, 0]
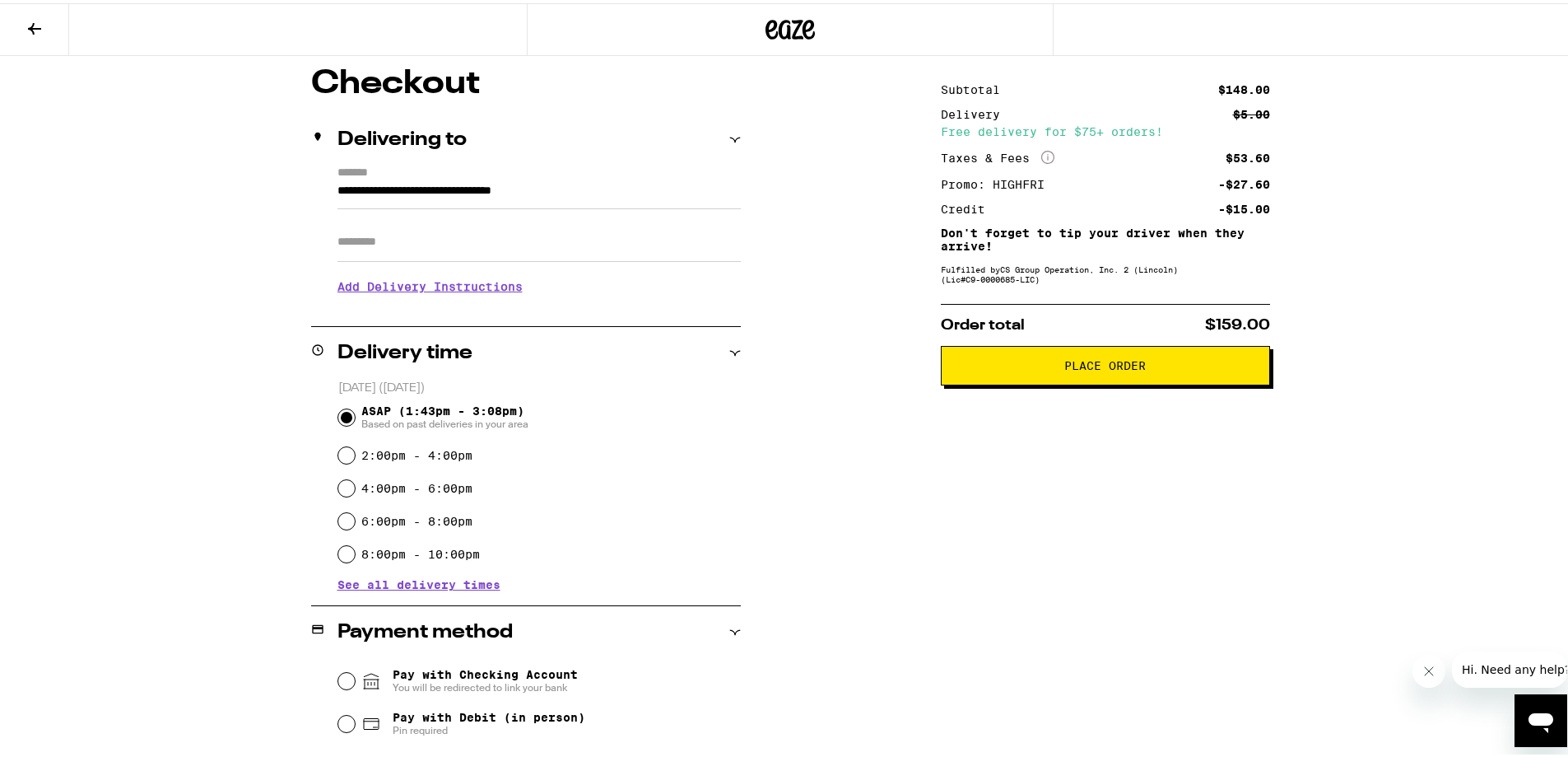
click at [1039, 353] on button "Place Order" at bounding box center [1105, 362] width 329 height 40
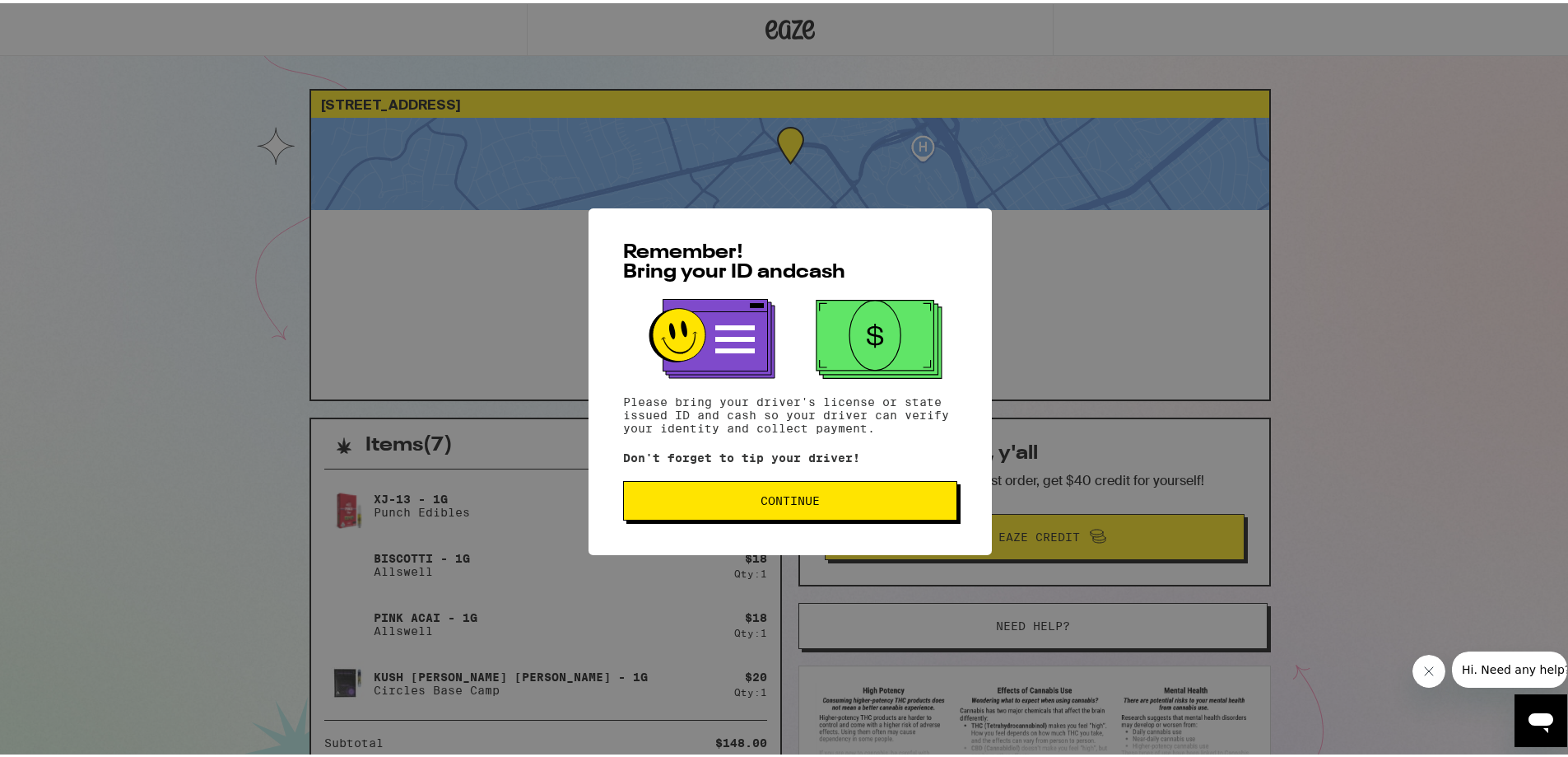
click at [817, 493] on button "Continue" at bounding box center [789, 497] width 334 height 40
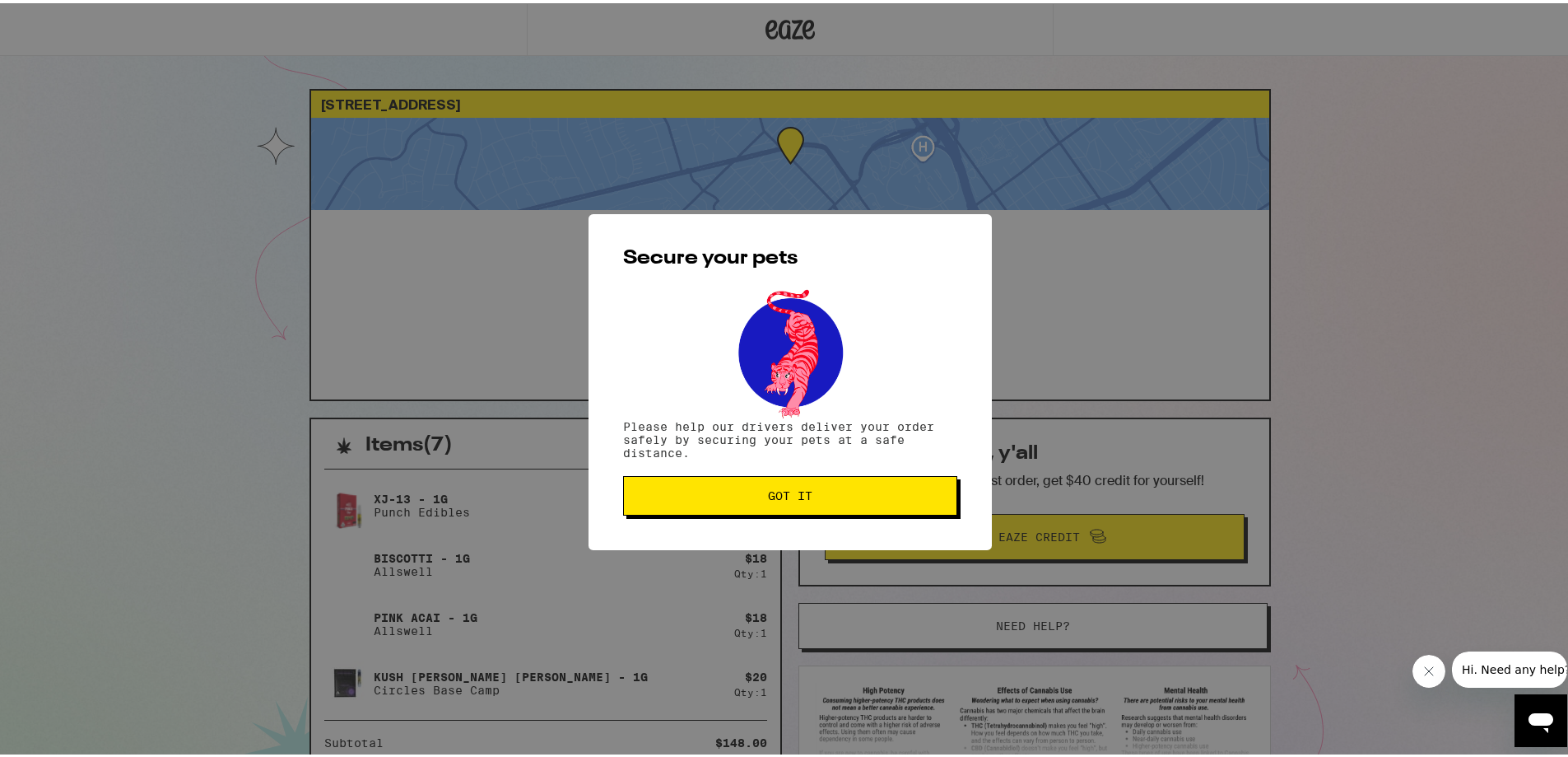
click at [824, 482] on button "Got it" at bounding box center [789, 492] width 334 height 40
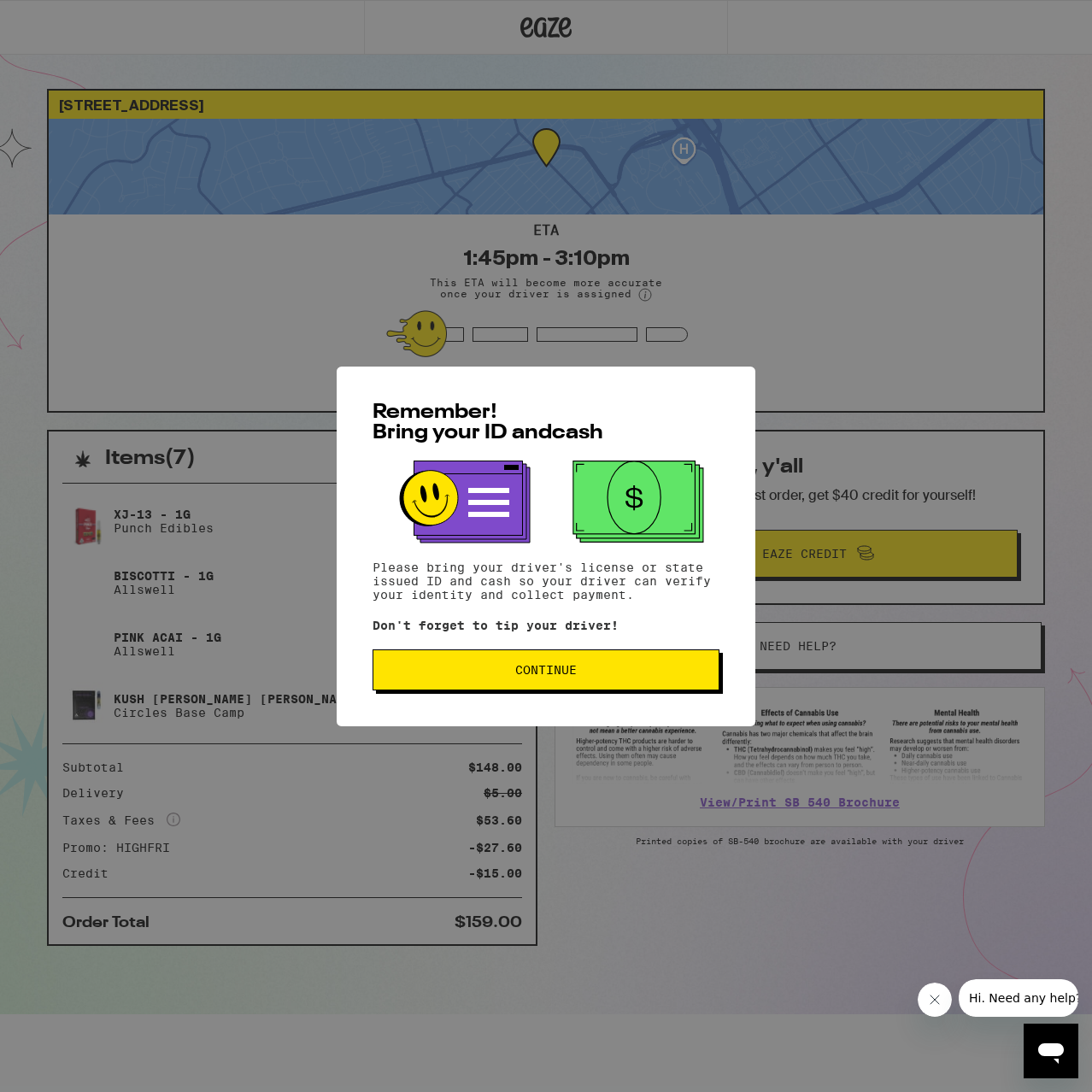
click at [543, 675] on span "Continue" at bounding box center [546, 670] width 61 height 12
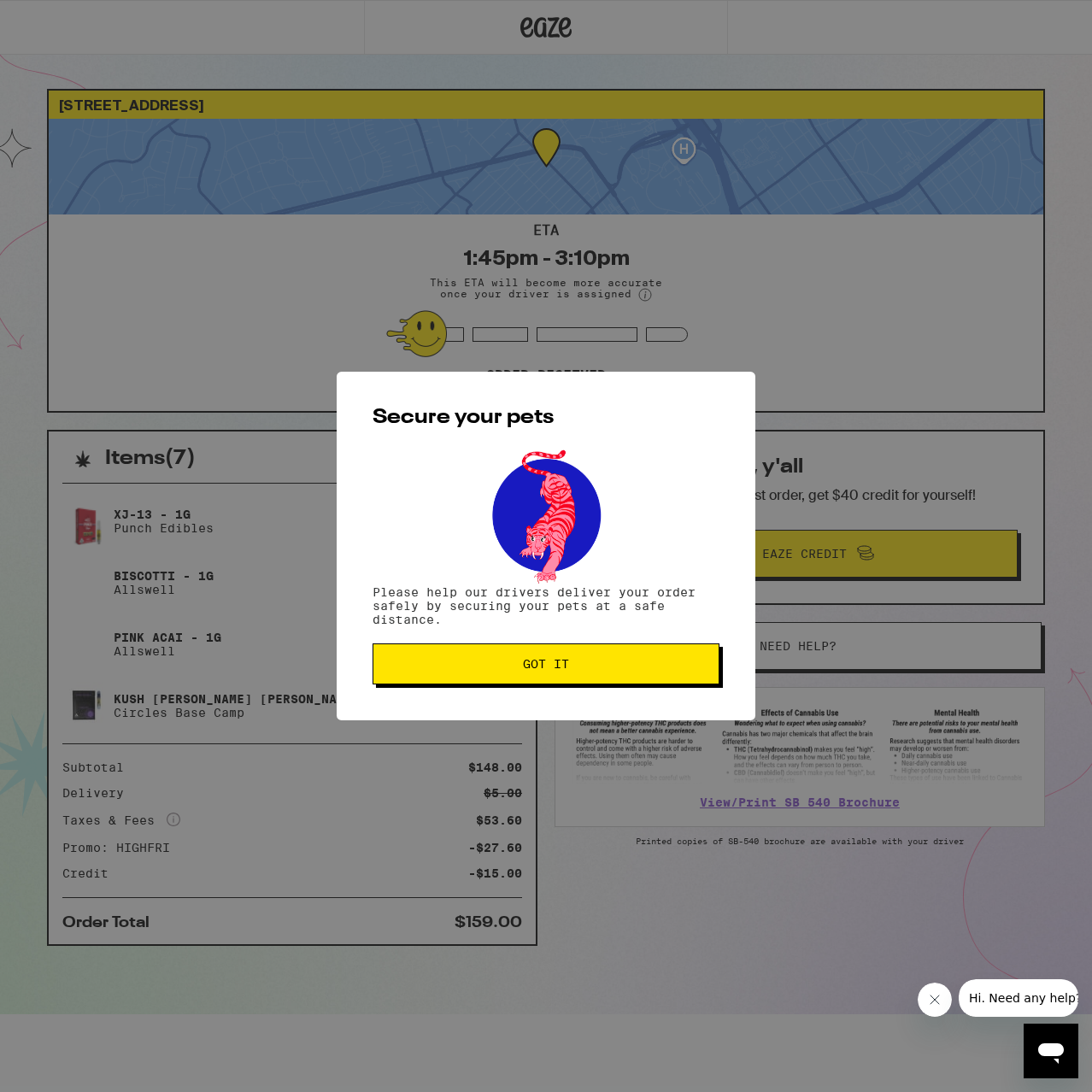
click at [432, 661] on span "Got it" at bounding box center [546, 664] width 318 height 12
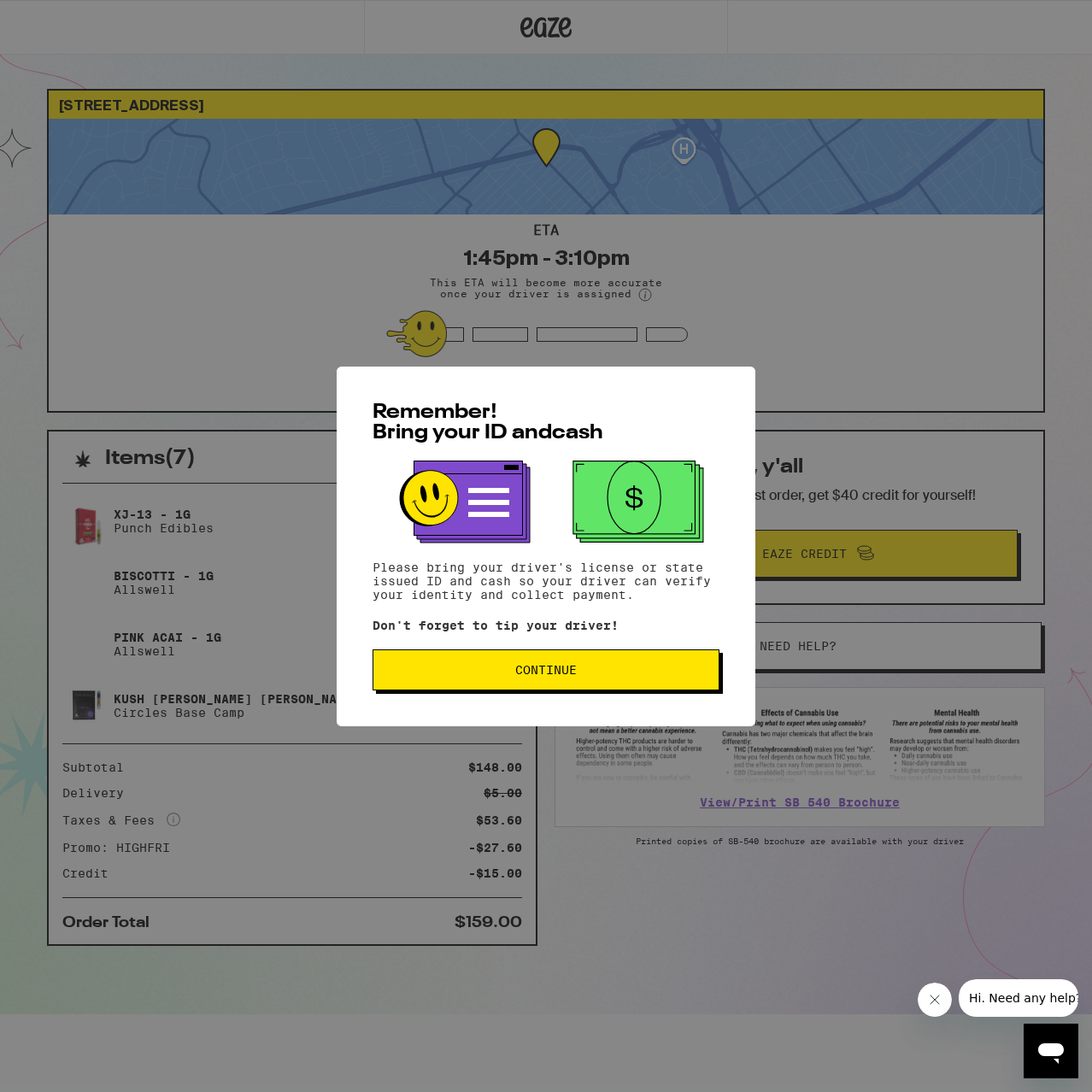
click at [582, 660] on button "Continue" at bounding box center [545, 669] width 347 height 41
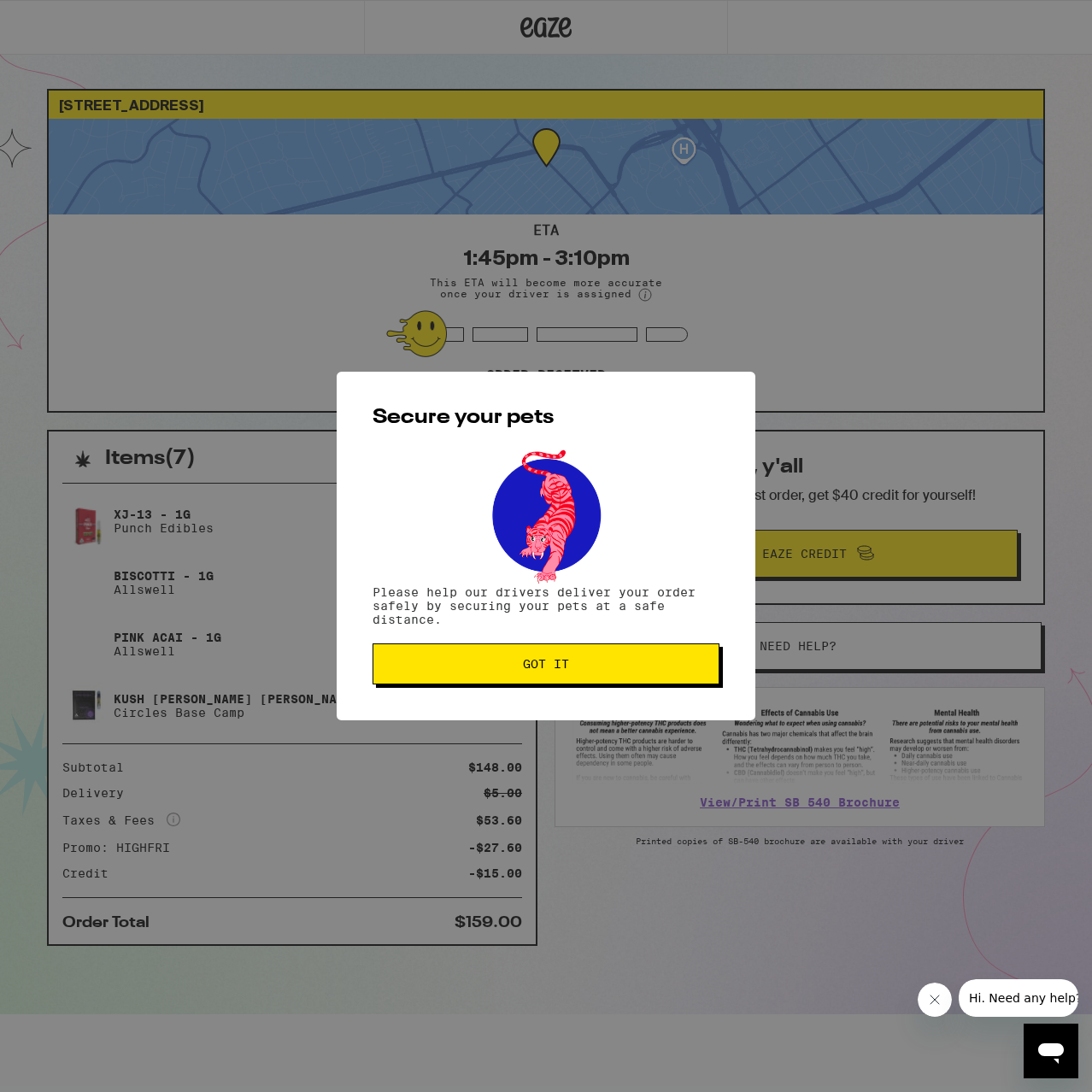
click at [589, 675] on button "Got it" at bounding box center [545, 663] width 347 height 41
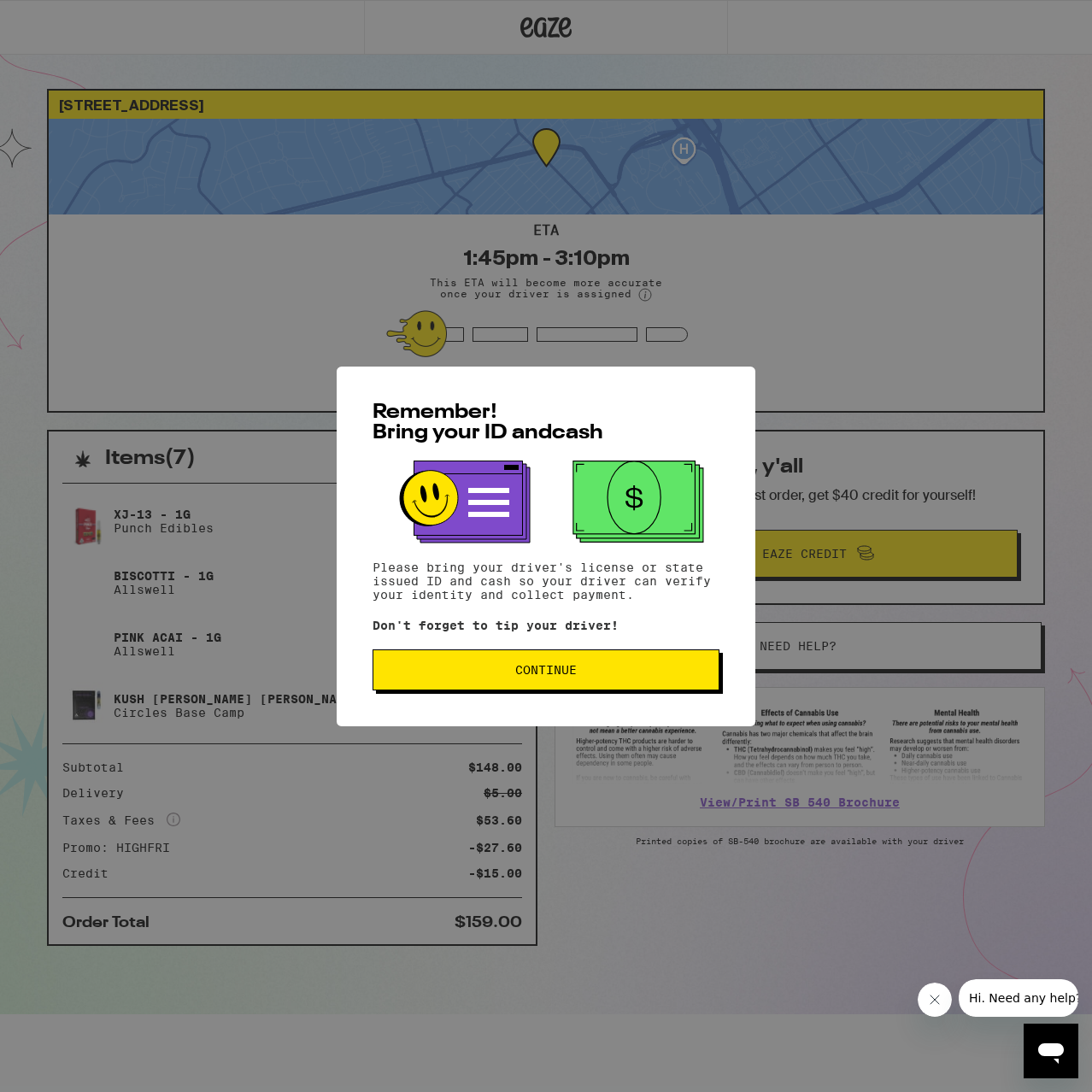
click at [620, 675] on span "Continue" at bounding box center [546, 670] width 318 height 12
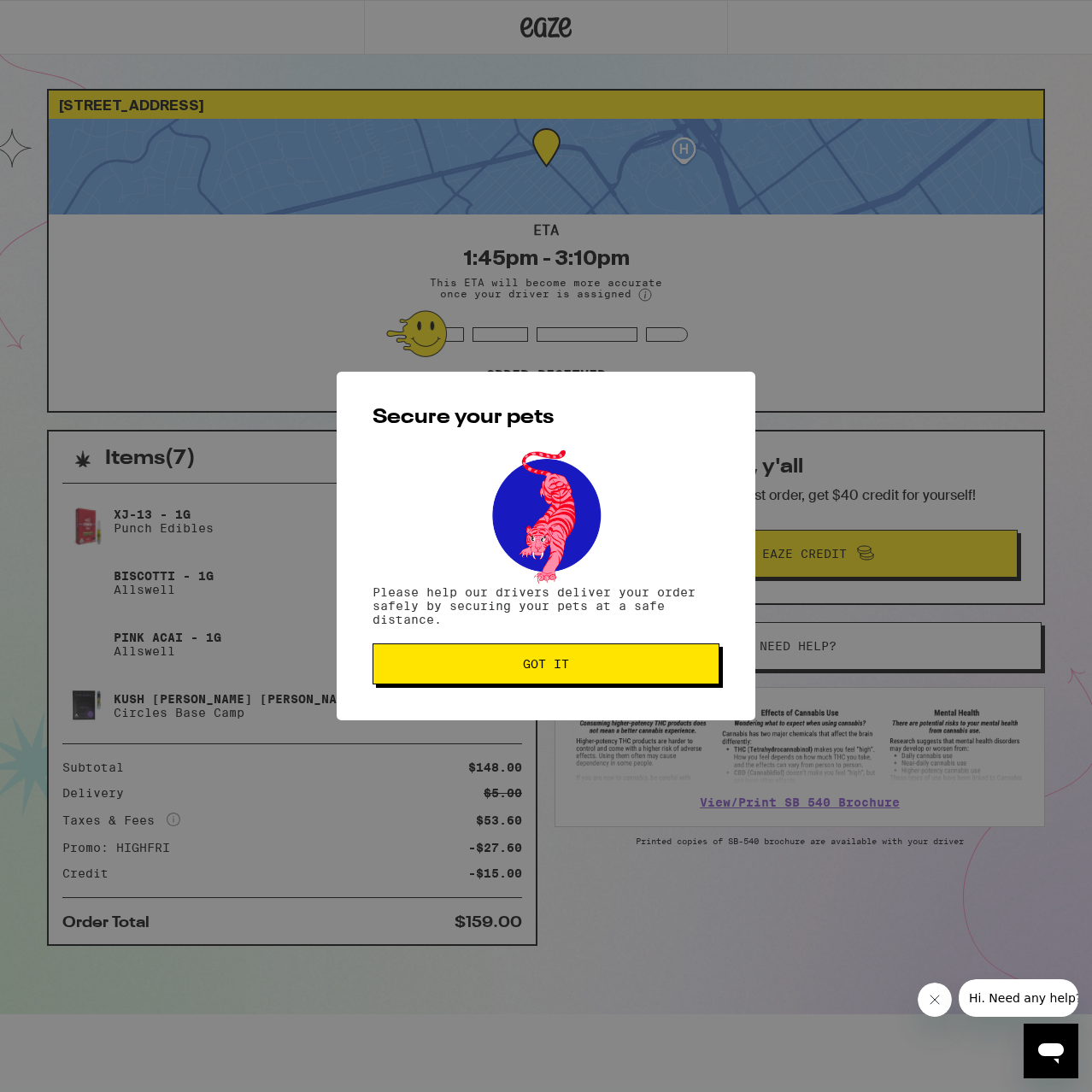
click at [600, 660] on span "Got it" at bounding box center [546, 664] width 318 height 12
